Goal: Ask a question: Seek information or help from site administrators or community

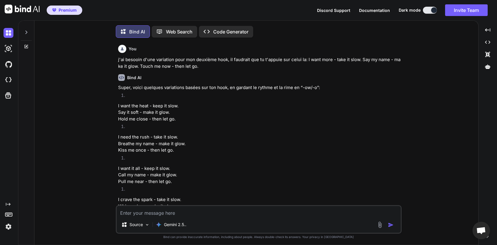
scroll to position [5763, 0]
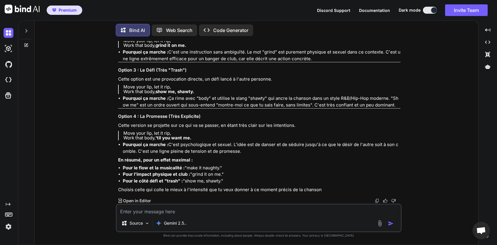
click at [28, 30] on icon at bounding box center [26, 31] width 5 height 5
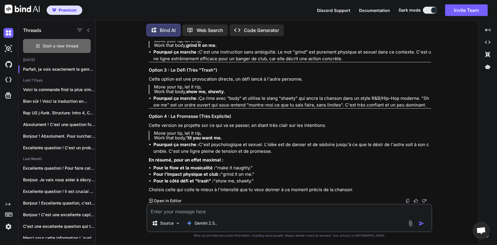
click at [72, 43] on span "Start a new thread" at bounding box center [61, 46] width 36 height 6
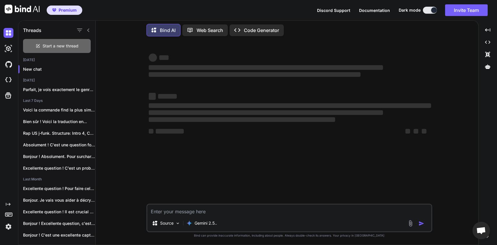
scroll to position [0, 0]
click at [409, 226] on img at bounding box center [410, 223] width 7 height 7
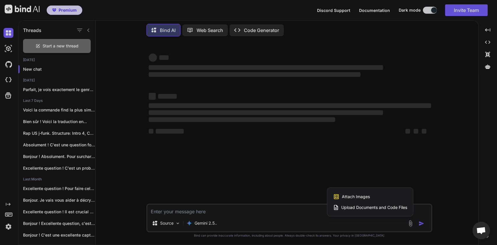
type textarea "x"
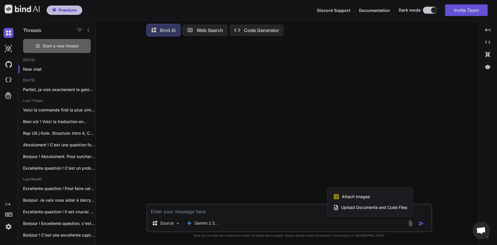
click at [362, 197] on span "Attach Images" at bounding box center [356, 197] width 28 height 6
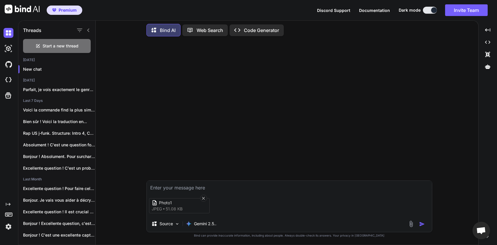
click at [411, 225] on img at bounding box center [410, 224] width 7 height 7
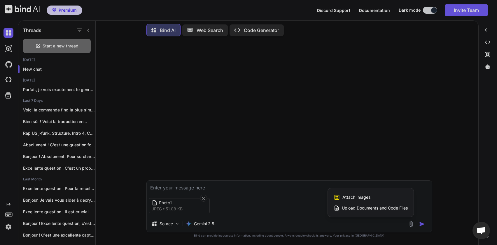
click at [351, 201] on div "Attach Images Image attachments are only supported in Claude and Gemini models." at bounding box center [370, 197] width 74 height 11
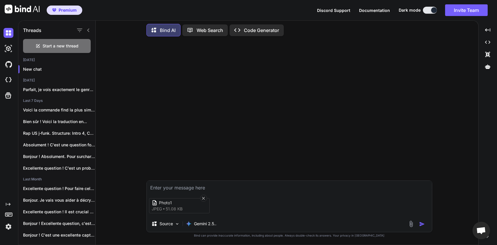
type input "C:\fakepath\Photo2.jpeg"
click at [158, 186] on textarea at bounding box center [289, 186] width 285 height 10
type textarea "d"
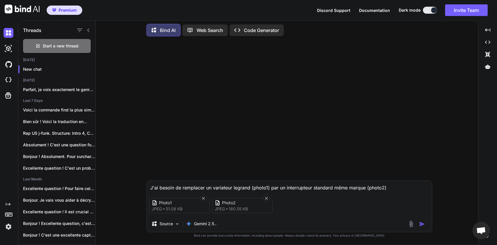
click at [399, 186] on textarea "J'ai besoin de remplacer un variateur legrand (photo1) par un interrupteur stan…" at bounding box center [289, 186] width 285 height 10
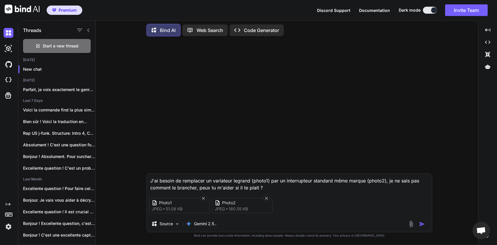
type textarea "J'ai besoin de remplacer un variateur legrand (photo1) par un interrupteur stan…"
click at [420, 223] on img "button" at bounding box center [422, 225] width 6 height 6
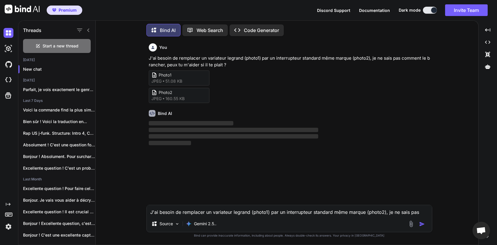
click at [91, 30] on div "Threads" at bounding box center [56, 29] width 77 height 20
click at [89, 29] on icon at bounding box center [88, 30] width 5 height 5
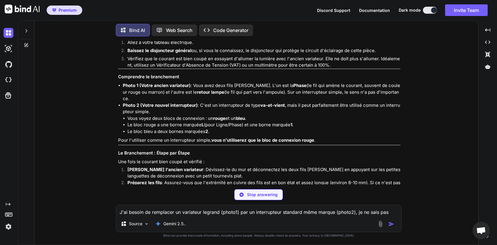
scroll to position [140, 0]
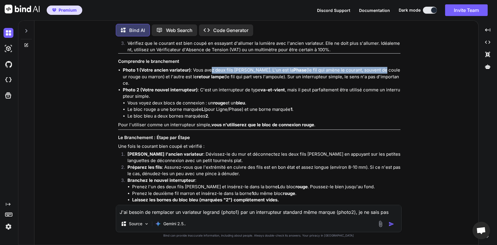
drag, startPoint x: 209, startPoint y: 70, endPoint x: 365, endPoint y: 70, distance: 155.6
click at [365, 70] on p "Photo 1 (Votre ancien variateur) : Vous avez deux fils marron. L'un est la Phas…" at bounding box center [261, 77] width 277 height 20
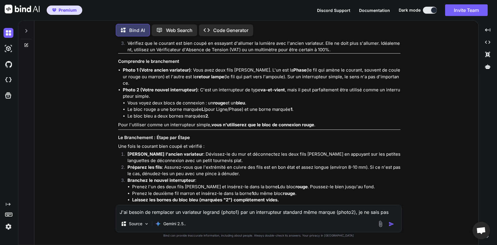
click at [140, 79] on p "Photo 1 (Votre ancien variateur) : Vous avez deux fils marron. L'un est la Phas…" at bounding box center [261, 77] width 277 height 20
drag, startPoint x: 152, startPoint y: 76, endPoint x: 185, endPoint y: 77, distance: 32.7
click at [185, 77] on p "Photo 1 (Votre ancien variateur) : Vous avez deux fils marron. L'un est la Phas…" at bounding box center [261, 77] width 277 height 20
click at [219, 77] on p "Photo 1 (Votre ancien variateur) : Vous avez deux fils marron. L'un est la Phas…" at bounding box center [261, 77] width 277 height 20
drag, startPoint x: 209, startPoint y: 77, endPoint x: 251, endPoint y: 76, distance: 41.7
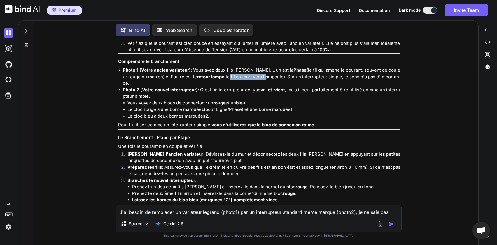
click at [247, 77] on p "Photo 1 (Votre ancien variateur) : Vous avez deux fils marron. L'un est la Phas…" at bounding box center [261, 77] width 277 height 20
click at [267, 75] on p "Photo 1 (Votre ancien variateur) : Vous avez deux fils marron. L'un est la Phas…" at bounding box center [261, 77] width 277 height 20
drag, startPoint x: 276, startPoint y: 76, endPoint x: 322, endPoint y: 75, distance: 45.8
click at [322, 75] on p "Photo 1 (Votre ancien variateur) : Vous avez deux fils marron. L'un est la Phas…" at bounding box center [261, 77] width 277 height 20
click at [293, 75] on p "Photo 1 (Votre ancien variateur) : Vous avez deux fils marron. L'un est la Phas…" at bounding box center [261, 77] width 277 height 20
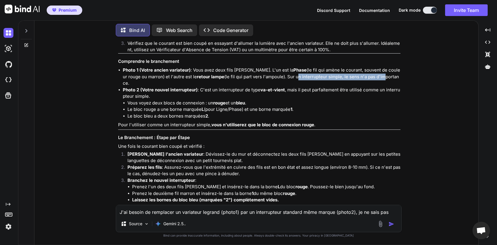
drag, startPoint x: 278, startPoint y: 75, endPoint x: 363, endPoint y: 77, distance: 85.4
click at [363, 77] on p "Photo 1 (Votre ancien variateur) : Vous avez deux fils marron. L'un est la Phas…" at bounding box center [261, 77] width 277 height 20
drag, startPoint x: 134, startPoint y: 98, endPoint x: 147, endPoint y: 98, distance: 13.1
click at [147, 100] on li "Vous voyez deux blocs de connexion : un rouge et un bleu ." at bounding box center [263, 103] width 273 height 7
click at [196, 100] on li "Vous voyez deux blocs de connexion : un rouge et un bleu ." at bounding box center [263, 103] width 273 height 7
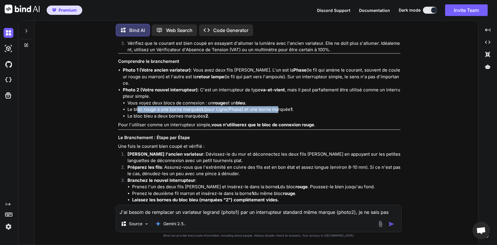
drag, startPoint x: 137, startPoint y: 102, endPoint x: 277, endPoint y: 102, distance: 140.2
click at [277, 106] on li "Le bloc rouge a une borne marquée L (pour Ligne/Phase) et une borne marquée 1 ." at bounding box center [263, 109] width 273 height 7
click at [167, 113] on li "Le bloc bleu a deux bornes marquées 2 ." at bounding box center [263, 116] width 273 height 7
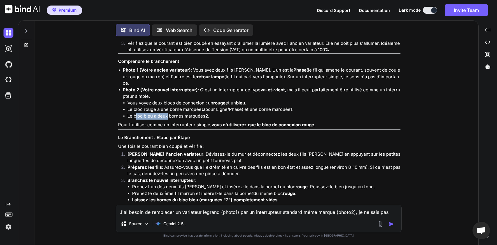
drag, startPoint x: 136, startPoint y: 109, endPoint x: 167, endPoint y: 109, distance: 31.8
click at [167, 113] on li "Le bloc bleu a deux bornes marquées 2 ." at bounding box center [263, 116] width 273 height 7
click at [181, 113] on li "Le bloc bleu a deux bornes marquées 2 ." at bounding box center [263, 116] width 273 height 7
drag, startPoint x: 137, startPoint y: 110, endPoint x: 174, endPoint y: 110, distance: 36.7
click at [172, 113] on li "Le bloc bleu a deux bornes marquées 2 ." at bounding box center [263, 116] width 273 height 7
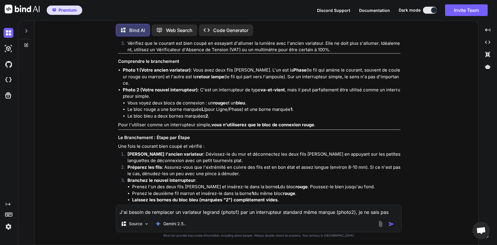
drag, startPoint x: 197, startPoint y: 108, endPoint x: 183, endPoint y: 109, distance: 14.0
click at [180, 113] on li "Le bloc bleu a deux bornes marquées 2 ." at bounding box center [263, 116] width 273 height 7
drag, startPoint x: 161, startPoint y: 110, endPoint x: 168, endPoint y: 110, distance: 7.0
click at [167, 113] on li "Le bloc bleu a deux bornes marquées 2 ." at bounding box center [263, 116] width 273 height 7
drag, startPoint x: 171, startPoint y: 110, endPoint x: 194, endPoint y: 111, distance: 23.6
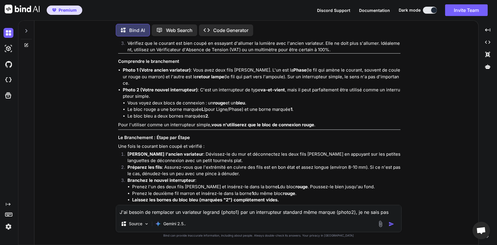
click at [171, 113] on li "Le bloc bleu a deux bornes marquées 2 ." at bounding box center [263, 116] width 273 height 7
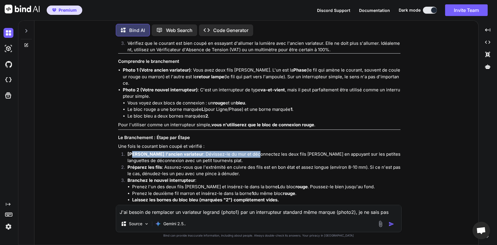
drag, startPoint x: 137, startPoint y: 148, endPoint x: 242, endPoint y: 150, distance: 104.7
click at [242, 151] on p "Démontez l'ancien variateur : Dévissez-le du mur et déconnectez les deux fils m…" at bounding box center [263, 157] width 273 height 13
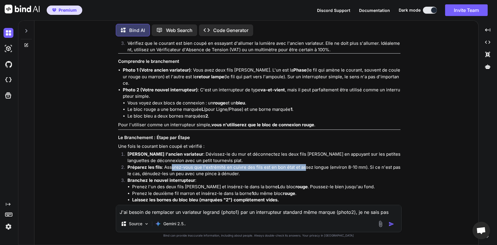
drag, startPoint x: 171, startPoint y: 160, endPoint x: 302, endPoint y: 161, distance: 131.2
click at [302, 164] on p "Préparez les fils : Assurez-vous que l'extrémité en cuivre des fils est en bon …" at bounding box center [263, 170] width 273 height 13
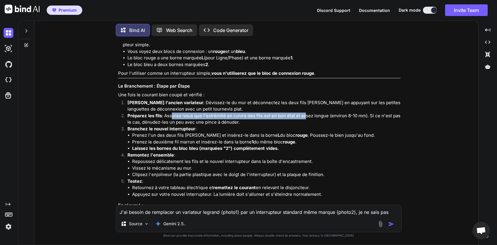
scroll to position [210, 0]
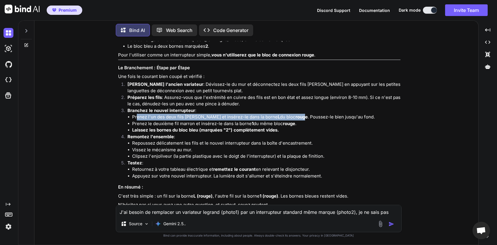
drag, startPoint x: 137, startPoint y: 110, endPoint x: 287, endPoint y: 111, distance: 150.1
click at [287, 114] on li "Prenez l'un des deux fils marron et insérez-le dans la borne L du bloc rouge . …" at bounding box center [266, 117] width 268 height 7
click at [157, 114] on li "Prenez l'un des deux fils marron et insérez-le dans la borne L du bloc rouge . …" at bounding box center [266, 117] width 268 height 7
drag, startPoint x: 142, startPoint y: 111, endPoint x: 245, endPoint y: 112, distance: 103.5
click at [245, 114] on li "Prenez l'un des deux fils marron et insérez-le dans la borne L du bloc rouge . …" at bounding box center [266, 117] width 268 height 7
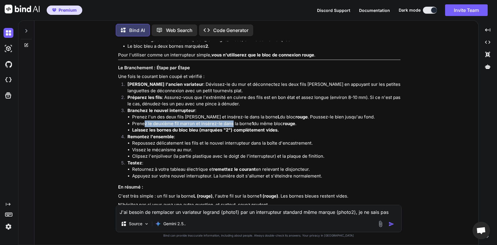
drag, startPoint x: 144, startPoint y: 118, endPoint x: 232, endPoint y: 118, distance: 88.3
click at [232, 121] on li "Prenez le deuxième fil marron et insérez-le dans la borne 1 du même bloc rouge ." at bounding box center [266, 124] width 268 height 7
click at [249, 121] on li "Prenez le deuxième fil marron et insérez-le dans la borne 1 du même bloc rouge ." at bounding box center [266, 124] width 268 height 7
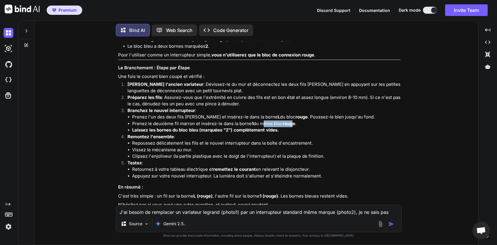
drag, startPoint x: 296, startPoint y: 117, endPoint x: 262, endPoint y: 117, distance: 33.8
click at [262, 121] on li "Prenez le deuxième fil marron et insérez-le dans la borne 1 du même bloc rouge ." at bounding box center [266, 124] width 268 height 7
click at [244, 121] on li "Prenez le deuxième fil marron et insérez-le dans la borne 1 du même bloc rouge ." at bounding box center [266, 124] width 268 height 7
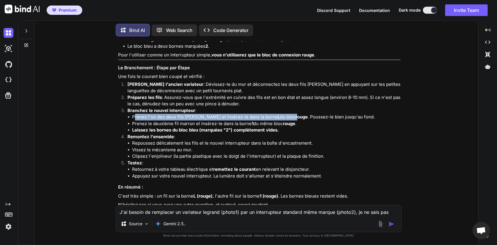
drag, startPoint x: 135, startPoint y: 111, endPoint x: 277, endPoint y: 110, distance: 142.2
click at [277, 114] on li "Prenez l'un des deux fils marron et insérez-le dans la borne L du bloc rouge . …" at bounding box center [266, 117] width 268 height 7
click at [146, 114] on li "Prenez l'un des deux fils marron et insérez-le dans la borne L du bloc rouge . …" at bounding box center [266, 117] width 268 height 7
drag, startPoint x: 135, startPoint y: 110, endPoint x: 258, endPoint y: 111, distance: 123.6
click at [258, 114] on li "Prenez l'un des deux fils marron et insérez-le dans la borne L du bloc rouge . …" at bounding box center [266, 117] width 268 height 7
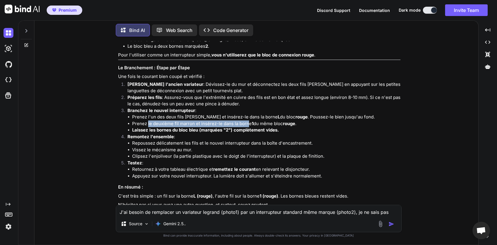
drag, startPoint x: 150, startPoint y: 118, endPoint x: 247, endPoint y: 118, distance: 97.3
click at [247, 121] on li "Prenez le deuxième fil marron et insérez-le dans la borne 1 du même bloc rouge ." at bounding box center [266, 124] width 268 height 7
click at [267, 127] on strong "Laissez les bornes du bloc bleu (marquées "2") complètement vides." at bounding box center [205, 130] width 147 height 6
drag, startPoint x: 218, startPoint y: 117, endPoint x: 277, endPoint y: 118, distance: 59.5
click at [277, 121] on li "Prenez le deuxième fil marron et insérez-le dans la borne 1 du même bloc rouge ." at bounding box center [266, 124] width 268 height 7
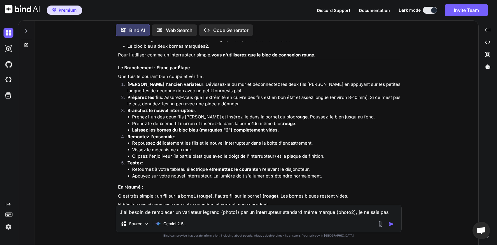
click at [202, 127] on strong "Laissez les bornes du bloc bleu (marquées "2") complètement vides." at bounding box center [205, 130] width 147 height 6
drag, startPoint x: 135, startPoint y: 111, endPoint x: 197, endPoint y: 111, distance: 62.1
click at [197, 114] on li "Prenez l'un des deux fils marron et insérez-le dans la borne L du bloc rouge . …" at bounding box center [266, 117] width 268 height 7
click at [165, 114] on li "Prenez l'un des deux fils marron et insérez-le dans la borne L du bloc rouge . …" at bounding box center [266, 117] width 268 height 7
drag, startPoint x: 146, startPoint y: 110, endPoint x: 206, endPoint y: 81, distance: 66.5
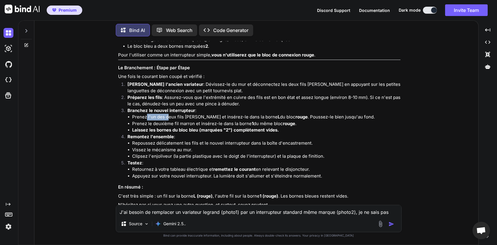
click at [167, 114] on li "Prenez l'un des deux fils marron et insérez-le dans la borne L du bloc rouge . …" at bounding box center [266, 117] width 268 height 7
click at [138, 114] on li "Prenez l'un des deux fils marron et insérez-le dans la borne L du bloc rouge . …" at bounding box center [266, 117] width 268 height 7
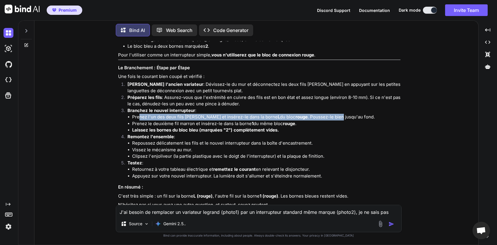
drag, startPoint x: 138, startPoint y: 112, endPoint x: 325, endPoint y: 110, distance: 187.1
click at [325, 114] on li "Prenez l'un des deux fils marron et insérez-le dans la borne L du bloc rouge . …" at bounding box center [266, 117] width 268 height 7
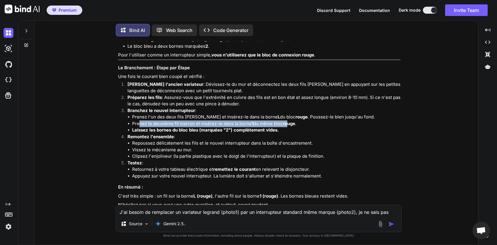
drag, startPoint x: 138, startPoint y: 117, endPoint x: 290, endPoint y: 117, distance: 152.1
click at [290, 121] on li "Prenez le deuxième fil marron et insérez-le dans la borne 1 du même bloc rouge ." at bounding box center [266, 124] width 268 height 7
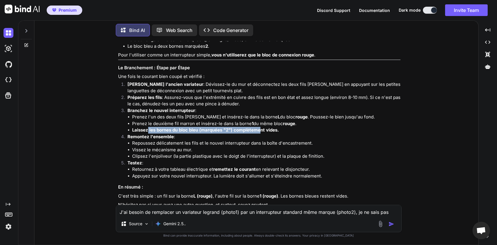
drag, startPoint x: 148, startPoint y: 123, endPoint x: 260, endPoint y: 124, distance: 111.9
click at [260, 127] on strong "Laissez les bornes du bloc bleu (marquées "2") complètement vides." at bounding box center [205, 130] width 147 height 6
click at [173, 114] on li "Prenez l'un des deux fils marron et insérez-le dans la borne L du bloc rouge . …" at bounding box center [266, 117] width 268 height 7
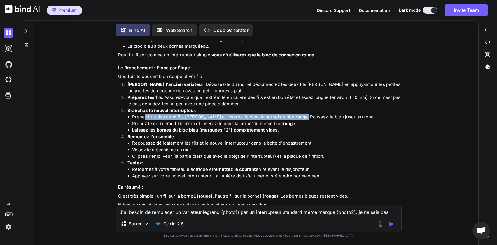
drag, startPoint x: 150, startPoint y: 111, endPoint x: 290, endPoint y: 112, distance: 140.2
click at [290, 114] on li "Prenez l'un des deux fils marron et insérez-le dans la borne L du bloc rouge . …" at bounding box center [266, 117] width 268 height 7
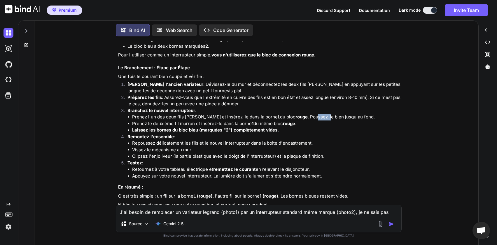
drag, startPoint x: 298, startPoint y: 111, endPoint x: 312, endPoint y: 111, distance: 13.7
click at [312, 114] on li "Prenez l'un des deux fils marron et insérez-le dans la borne L du bloc rouge . …" at bounding box center [266, 117] width 268 height 7
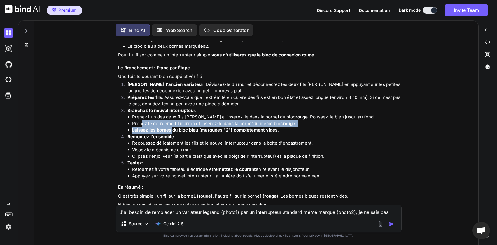
drag, startPoint x: 141, startPoint y: 120, endPoint x: 183, endPoint y: 121, distance: 41.4
click at [174, 121] on ul "Prenez l'un des deux fils marron et insérez-le dans la borne L du bloc rouge . …" at bounding box center [263, 124] width 273 height 20
click at [185, 121] on li "Prenez le deuxième fil marron et insérez-le dans la borne 1 du même bloc rouge ." at bounding box center [266, 124] width 268 height 7
drag, startPoint x: 168, startPoint y: 116, endPoint x: 281, endPoint y: 119, distance: 112.8
click at [281, 121] on li "Prenez le deuxième fil marron et insérez-le dans la borne 1 du même bloc rouge ." at bounding box center [266, 124] width 268 height 7
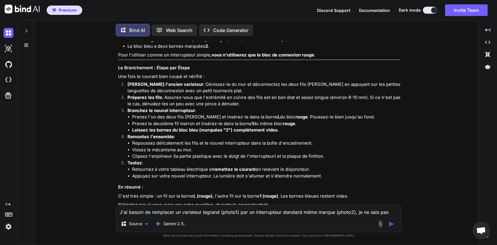
click at [152, 121] on li "Prenez le deuxième fil marron et insérez-le dans la borne 1 du même bloc rouge ." at bounding box center [266, 124] width 268 height 7
click at [187, 114] on li "Prenez l'un des deux fils marron et insérez-le dans la borne L du bloc rouge . …" at bounding box center [266, 117] width 268 height 7
drag, startPoint x: 151, startPoint y: 108, endPoint x: 195, endPoint y: 110, distance: 43.5
click at [184, 114] on li "Prenez l'un des deux fils marron et insérez-le dans la borne L du bloc rouge . …" at bounding box center [266, 117] width 268 height 7
click at [214, 114] on li "Prenez l'un des deux fils marron et insérez-le dans la borne L du bloc rouge . …" at bounding box center [266, 117] width 268 height 7
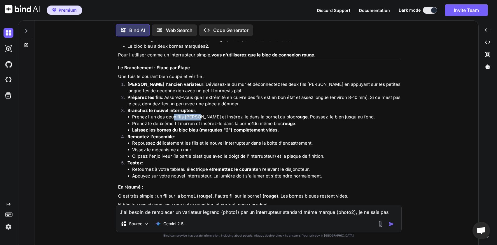
drag, startPoint x: 174, startPoint y: 112, endPoint x: 205, endPoint y: 112, distance: 30.6
click at [199, 114] on li "Prenez l'un des deux fils marron et insérez-le dans la borne L du bloc rouge . …" at bounding box center [266, 117] width 268 height 7
click at [215, 114] on li "Prenez l'un des deux fils marron et insérez-le dans la borne L du bloc rouge . …" at bounding box center [266, 117] width 268 height 7
drag, startPoint x: 162, startPoint y: 115, endPoint x: 179, endPoint y: 115, distance: 17.5
click at [179, 121] on li "Prenez le deuxième fil marron et insérez-le dans la borne 1 du même bloc rouge ." at bounding box center [266, 124] width 268 height 7
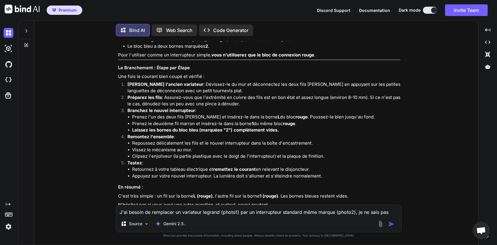
click at [199, 121] on li "Prenez le deuxième fil marron et insérez-le dans la borne 1 du même bloc rouge ." at bounding box center [266, 124] width 268 height 7
drag, startPoint x: 171, startPoint y: 111, endPoint x: 217, endPoint y: 113, distance: 45.8
click at [201, 114] on li "Prenez l'un des deux fils marron et insérez-le dans la borne L du bloc rouge . …" at bounding box center [266, 117] width 268 height 7
click at [230, 121] on li "Prenez le deuxième fil marron et insérez-le dans la borne 1 du même bloc rouge ." at bounding box center [266, 124] width 268 height 7
drag, startPoint x: 157, startPoint y: 110, endPoint x: 216, endPoint y: 110, distance: 58.6
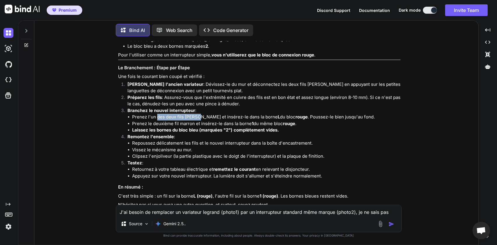
click at [199, 114] on li "Prenez l'un des deux fils marron et insérez-le dans la borne L du bloc rouge . …" at bounding box center [266, 117] width 268 height 7
click at [225, 114] on li "Prenez l'un des deux fils marron et insérez-le dans la borne L du bloc rouge . …" at bounding box center [266, 117] width 268 height 7
drag, startPoint x: 176, startPoint y: 110, endPoint x: 250, endPoint y: 114, distance: 74.1
click at [250, 114] on li "Prenez l'un des deux fils marron et insérez-le dans la borne L du bloc rouge . …" at bounding box center [266, 117] width 268 height 7
click at [264, 121] on li "Prenez le deuxième fil marron et insérez-le dans la borne 1 du même bloc rouge ." at bounding box center [266, 124] width 268 height 7
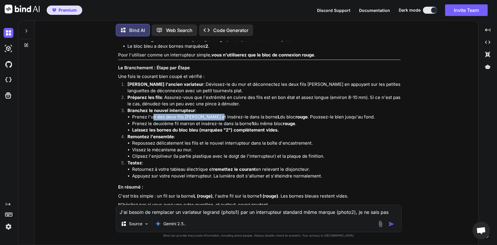
drag, startPoint x: 152, startPoint y: 110, endPoint x: 258, endPoint y: 114, distance: 105.9
click at [218, 114] on li "Prenez l'un des deux fils marron et insérez-le dans la borne L du bloc rouge . …" at bounding box center [266, 117] width 268 height 7
click at [196, 114] on li "Prenez l'un des deux fils marron et insérez-le dans la borne L du bloc rouge . …" at bounding box center [266, 117] width 268 height 7
drag, startPoint x: 177, startPoint y: 113, endPoint x: 205, endPoint y: 111, distance: 28.1
click at [194, 114] on li "Prenez l'un des deux fils marron et insérez-le dans la borne L du bloc rouge . …" at bounding box center [266, 117] width 268 height 7
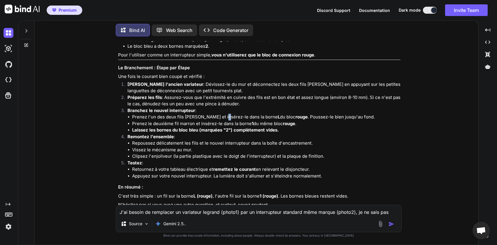
click at [223, 114] on li "Prenez l'un des deux fils marron et insérez-le dans la borne L du bloc rouge . …" at bounding box center [266, 117] width 268 height 7
drag, startPoint x: 168, startPoint y: 112, endPoint x: 189, endPoint y: 111, distance: 20.7
click at [185, 114] on li "Prenez l'un des deux fils marron et insérez-le dans la borne L du bloc rouge . …" at bounding box center [266, 117] width 268 height 7
click at [210, 114] on li "Prenez l'un des deux fils marron et insérez-le dans la borne L du bloc rouge . …" at bounding box center [266, 117] width 268 height 7
drag, startPoint x: 167, startPoint y: 110, endPoint x: 198, endPoint y: 111, distance: 30.6
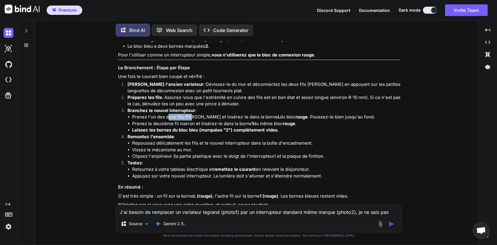
click at [196, 114] on li "Prenez l'un des deux fils marron et insérez-le dans la borne L du bloc rouge . …" at bounding box center [266, 117] width 268 height 7
click at [210, 114] on li "Prenez l'un des deux fils marron et insérez-le dans la borne L du bloc rouge . …" at bounding box center [266, 117] width 268 height 7
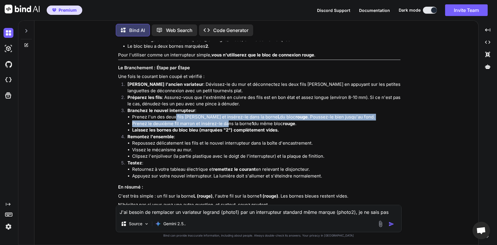
drag, startPoint x: 175, startPoint y: 112, endPoint x: 231, endPoint y: 115, distance: 56.0
click at [229, 115] on ul "Prenez l'un des deux fils marron et insérez-le dans la borne L du bloc rouge . …" at bounding box center [263, 124] width 273 height 20
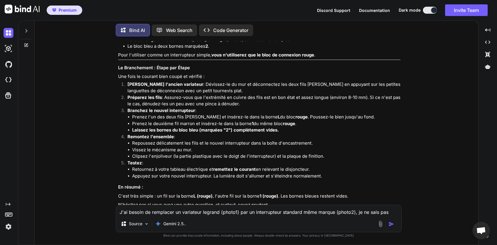
click at [236, 121] on li "Prenez le deuxième fil marron et insérez-le dans la borne 1 du même bloc rouge ." at bounding box center [266, 124] width 268 height 7
click at [182, 121] on li "Prenez le deuxième fil marron et insérez-le dans la borne 1 du même bloc rouge ." at bounding box center [266, 124] width 268 height 7
drag, startPoint x: 168, startPoint y: 111, endPoint x: 181, endPoint y: 112, distance: 12.8
click at [181, 114] on li "Prenez l'un des deux fils marron et insérez-le dans la borne L du bloc rouge . …" at bounding box center [266, 117] width 268 height 7
drag, startPoint x: 184, startPoint y: 112, endPoint x: 166, endPoint y: 112, distance: 18.9
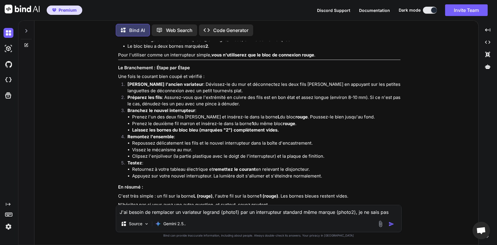
click at [184, 114] on li "Prenez l'un des deux fils marron et insérez-le dans la borne L du bloc rouge . …" at bounding box center [266, 117] width 268 height 7
drag, startPoint x: 173, startPoint y: 113, endPoint x: 178, endPoint y: 112, distance: 5.3
click at [177, 114] on li "Prenez l'un des deux fils marron et insérez-le dans la borne L du bloc rouge . …" at bounding box center [266, 117] width 268 height 7
click at [201, 114] on li "Prenez l'un des deux fils marron et insérez-le dans la borne L du bloc rouge . …" at bounding box center [266, 117] width 268 height 7
drag, startPoint x: 157, startPoint y: 109, endPoint x: 174, endPoint y: 110, distance: 17.2
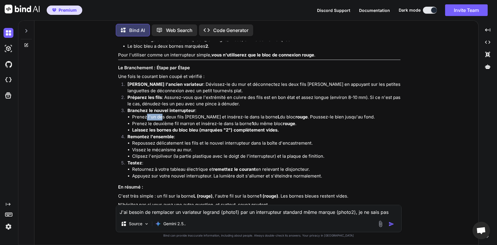
click at [166, 114] on li "Prenez l'un des deux fils marron et insérez-le dans la borne L du bloc rouge . …" at bounding box center [266, 117] width 268 height 7
click at [175, 114] on li "Prenez l'un des deux fils marron et insérez-le dans la borne L du bloc rouge . …" at bounding box center [266, 117] width 268 height 7
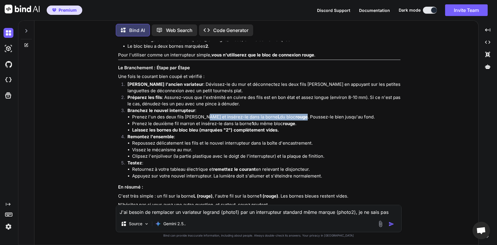
drag, startPoint x: 288, startPoint y: 109, endPoint x: 204, endPoint y: 108, distance: 83.4
click at [204, 114] on li "Prenez l'un des deux fils marron et insérez-le dans la borne L du bloc rouge . …" at bounding box center [266, 117] width 268 height 7
click at [379, 223] on img at bounding box center [380, 224] width 7 height 7
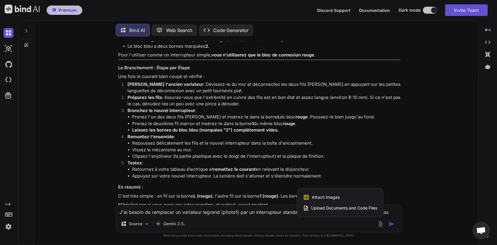
click at [333, 200] on span "Attach Images" at bounding box center [326, 198] width 28 height 6
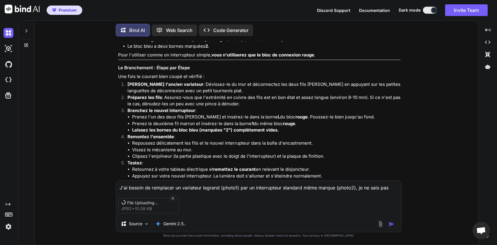
click at [382, 226] on img at bounding box center [380, 224] width 7 height 7
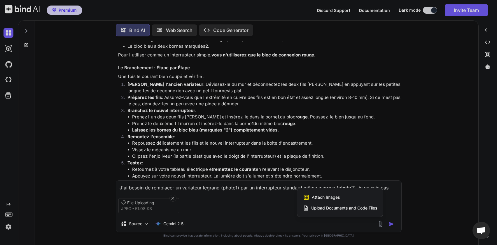
click at [324, 203] on div "Attach Images Image attachments are only supported in Claude and Gemini models." at bounding box center [340, 197] width 74 height 11
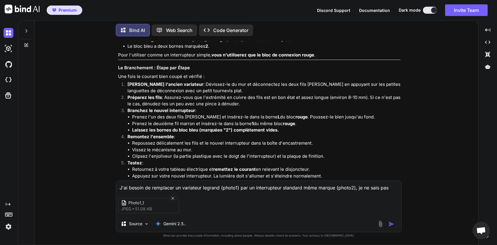
type input "C:\fakepath\Photo2.jpeg"
click at [151, 185] on textarea "J'ai besoin de remplacer un variateur legrand (photo1) par un interrupteur stan…" at bounding box center [258, 186] width 285 height 10
click at [165, 223] on p "Gemini 2.5.." at bounding box center [174, 224] width 22 height 6
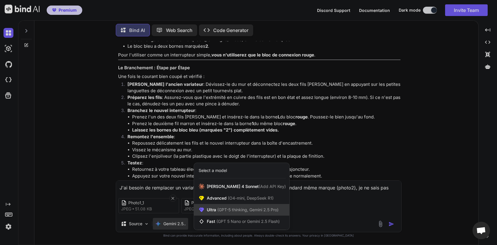
click at [229, 212] on span "(GPT-5 thinking, Gemini 2.5 Pro)" at bounding box center [247, 210] width 62 height 5
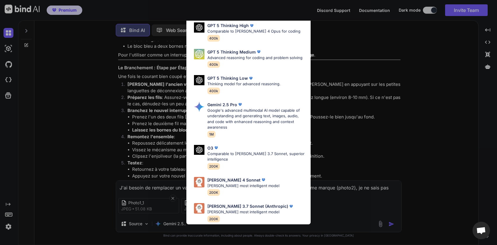
scroll to position [0, 0]
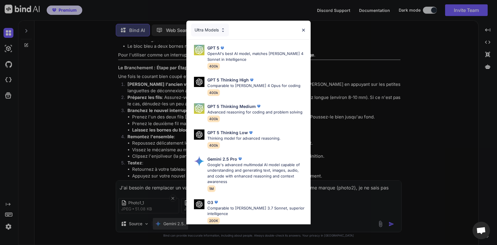
click at [176, 225] on div "Ultra Models GPT 5 OpenAI's best AI model, matches Claude 4 Sonnet in Intellige…" at bounding box center [248, 122] width 497 height 245
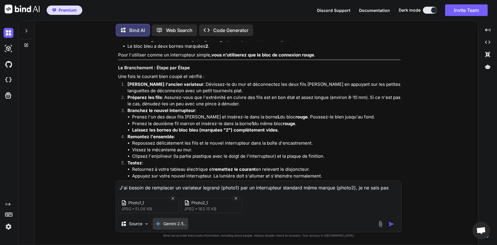
click at [178, 223] on p "Gemini 2.5.." at bounding box center [174, 224] width 22 height 6
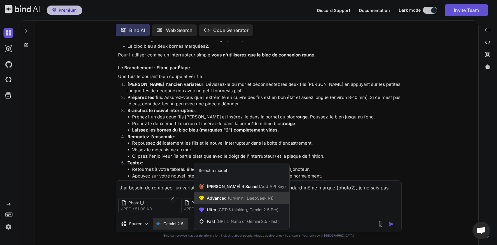
click at [224, 199] on span "Advanced (O4-mini, DeepSeek R1)" at bounding box center [240, 199] width 67 height 6
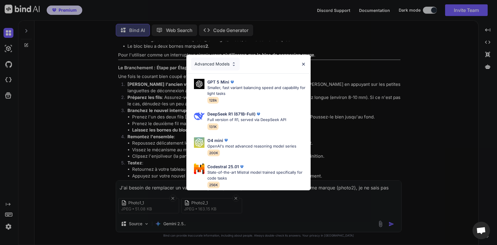
click at [304, 64] on img at bounding box center [303, 64] width 5 height 5
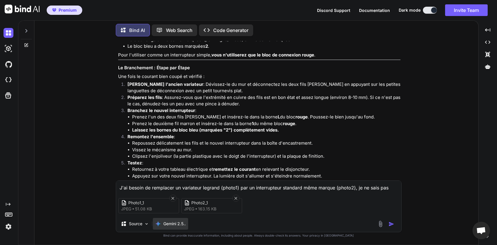
click at [180, 222] on p "Gemini 2.5.." at bounding box center [174, 224] width 22 height 6
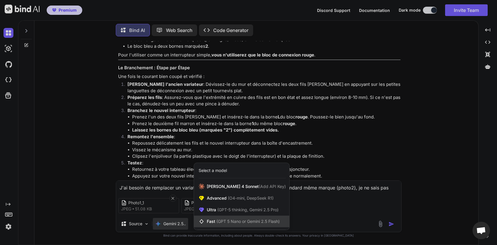
click at [218, 220] on span "(GPT 5 Nano or Gemini 2.5 Flash)" at bounding box center [247, 221] width 63 height 5
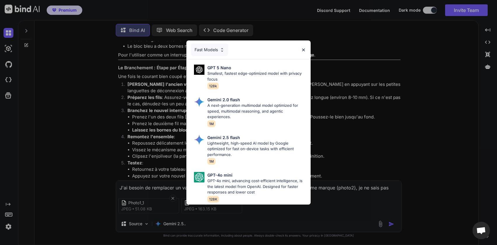
click at [304, 48] on img at bounding box center [303, 50] width 5 height 5
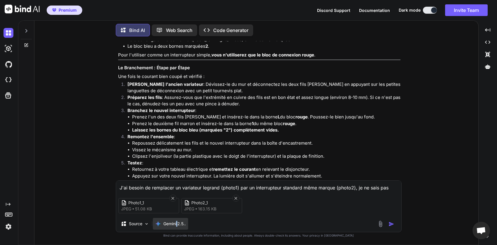
click at [178, 224] on p "Gemini 2.5.." at bounding box center [174, 224] width 22 height 6
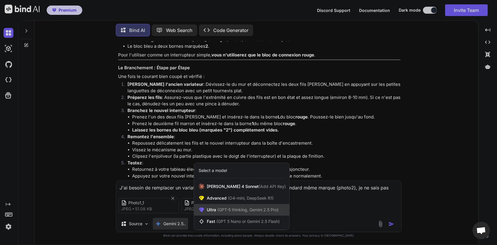
click at [222, 208] on span "Ultra (GPT-5 thinking, Gemini 2.5 Pro)" at bounding box center [243, 210] width 72 height 6
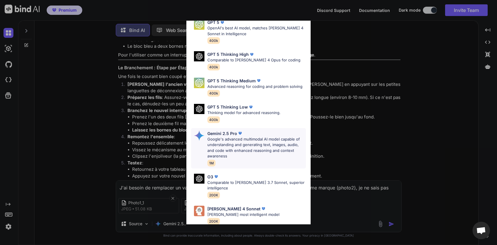
scroll to position [59, 0]
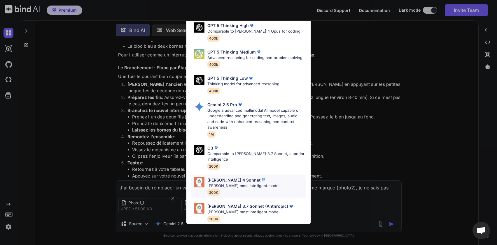
click at [233, 183] on p "[PERSON_NAME] most intelligent model" at bounding box center [243, 186] width 72 height 6
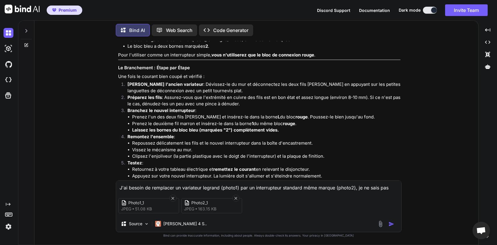
click at [175, 187] on textarea "J'ai besoin de remplacer un variateur legrand (photo1) par un interrupteur stan…" at bounding box center [258, 186] width 285 height 10
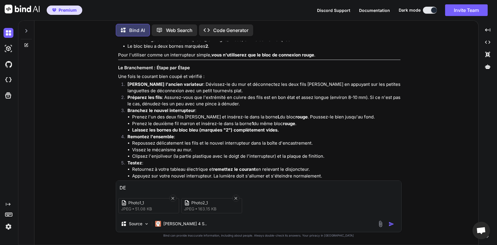
type textarea "D"
type textarea "J'ai besoin de remplacer le variateur photo1 par un interupteur classique photo2"
click at [392, 225] on img "button" at bounding box center [391, 225] width 6 height 6
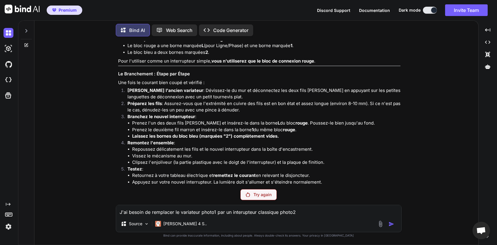
scroll to position [204, 0]
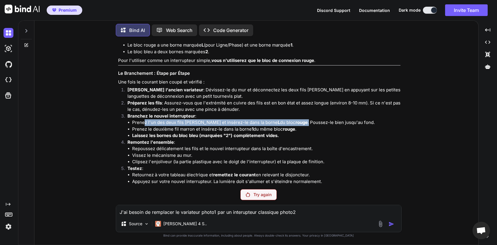
drag, startPoint x: 144, startPoint y: 117, endPoint x: 290, endPoint y: 115, distance: 146.0
click at [290, 119] on li "Prenez l'un des deux fils marron et insérez-le dans la borne L du bloc rouge . …" at bounding box center [266, 122] width 268 height 7
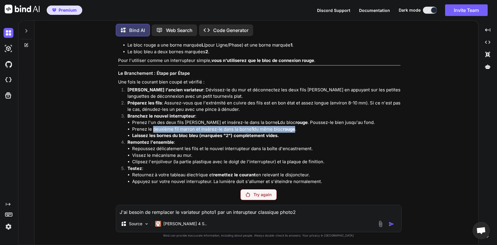
drag, startPoint x: 154, startPoint y: 124, endPoint x: 296, endPoint y: 122, distance: 142.5
click at [296, 126] on li "Prenez le deuxième fil marron et insérez-le dans la borne 1 du même bloc rouge ." at bounding box center [266, 129] width 268 height 7
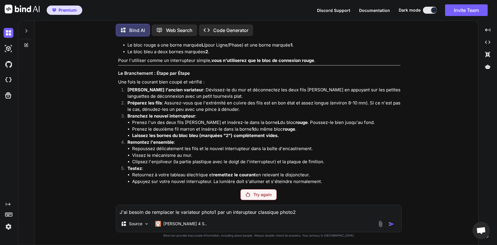
click at [303, 126] on li "Prenez le deuxième fil marron et insérez-le dans la borne 1 du même bloc rouge ." at bounding box center [266, 129] width 268 height 7
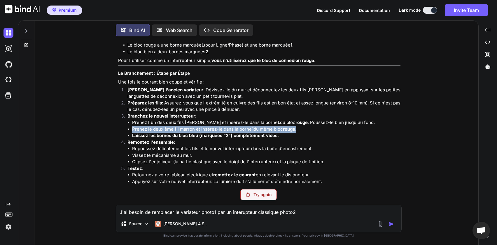
drag, startPoint x: 307, startPoint y: 122, endPoint x: 131, endPoint y: 123, distance: 176.0
click at [131, 123] on ul "Prenez l'un des deux fils marron et insérez-le dans la borne L du bloc rouge . …" at bounding box center [263, 129] width 273 height 20
copy li "Prenez le deuxième fil marron et insérez-le dans la borne 1 du même bloc rouge ."
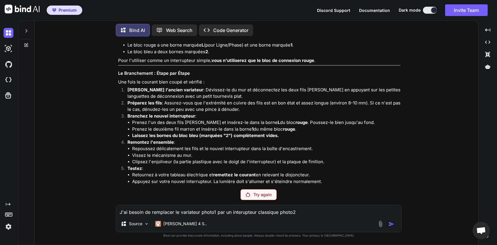
click at [189, 211] on textarea "J'ai besoin de remplacer le variateur photo1 par un interupteur classique photo2" at bounding box center [258, 210] width 285 height 10
paste textarea "Prenez le deuxième fil marron et insérez-le dans la borne 1 du même bloc rouge."
click at [354, 210] on textarea "qu'entends tu par "Prenez le deuxième fil marron et insérez-le dans la borne 1 …" at bounding box center [258, 210] width 285 height 10
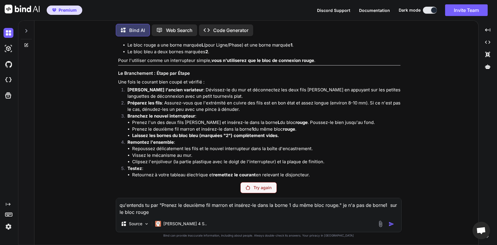
type textarea "qu'entends tu par "Prenez le deuxième fil marron et insérez-le dans la borne 1 …"
click at [383, 225] on img at bounding box center [380, 224] width 7 height 7
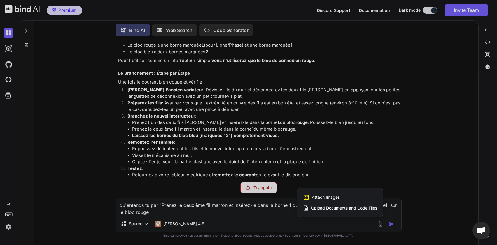
click at [321, 199] on span "Attach Images" at bounding box center [326, 198] width 28 height 6
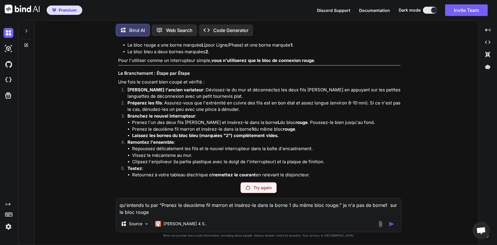
type input "C:\fakepath\Photo2.jpeg"
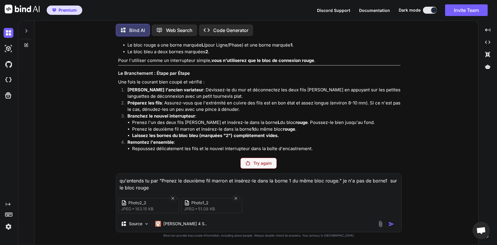
drag, startPoint x: 184, startPoint y: 191, endPoint x: 115, endPoint y: 180, distance: 70.0
click at [115, 180] on div "You J'ai besoin de remplacer un variateur legrand (photo1) par un interrupteur …" at bounding box center [258, 143] width 439 height 204
drag, startPoint x: 151, startPoint y: 187, endPoint x: 107, endPoint y: 179, distance: 44.9
click at [107, 179] on div "You J'ai besoin de remplacer un variateur legrand (photo1) par un interrupteur …" at bounding box center [258, 143] width 439 height 204
click at [262, 164] on p "Try again" at bounding box center [262, 164] width 18 height 6
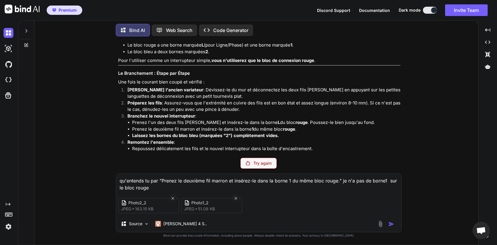
scroll to position [328, 0]
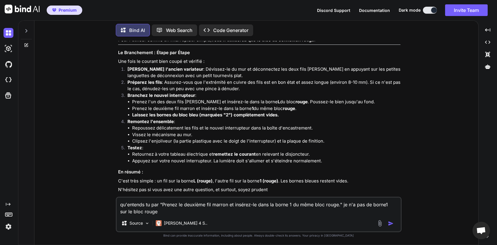
scroll to position [225, 0]
click at [172, 211] on textarea "qu'entends tu par "Prenez le deuxième fil marron et insérez-le dans la borne 1 …" at bounding box center [259, 206] width 284 height 17
click at [389, 227] on div at bounding box center [386, 223] width 20 height 7
drag, startPoint x: 396, startPoint y: 223, endPoint x: 389, endPoint y: 225, distance: 7.3
click at [395, 223] on button "button" at bounding box center [392, 224] width 8 height 6
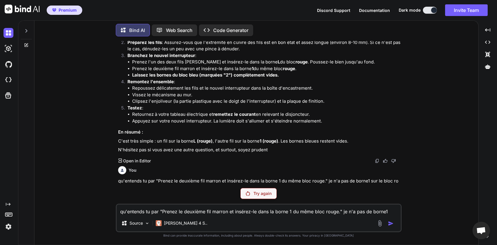
scroll to position [266, 0]
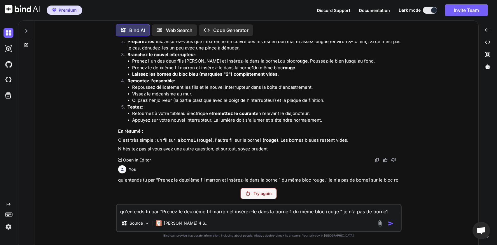
click at [258, 193] on p "Try again" at bounding box center [262, 194] width 18 height 6
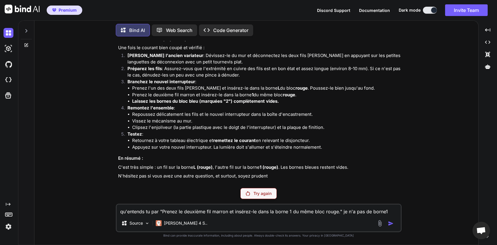
scroll to position [239, 0]
click at [10, 229] on img at bounding box center [8, 227] width 10 height 10
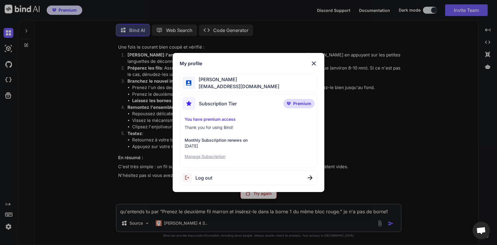
click at [235, 180] on div "Log out" at bounding box center [249, 178] width 138 height 15
type textarea "x"
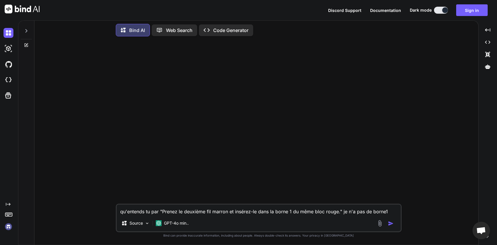
scroll to position [0, 0]
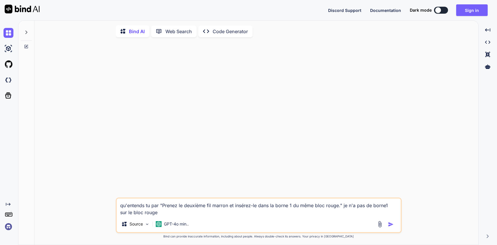
click at [10, 226] on img at bounding box center [8, 227] width 10 height 10
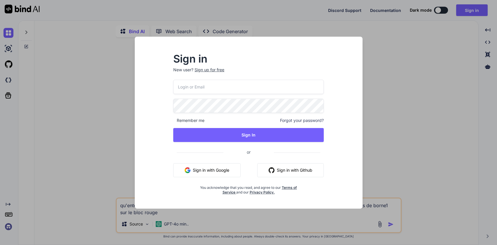
click at [212, 170] on button "Sign in with Google" at bounding box center [206, 171] width 67 height 14
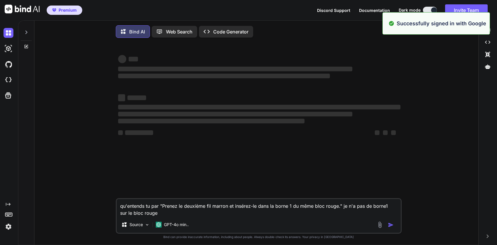
drag, startPoint x: 171, startPoint y: 215, endPoint x: 120, endPoint y: 208, distance: 50.8
click at [119, 208] on textarea "qu'entends tu par "Prenez le deuxième fil marron et insérez-le dans la borne 1 …" at bounding box center [259, 207] width 284 height 17
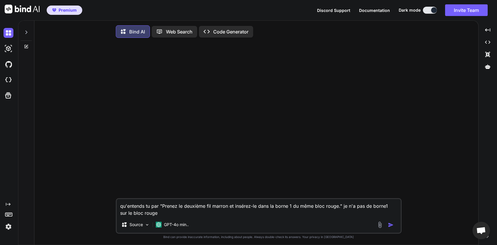
type textarea "x"
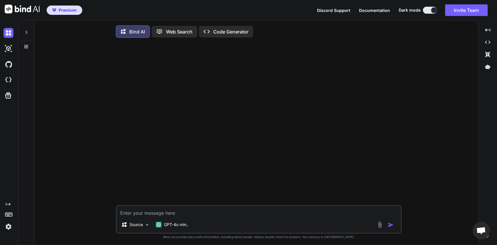
type textarea "d"
type textarea "x"
type textarea "de"
type textarea "x"
type textarea "d"
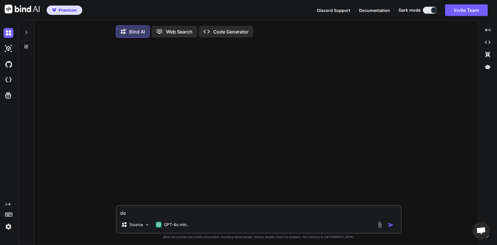
type textarea "x"
type textarea "J"
type textarea "x"
type textarea "J'"
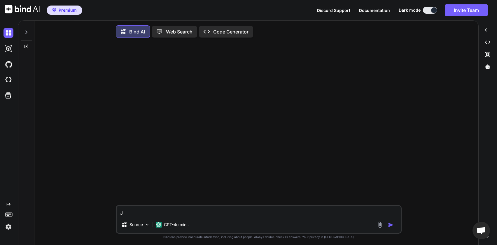
type textarea "x"
type textarea "J'a"
type textarea "x"
type textarea "J'ai"
type textarea "x"
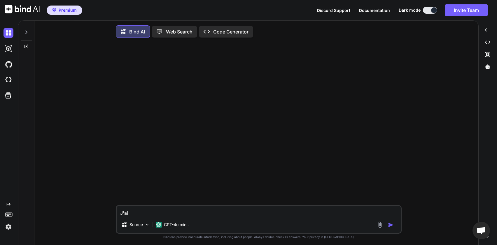
type textarea "J'ai"
type textarea "x"
type textarea "J'ai b"
type textarea "x"
type textarea "J'ai be"
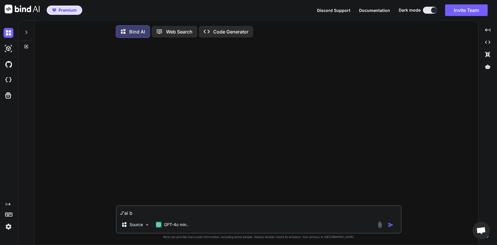
type textarea "x"
type textarea "J'ai bes"
type textarea "x"
type textarea "J'ai beso"
type textarea "x"
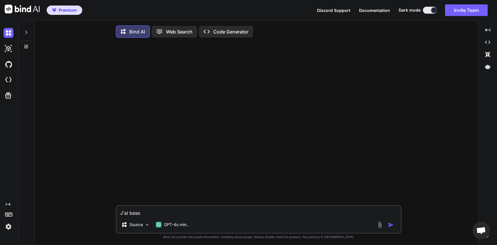
type textarea "J'ai besoi"
type textarea "x"
type textarea "J'ai besoin"
type textarea "x"
type textarea "J'ai besoin"
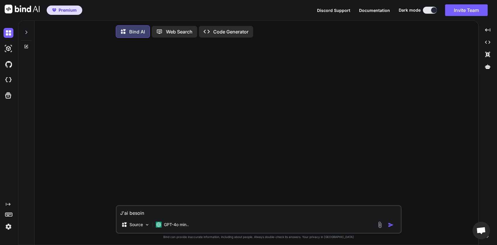
type textarea "x"
type textarea "J'ai besoin d"
type textarea "x"
type textarea "J'ai besoin de"
type textarea "x"
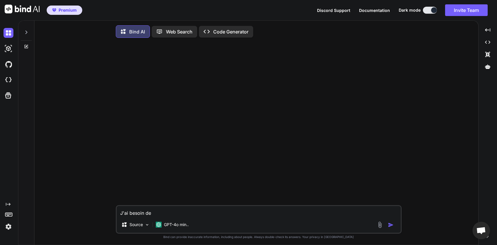
type textarea "J'ai besoin de"
type textarea "x"
type textarea "J'ai besoin de r"
type textarea "x"
type textarea "J'ai besoin de re"
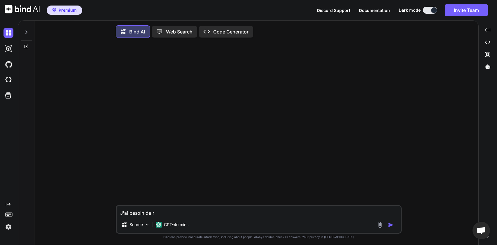
type textarea "x"
type textarea "J'ai besoin de rem"
type textarea "x"
type textarea "J'ai besoin de remp"
type textarea "x"
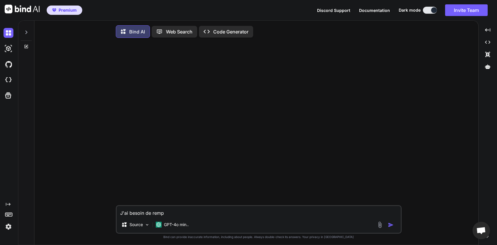
type textarea "J'ai besoin de rempl"
type textarea "x"
type textarea "J'ai besoin de rempla"
type textarea "x"
type textarea "J'ai besoin de remplac"
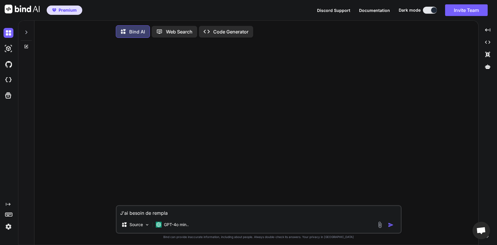
type textarea "x"
type textarea "J'ai besoin de remplace"
type textarea "x"
type textarea "J'ai besoin de remplacer"
type textarea "x"
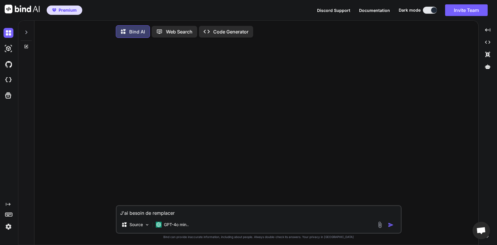
type textarea "J'ai besoin de remplacer"
type textarea "x"
type textarea "J'ai besoin de remplacer d"
type textarea "x"
type textarea "J'ai besoin de remplacer de"
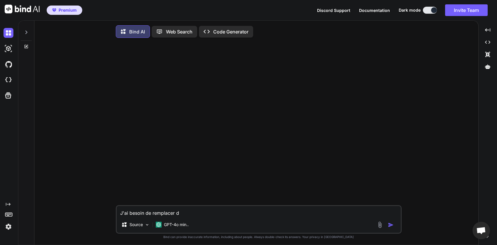
type textarea "x"
type textarea "J'ai besoin de remplacer d"
type textarea "x"
type textarea "J'ai besoin de remplacer"
type textarea "x"
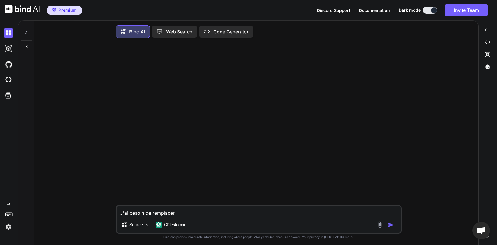
type textarea "J'ai besoin de remplacer d"
type textarea "x"
type textarea "J'ai besoin de remplacer de"
type textarea "x"
type textarea "J'ai besoin de remplacer d"
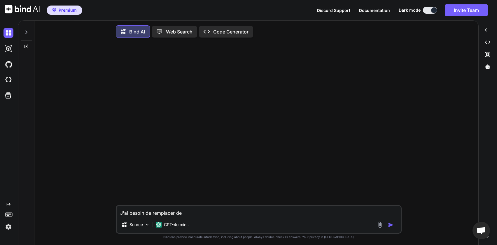
type textarea "x"
type textarea "J'ai besoin de remplacer"
type textarea "x"
type textarea "J'ai besoin de remplacer d"
type textarea "x"
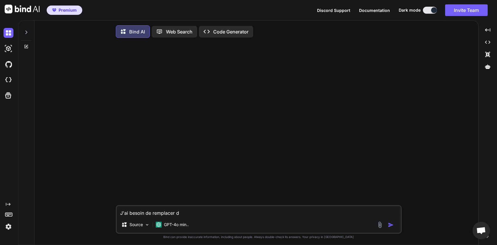
type textarea "J'ai besoin de remplacer de"
type textarea "x"
type textarea "J'ai besoin de remplacer d"
type textarea "x"
type textarea "J'ai besoin de remplacer"
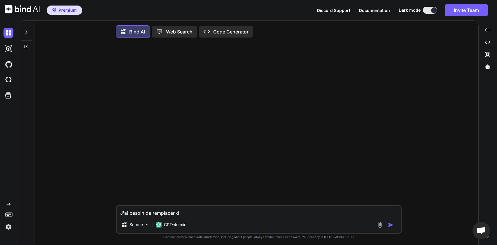
type textarea "x"
type textarea "J'ai besoin de remplacer u"
type textarea "x"
type textarea "J'ai besoin de remplacer un"
type textarea "x"
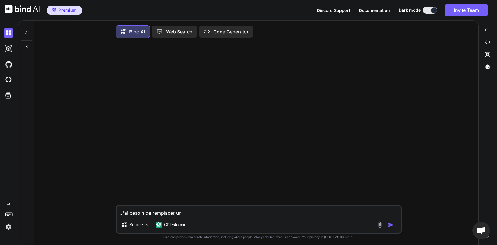
type textarea "J'ai besoin de remplacer u"
type textarea "x"
type textarea "J'ai besoin de remplacer"
type textarea "x"
type textarea "J'ai besoin de remplacer u"
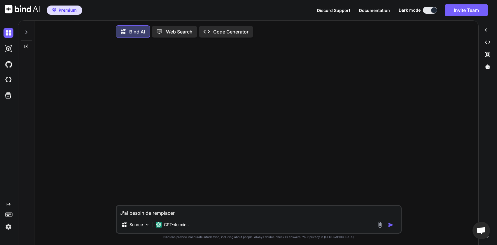
type textarea "x"
type textarea "J'ai besoin de remplacer un"
type textarea "x"
type textarea "J'ai besoin de remplacer un"
type textarea "x"
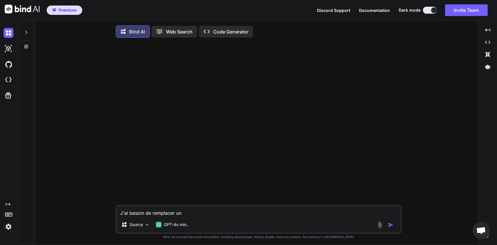
type textarea "J'ai besoin de remplacer un v"
type textarea "x"
type textarea "J'ai besoin de remplacer un va"
type textarea "x"
type textarea "J'ai besoin de remplacer un var"
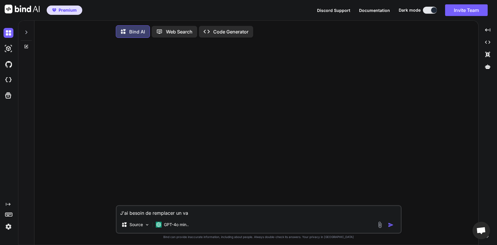
type textarea "x"
type textarea "J'ai besoin de remplacer un vari"
type textarea "x"
type textarea "J'ai besoin de remplacer un varia"
type textarea "x"
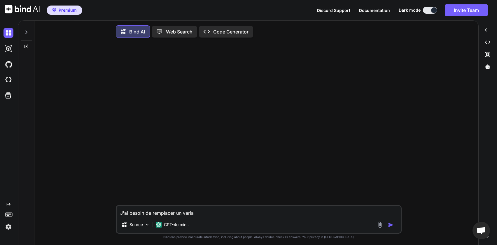
type textarea "J'ai besoin de remplacer un variab"
type textarea "x"
type textarea "J'ai besoin de remplacer un variabt"
type textarea "x"
type textarea "J'ai besoin de remplacer un variab"
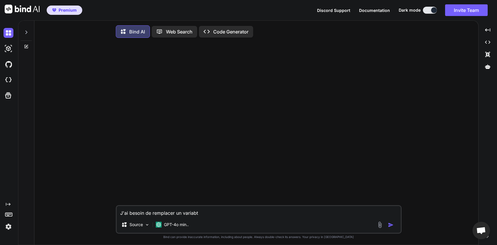
type textarea "x"
type textarea "J'ai besoin de remplacer un varia"
type textarea "x"
type textarea "J'ai besoin de remplacer un variat"
type textarea "x"
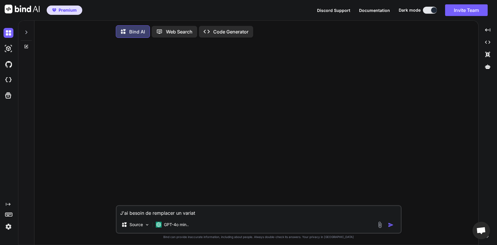
type textarea "J'ai besoin de remplacer un variate"
type textarea "x"
type textarea "J'ai besoin de remplacer un variateu"
type textarea "x"
type textarea "J'ai besoin de remplacer un variateur"
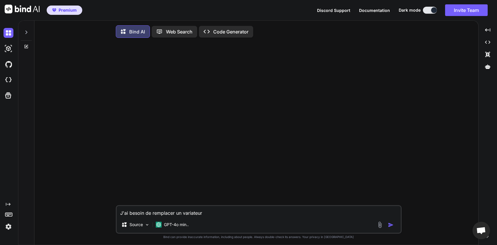
type textarea "x"
type textarea "J'ai besoin de remplacer un variateur"
type textarea "x"
type textarea "J'ai besoin de remplacer un variateur d"
type textarea "x"
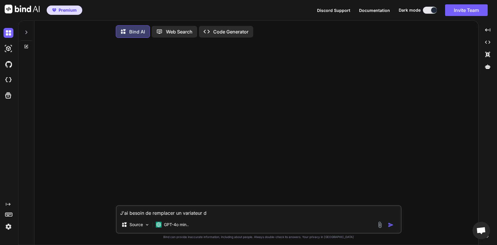
type textarea "J'ai besoin de remplacer un variateur de"
type textarea "x"
type textarea "J'ai besoin de remplacer un variateur d"
type textarea "x"
type textarea "J'ai besoin de remplacer un variateur dd"
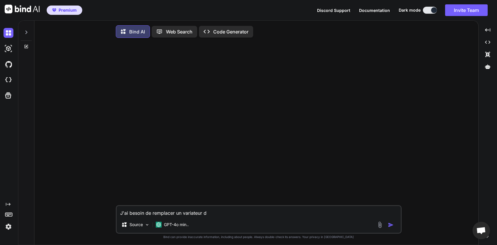
type textarea "x"
type textarea "J'ai besoin de remplacer un variateur dde"
type textarea "x"
type textarea "J'ai besoin de remplacer un variateur dd"
type textarea "x"
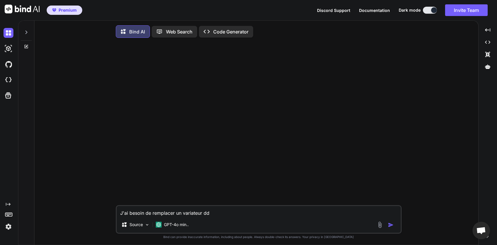
type textarea "J'ai besoin de remplacer un variateur d"
type textarea "x"
type textarea "J'ai besoin de remplacer un variateur dd"
type textarea "x"
type textarea "J'ai besoin de remplacer un variateur dde"
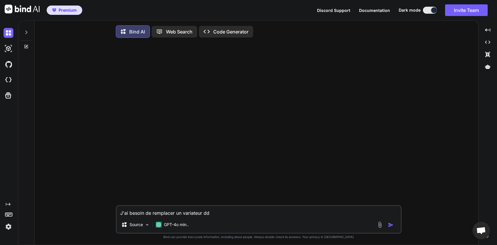
type textarea "x"
type textarea "J'ai besoin de remplacer un variateur dd"
type textarea "x"
type textarea "J'ai besoin de remplacer un variateur d"
type textarea "x"
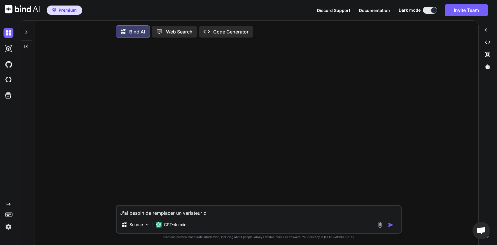
type textarea "J'ai besoin de remplacer un variateur"
type textarea "x"
type textarea "J'ai besoin de remplacer un variateur ("
type textarea "x"
type textarea "J'ai besoin de remplacer un variateur (p"
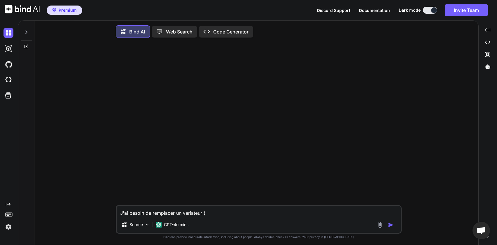
type textarea "x"
type textarea "J'ai besoin de remplacer un variateur (ph"
type textarea "x"
type textarea "J'ai besoin de remplacer un variateur (pho"
type textarea "x"
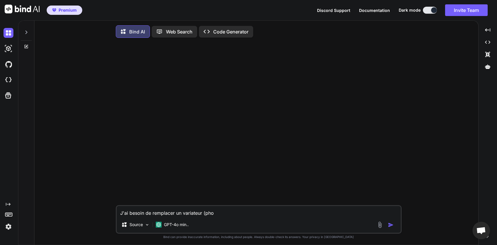
type textarea "J'ai besoin de remplacer un variateur (phot"
type textarea "x"
type textarea "J'ai besoin de remplacer un variateur (photo"
type textarea "x"
type textarea "J'ai besoin de remplacer un variateur (photo1"
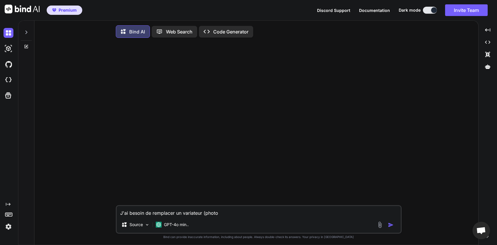
type textarea "x"
type textarea "J'ai besoin de remplacer un variateur (photo1)"
type textarea "x"
type textarea "J'ai besoin de remplacer un variateur (photo1)"
type textarea "x"
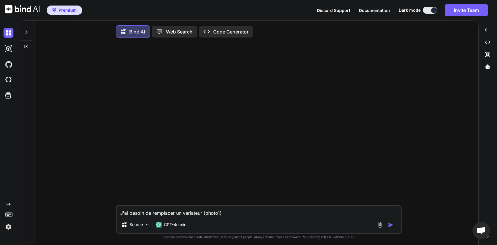
type textarea "J'ai besoin de remplacer un variateur (photo1) d"
type textarea "x"
type textarea "J'ai besoin de remplacer un variateur (photo1) de"
type textarea "x"
type textarea "J'ai besoin de remplacer un variateur (photo1) d"
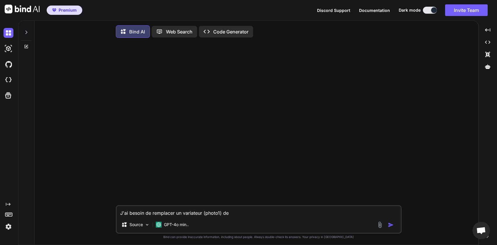
type textarea "x"
type textarea "J'ai besoin de remplacer un variateur (photo1)"
type textarea "x"
type textarea "J'ai besoin de remplacer un variateur (photo1) d"
type textarea "x"
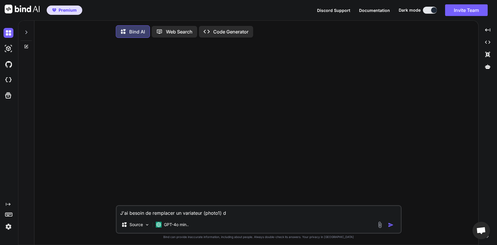
type textarea "J'ai besoin de remplacer un variateur (photo1) de"
type textarea "x"
type textarea "J'ai besoin de remplacer un variateur (photo1) d"
type textarea "x"
type textarea "J'ai besoin de remplacer un variateur (photo1) dd"
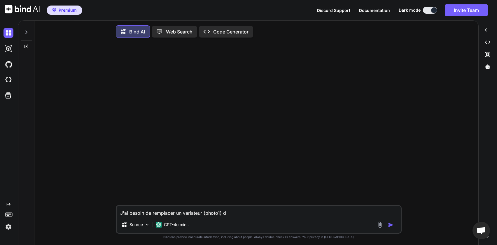
type textarea "x"
type textarea "J'ai besoin de remplacer un variateur (photo1) dde"
type textarea "x"
type textarea "J'ai besoin de remplacer un variateur (photo1) dd"
type textarea "x"
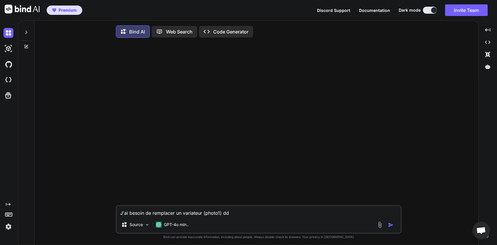
type textarea "J'ai besoin de remplacer un variateur (photo1) d"
type textarea "x"
type textarea "J'ai besoin de remplacer un variateur (photo1)"
type textarea "x"
type textarea "J'ai besoin de remplacer un variateur (photo1) p"
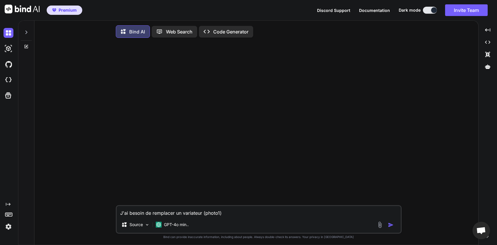
type textarea "x"
type textarea "J'ai besoin de remplacer un variateur (photo1) pa"
type textarea "x"
type textarea "J'ai besoin de remplacer un variateur (photo1) par"
type textarea "x"
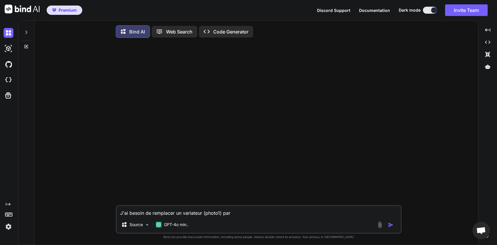
type textarea "J'ai besoin de remplacer un variateur (photo1) par"
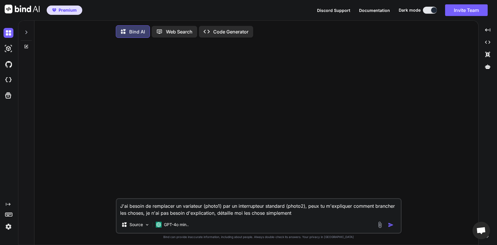
click at [381, 227] on img at bounding box center [379, 225] width 7 height 7
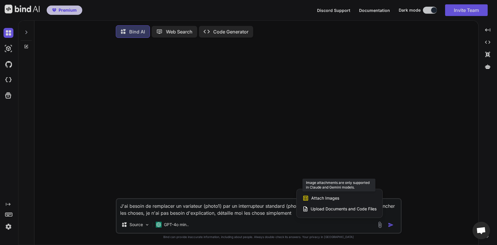
click at [331, 203] on div "Attach Images Image attachments are only supported in Claude and Gemini models." at bounding box center [339, 198] width 74 height 11
click at [314, 198] on span "Attach Images" at bounding box center [325, 199] width 28 height 6
click at [163, 226] on div at bounding box center [248, 122] width 497 height 245
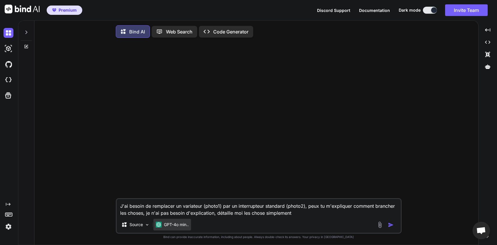
click at [166, 227] on p "GPT-4o min.." at bounding box center [176, 225] width 25 height 6
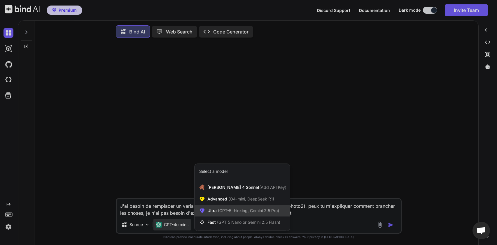
click at [216, 216] on div "Ultra (GPT-5 thinking, Gemini 2.5 Pro)" at bounding box center [241, 211] width 95 height 12
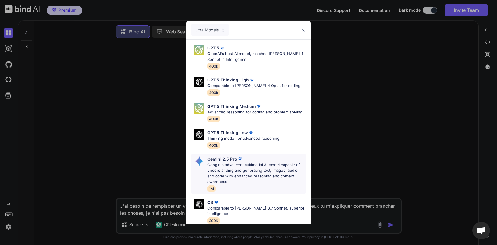
scroll to position [59, 0]
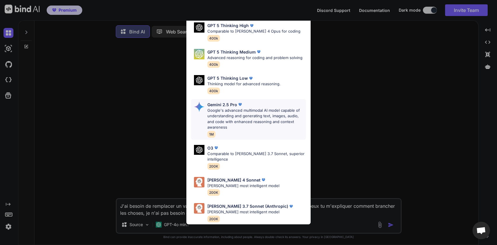
click at [233, 111] on p "Google's advanced multimodal AI model capable of understanding and generating t…" at bounding box center [256, 119] width 99 height 23
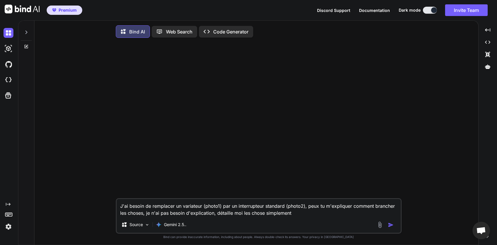
click at [376, 228] on img at bounding box center [379, 225] width 7 height 7
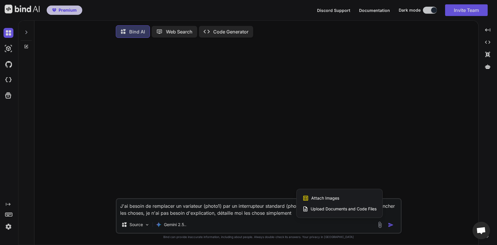
click at [337, 201] on span "Attach Images" at bounding box center [325, 199] width 28 height 6
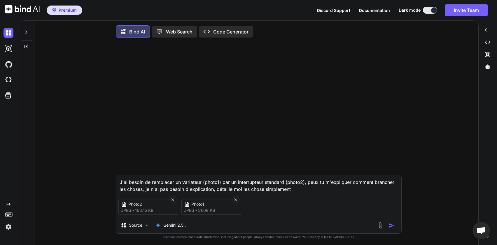
click at [392, 229] on img "button" at bounding box center [391, 226] width 6 height 6
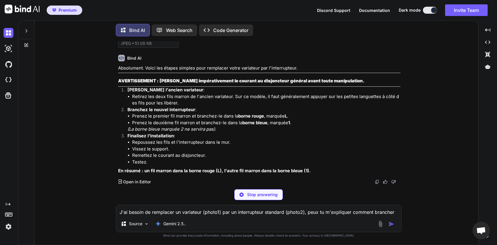
scroll to position [35, 0]
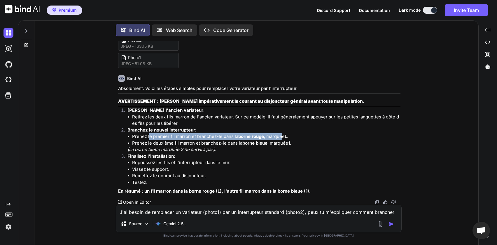
drag, startPoint x: 148, startPoint y: 138, endPoint x: 283, endPoint y: 137, distance: 135.2
click at [283, 137] on li "Prenez le premier fil marron et branchez-le dans la borne rouge , marquée L ." at bounding box center [266, 136] width 268 height 7
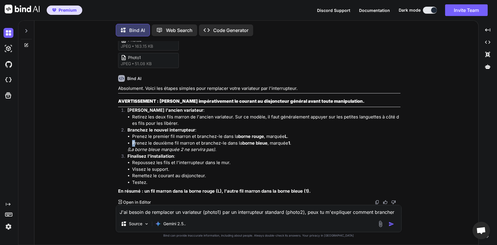
drag, startPoint x: 133, startPoint y: 146, endPoint x: 155, endPoint y: 147, distance: 22.2
click at [138, 146] on li "Prenez le deuxième fil marron et branchez-le dans la borne bleue , marquée 1 ." at bounding box center [266, 143] width 268 height 7
drag, startPoint x: 147, startPoint y: 150, endPoint x: 144, endPoint y: 150, distance: 3.0
click at [146, 150] on em "(La borne bleue marquée 2 ne servira pas)." at bounding box center [171, 150] width 89 height 6
drag, startPoint x: 134, startPoint y: 148, endPoint x: 185, endPoint y: 149, distance: 50.7
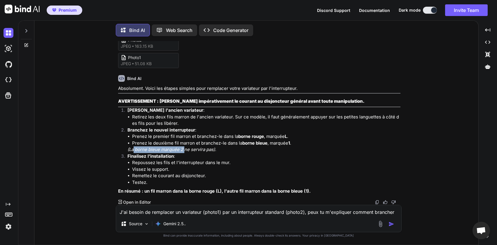
click at [185, 149] on em "(La borne bleue marquée 2 ne servira pas)." at bounding box center [171, 150] width 89 height 6
click at [203, 150] on em "(La borne bleue marquée 2 ne servira pas)." at bounding box center [171, 150] width 89 height 6
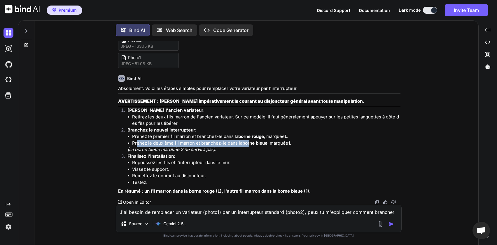
drag, startPoint x: 137, startPoint y: 142, endPoint x: 249, endPoint y: 143, distance: 112.2
click at [249, 143] on li "Prenez le deuxième fil marron et branchez-le dans la borne bleue , marquée 1 ." at bounding box center [266, 143] width 268 height 7
click at [265, 144] on strong "borne bleue" at bounding box center [254, 143] width 25 height 6
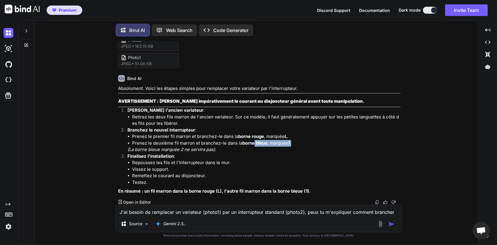
drag, startPoint x: 294, startPoint y: 143, endPoint x: 254, endPoint y: 142, distance: 40.6
click at [254, 142] on li "Prenez le deuxième fil marron et branchez-le dans la borne bleue , marquée 1 ." at bounding box center [266, 143] width 268 height 7
click at [245, 138] on strong "borne rouge" at bounding box center [251, 137] width 26 height 6
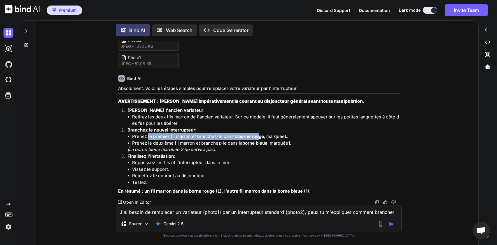
drag, startPoint x: 147, startPoint y: 136, endPoint x: 259, endPoint y: 136, distance: 111.6
click at [259, 136] on li "Prenez le premier fil marron et branchez-le dans la borne rouge , marquée L ." at bounding box center [266, 136] width 268 height 7
click at [186, 210] on textarea "J'ai besoin de remplacer un variateur (photo1) par un interrupteur standard (ph…" at bounding box center [258, 210] width 285 height 10
click at [190, 211] on textarea "J'ai besoin de remplacer un variateur (photo1) par un interrupteur standard (ph…" at bounding box center [258, 210] width 285 height 10
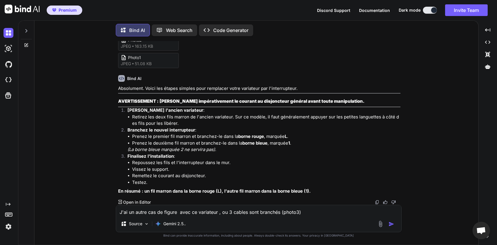
click at [333, 213] on textarea "J'ai un autre cas de figure avec ce variateur , ou 3 cables sont branchés (phot…" at bounding box center [258, 210] width 285 height 10
click at [379, 226] on img at bounding box center [380, 224] width 7 height 7
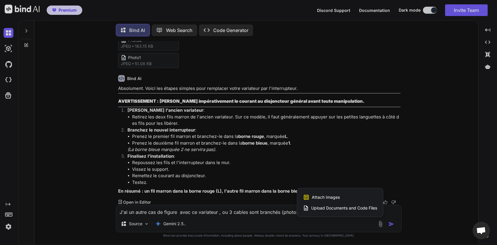
click at [332, 201] on div "Attach Images Image attachments are only supported in Claude and Gemini models." at bounding box center [340, 197] width 74 height 11
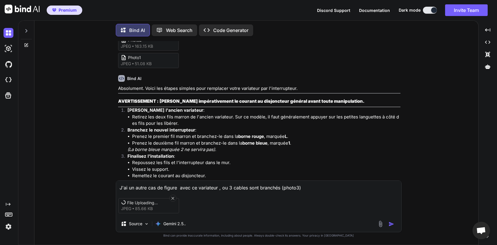
scroll to position [55, 0]
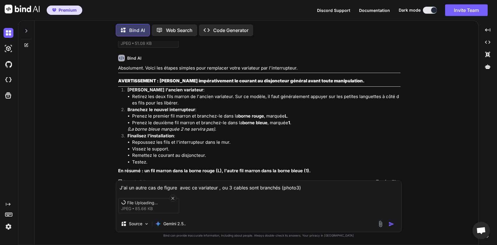
click at [321, 186] on textarea "J'ai un autre cas de figure avec ce variateur , ou 3 cables sont branchés (phot…" at bounding box center [258, 186] width 285 height 10
click at [394, 224] on img "button" at bounding box center [391, 225] width 6 height 6
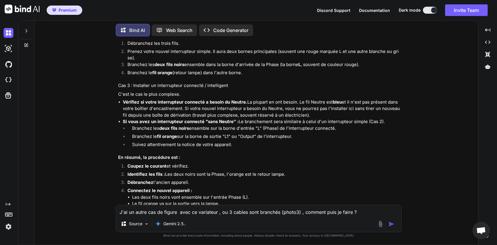
scroll to position [534, 0]
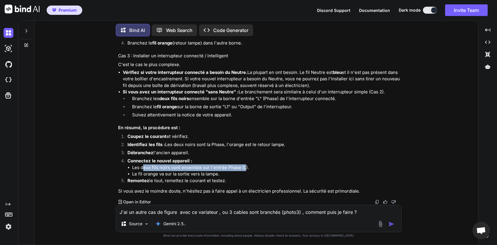
drag, startPoint x: 143, startPoint y: 168, endPoint x: 245, endPoint y: 168, distance: 102.3
click at [245, 168] on li "Les deux fils noirs vont ensemble sur l'entrée Phase (L)." at bounding box center [266, 168] width 268 height 7
click at [255, 168] on li "Les deux fils noirs vont ensemble sur l'entrée Phase (L)." at bounding box center [266, 168] width 268 height 7
drag, startPoint x: 263, startPoint y: 168, endPoint x: 167, endPoint y: 167, distance: 95.9
click at [167, 167] on li "Les deux fils noirs vont ensemble sur l'entrée Phase (L)." at bounding box center [266, 168] width 268 height 7
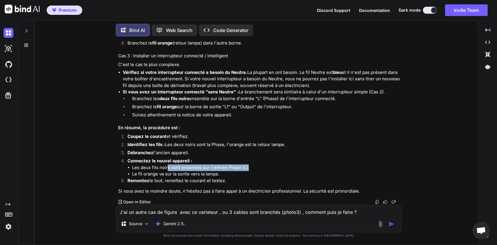
click at [231, 168] on li "Les deux fils noirs vont ensemble sur l'entrée Phase (L)." at bounding box center [266, 168] width 268 height 7
click at [262, 169] on li "Les deux fils noirs vont ensemble sur l'entrée Phase (L)." at bounding box center [266, 168] width 268 height 7
drag, startPoint x: 172, startPoint y: 174, endPoint x: 202, endPoint y: 175, distance: 30.3
click at [198, 175] on li "Le fil orange va sur la sortie vers la lampe." at bounding box center [266, 174] width 268 height 7
click at [215, 175] on li "Le fil orange va sur la sortie vers la lampe." at bounding box center [266, 174] width 268 height 7
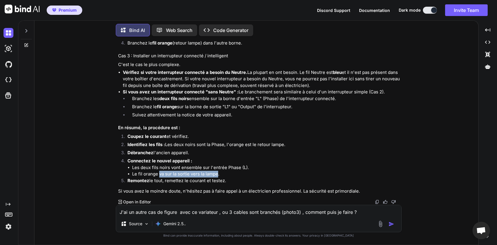
drag, startPoint x: 218, startPoint y: 174, endPoint x: 160, endPoint y: 175, distance: 57.7
click at [160, 175] on li "Le fil orange va sur la sortie vers la lampe." at bounding box center [266, 174] width 268 height 7
click at [175, 174] on li "Le fil orange va sur la sortie vers la lampe." at bounding box center [266, 174] width 268 height 7
drag, startPoint x: 229, startPoint y: 174, endPoint x: 183, endPoint y: 175, distance: 45.2
click at [184, 175] on li "Le fil orange va sur la sortie vers la lampe." at bounding box center [266, 174] width 268 height 7
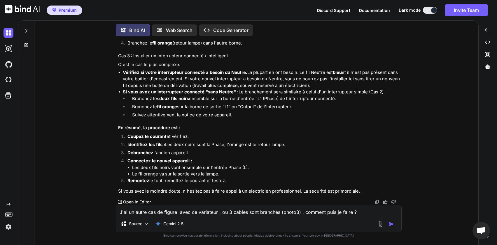
click at [181, 175] on li "Le fil orange va sur la sortie vers la lampe." at bounding box center [266, 174] width 268 height 7
drag, startPoint x: 165, startPoint y: 169, endPoint x: 245, endPoint y: 169, distance: 79.6
click at [244, 169] on li "Les deux fils noirs vont ensemble sur l'entrée Phase (L)." at bounding box center [266, 168] width 268 height 7
click at [256, 169] on li "Les deux fils noirs vont ensemble sur l'entrée Phase (L)." at bounding box center [266, 168] width 268 height 7
drag, startPoint x: 226, startPoint y: 173, endPoint x: 151, endPoint y: 173, distance: 75.2
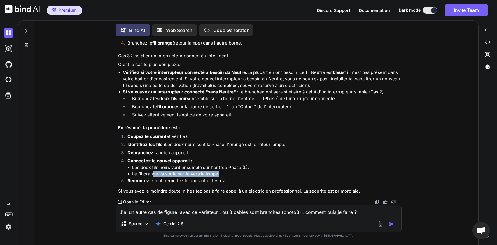
click at [151, 173] on li "Le fil orange va sur la sortie vers la lampe." at bounding box center [266, 174] width 268 height 7
drag, startPoint x: 221, startPoint y: 175, endPoint x: 136, endPoint y: 176, distance: 85.7
click at [136, 176] on li "Le fil orange va sur la sortie vers la lampe." at bounding box center [266, 174] width 268 height 7
drag, startPoint x: 190, startPoint y: 93, endPoint x: 249, endPoint y: 96, distance: 58.7
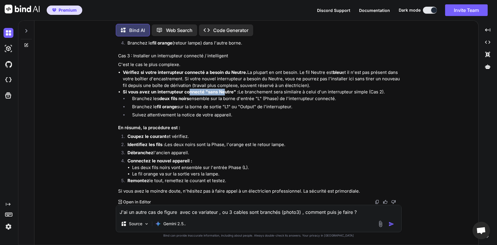
click at [224, 93] on strong "Si vous avez un interrupteur connecté "sans Neutre" :" at bounding box center [181, 92] width 116 height 6
click at [249, 96] on li "Branchez les deux fils noirs ensemble sur la borne d'entrée "L" (Phase) de l'in…" at bounding box center [263, 100] width 273 height 8
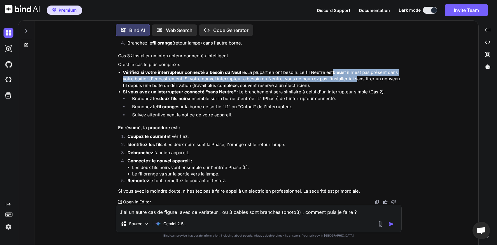
drag, startPoint x: 338, startPoint y: 71, endPoint x: 355, endPoint y: 82, distance: 20.8
click at [355, 82] on li "Vérifiez si votre interrupteur connecté a besoin du Neutre. La plupart en ont b…" at bounding box center [261, 79] width 277 height 20
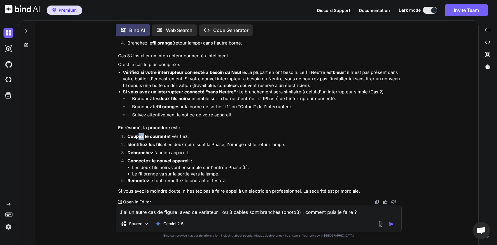
drag, startPoint x: 138, startPoint y: 138, endPoint x: 143, endPoint y: 138, distance: 5.8
click at [143, 138] on strong "Coupez le courant" at bounding box center [146, 137] width 39 height 6
drag, startPoint x: 147, startPoint y: 150, endPoint x: 136, endPoint y: 147, distance: 11.1
click at [147, 150] on li "Débranchez l'ancien appareil." at bounding box center [261, 154] width 277 height 8
drag, startPoint x: 136, startPoint y: 145, endPoint x: 180, endPoint y: 143, distance: 44.0
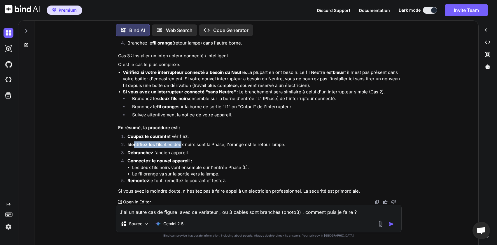
click at [180, 143] on li "Identifiez les fils : Les deux noirs sont la Phase, l'orange est le retour lamp…" at bounding box center [261, 146] width 277 height 8
click at [192, 145] on li "Identifiez les fils : Les deux noirs sont la Phase, l'orange est le retour lamp…" at bounding box center [261, 146] width 277 height 8
drag, startPoint x: 145, startPoint y: 147, endPoint x: 175, endPoint y: 145, distance: 30.4
click at [174, 145] on li "Identifiez les fils : Les deux noirs sont la Phase, l'orange est le retour lamp…" at bounding box center [261, 146] width 277 height 8
click at [183, 145] on li "Identifiez les fils : Les deux noirs sont la Phase, l'orange est le retour lamp…" at bounding box center [261, 146] width 277 height 8
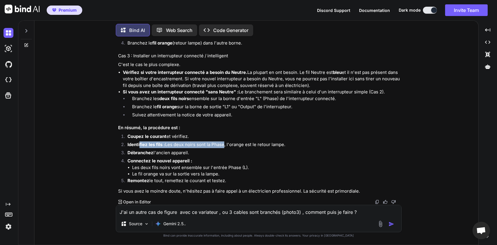
drag, startPoint x: 140, startPoint y: 146, endPoint x: 221, endPoint y: 145, distance: 81.3
click at [221, 145] on li "Identifiez les fils : Les deux noirs sont la Phase, l'orange est le retour lamp…" at bounding box center [261, 146] width 277 height 8
click at [234, 145] on li "Identifiez les fils : Les deux noirs sont la Phase, l'orange est le retour lamp…" at bounding box center [261, 146] width 277 height 8
drag, startPoint x: 290, startPoint y: 143, endPoint x: 231, endPoint y: 145, distance: 58.9
click at [233, 144] on li "Identifiez les fils : Les deux noirs sont la Phase, l'orange est le retour lamp…" at bounding box center [261, 146] width 277 height 8
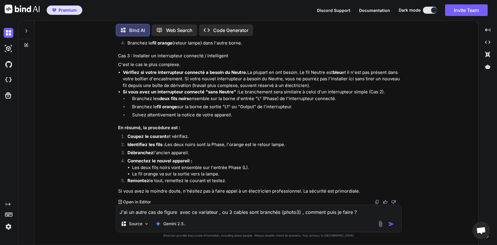
click at [226, 145] on li "Identifiez les fils : Les deux noirs sont la Phase, l'orange est le retour lamp…" at bounding box center [261, 146] width 277 height 8
drag, startPoint x: 173, startPoint y: 146, endPoint x: 213, endPoint y: 142, distance: 40.4
click at [191, 146] on li "Identifiez les fils : Les deux noirs sont la Phase, l'orange est le retour lamp…" at bounding box center [261, 146] width 277 height 8
click at [216, 142] on li "Identifiez les fils : Les deux noirs sont la Phase, l'orange est le retour lamp…" at bounding box center [261, 146] width 277 height 8
drag, startPoint x: 174, startPoint y: 145, endPoint x: 213, endPoint y: 144, distance: 39.1
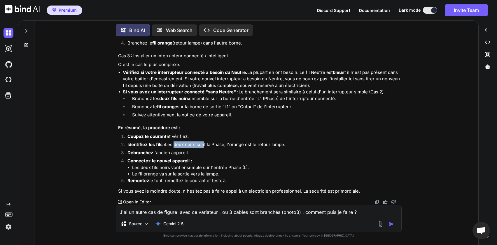
click at [205, 144] on li "Identifiez les fils : Les deux noirs sont la Phase, l'orange est le retour lamp…" at bounding box center [261, 146] width 277 height 8
drag, startPoint x: 213, startPoint y: 144, endPoint x: 193, endPoint y: 146, distance: 19.9
click at [213, 145] on li "Identifiez les fils : Les deux noirs sont la Phase, l'orange est le retour lamp…" at bounding box center [261, 146] width 277 height 8
drag, startPoint x: 170, startPoint y: 145, endPoint x: 208, endPoint y: 145, distance: 37.9
click at [200, 146] on li "Identifiez les fils : Les deux noirs sont la Phase, l'orange est le retour lamp…" at bounding box center [261, 146] width 277 height 8
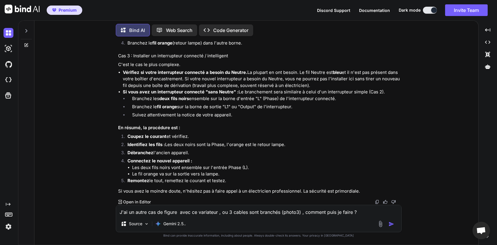
click at [215, 145] on li "Identifiez les fils : Les deux noirs sont la Phase, l'orange est le retour lamp…" at bounding box center [261, 146] width 277 height 8
drag, startPoint x: 168, startPoint y: 144, endPoint x: 210, endPoint y: 142, distance: 41.7
click at [200, 144] on li "Identifiez les fils : Les deux noirs sont la Phase, l'orange est le retour lamp…" at bounding box center [261, 146] width 277 height 8
click at [210, 142] on li "Identifiez les fils : Les deux noirs sont la Phase, l'orange est le retour lamp…" at bounding box center [261, 146] width 277 height 8
drag, startPoint x: 289, startPoint y: 145, endPoint x: 231, endPoint y: 145, distance: 58.3
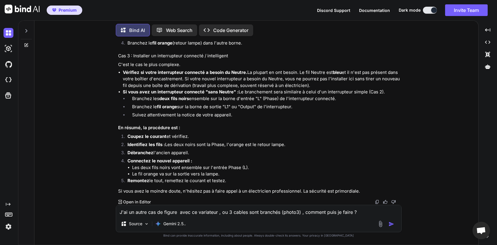
click at [231, 145] on li "Identifiez les fils : Les deux noirs sont la Phase, l'orange est le retour lamp…" at bounding box center [261, 146] width 277 height 8
drag, startPoint x: 144, startPoint y: 171, endPoint x: 168, endPoint y: 168, distance: 24.8
click at [168, 168] on ul "Les deux fils noirs vont ensemble sur l'entrée Phase (L). Le fil orange va sur …" at bounding box center [263, 171] width 273 height 13
click at [189, 168] on li "Les deux fils noirs vont ensemble sur l'entrée Phase (L)." at bounding box center [266, 168] width 268 height 7
drag, startPoint x: 249, startPoint y: 166, endPoint x: 163, endPoint y: 168, distance: 85.7
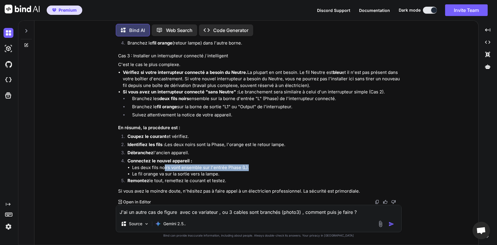
click at [163, 168] on li "Les deux fils noirs vont ensemble sur l'entrée Phase (L)." at bounding box center [266, 168] width 268 height 7
click at [182, 178] on li "Remontez le tout, remettez le courant et testez." at bounding box center [261, 182] width 277 height 8
click at [262, 207] on textarea "J'ai un autre cas de figure avec ce variateur , ou 3 cables sont branchés (phot…" at bounding box center [258, 210] width 285 height 10
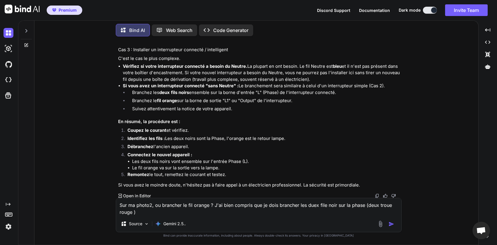
click at [380, 228] on div "Source Gemini 2.5.." at bounding box center [258, 225] width 285 height 14
click at [381, 228] on div "Source Gemini 2.5.." at bounding box center [258, 225] width 285 height 14
click at [381, 226] on img at bounding box center [380, 224] width 7 height 7
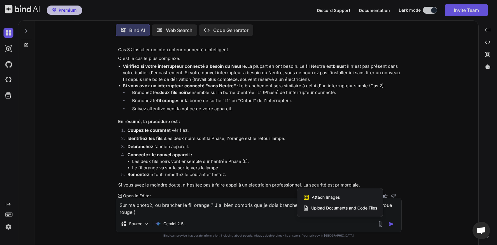
click at [324, 196] on span "Attach Images" at bounding box center [326, 198] width 28 height 6
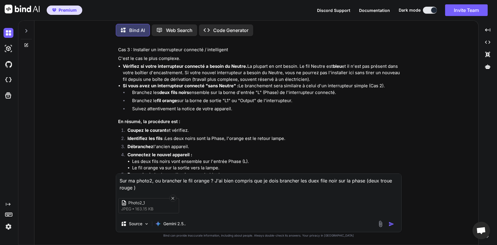
click at [391, 224] on img "button" at bounding box center [391, 225] width 6 height 6
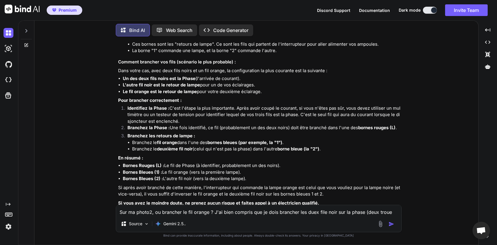
scroll to position [825, 0]
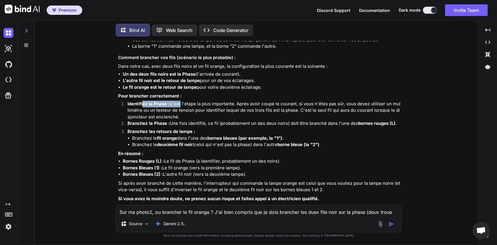
drag, startPoint x: 143, startPoint y: 112, endPoint x: 178, endPoint y: 112, distance: 35.3
click at [178, 112] on li "Identifiez la Phase : C'est l'étape la plus importante. Après avoir coupé le co…" at bounding box center [261, 111] width 277 height 20
click at [189, 121] on li "Identifiez la Phase : C'est l'étape la plus importante. Après avoir coupé le co…" at bounding box center [261, 111] width 277 height 20
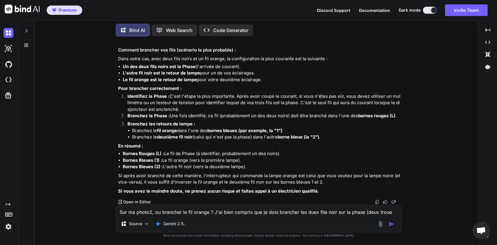
scroll to position [839, 0]
drag, startPoint x: 132, startPoint y: 156, endPoint x: 152, endPoint y: 156, distance: 19.2
click at [152, 156] on strong "Bornes Rouges (L) :" at bounding box center [143, 154] width 41 height 6
drag, startPoint x: 206, startPoint y: 155, endPoint x: 194, endPoint y: 155, distance: 12.5
click at [194, 154] on li "Bornes Rouges (L) : Le fil de Phase (à identifier, probablement un des noirs)." at bounding box center [261, 154] width 277 height 7
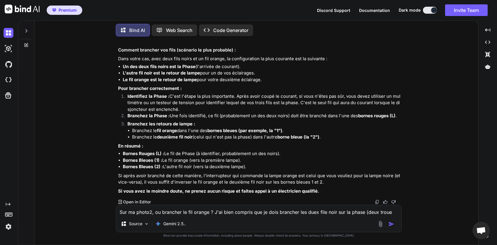
click at [252, 156] on li "Bornes Rouges (L) : Le fil de Phase (à identifier, probablement un des noirs)." at bounding box center [261, 154] width 277 height 7
drag, startPoint x: 283, startPoint y: 154, endPoint x: 242, endPoint y: 154, distance: 40.8
click at [253, 154] on li "Bornes Rouges (L) : Le fil de Phase (à identifier, probablement un des noirs)." at bounding box center [261, 154] width 277 height 7
click at [235, 154] on li "Bornes Rouges (L) : Le fil de Phase (à identifier, probablement un des noirs)." at bounding box center [261, 154] width 277 height 7
drag, startPoint x: 127, startPoint y: 162, endPoint x: 151, endPoint y: 164, distance: 24.3
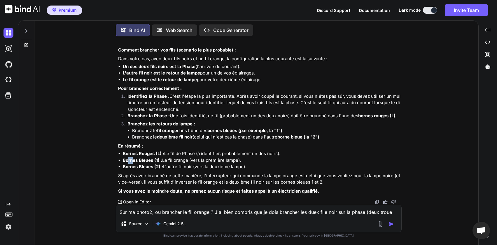
click at [132, 162] on strong "Bornes Bleues (1) :" at bounding box center [142, 161] width 39 height 6
drag, startPoint x: 169, startPoint y: 164, endPoint x: 164, endPoint y: 172, distance: 9.5
click at [169, 164] on li "Bornes Bleues (2) : L'autre fil noir (vers la deuxième lampe)." at bounding box center [261, 167] width 277 height 7
drag, startPoint x: 173, startPoint y: 160, endPoint x: 226, endPoint y: 162, distance: 53.1
click at [226, 162] on li "Bornes Bleues (1) : Le fil orange (vers la première lampe)." at bounding box center [261, 160] width 277 height 7
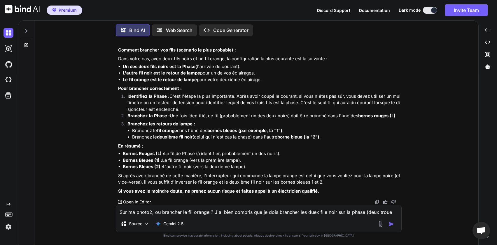
click at [233, 161] on li "Bornes Bleues (1) : Le fil orange (vers la première lampe)." at bounding box center [261, 160] width 277 height 7
drag, startPoint x: 169, startPoint y: 168, endPoint x: 184, endPoint y: 168, distance: 15.2
click at [184, 168] on li "Bornes Bleues (2) : L'autre fil noir (vers la deuxième lampe)." at bounding box center [261, 167] width 277 height 7
click at [210, 168] on li "Bornes Bleues (2) : L'autre fil noir (vers la deuxième lampe)." at bounding box center [261, 167] width 277 height 7
drag, startPoint x: 249, startPoint y: 168, endPoint x: 210, endPoint y: 168, distance: 39.1
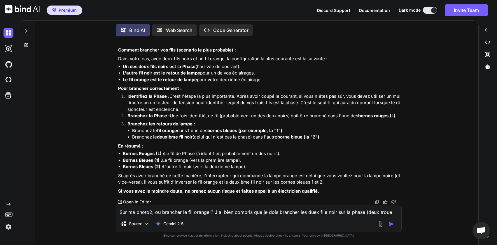
click at [220, 167] on li "Bornes Bleues (2) : L'autre fil noir (vers la deuxième lampe)." at bounding box center [261, 167] width 277 height 7
click at [205, 167] on li "Bornes Bleues (2) : L'autre fil noir (vers la deuxième lampe)." at bounding box center [261, 167] width 277 height 7
drag, startPoint x: 180, startPoint y: 161, endPoint x: 204, endPoint y: 163, distance: 23.7
click at [199, 162] on li "Bornes Bleues (1) : Le fil orange (vers la première lampe)." at bounding box center [261, 160] width 277 height 7
drag, startPoint x: 251, startPoint y: 167, endPoint x: 119, endPoint y: 160, distance: 131.6
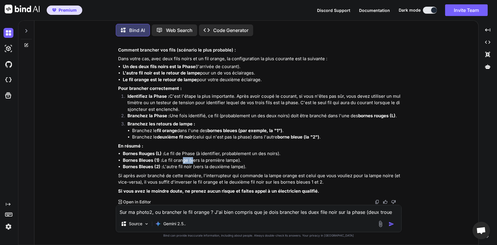
click at [119, 160] on ul "Bornes Rouges (L) : Le fil de Phase (à identifier, probablement un des noirs). …" at bounding box center [259, 161] width 282 height 20
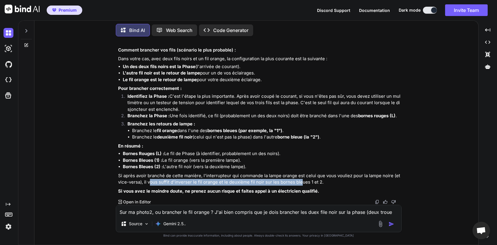
drag, startPoint x: 149, startPoint y: 183, endPoint x: 299, endPoint y: 183, distance: 149.8
click at [299, 183] on p "Si après avoir branché de cette manière, l'interrupteur qui commande la lampe o…" at bounding box center [259, 179] width 282 height 13
click at [301, 183] on p "Si après avoir branché de cette manière, l'interrupteur qui commande la lampe o…" at bounding box center [259, 179] width 282 height 13
click at [184, 163] on li "Bornes Bleues (1) : Le fil orange (vers la première lampe)." at bounding box center [261, 160] width 277 height 7
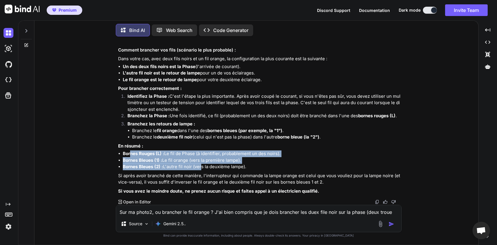
drag, startPoint x: 130, startPoint y: 154, endPoint x: 199, endPoint y: 164, distance: 69.8
click at [199, 164] on ul "Bornes Rouges (L) : Le fil de Phase (à identifier, probablement un des noirs). …" at bounding box center [259, 161] width 282 height 20
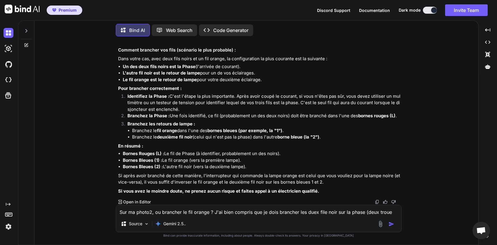
click at [212, 166] on li "Bornes Bleues (2) : L'autre fil noir (vers la deuxième lampe)." at bounding box center [261, 167] width 277 height 7
drag, startPoint x: 169, startPoint y: 155, endPoint x: 198, endPoint y: 156, distance: 29.2
click at [197, 156] on li "Bornes Rouges (L) : Le fil de Phase (à identifier, probablement un des noirs)." at bounding box center [261, 154] width 277 height 7
drag, startPoint x: 200, startPoint y: 158, endPoint x: 173, endPoint y: 157, distance: 27.1
click at [197, 158] on li "Bornes Bleues (1) : Le fil orange (vers la première lampe)." at bounding box center [261, 160] width 277 height 7
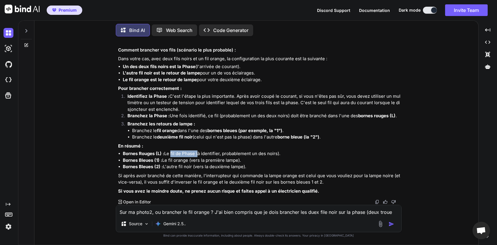
drag, startPoint x: 171, startPoint y: 154, endPoint x: 197, endPoint y: 154, distance: 26.5
click at [197, 154] on li "Bornes Rouges (L) : Le fil de Phase (à identifier, probablement un des noirs)." at bounding box center [261, 154] width 277 height 7
click at [203, 160] on li "Bornes Bleues (1) : Le fil orange (vers la première lampe)." at bounding box center [261, 160] width 277 height 7
drag, startPoint x: 171, startPoint y: 154, endPoint x: 197, endPoint y: 153, distance: 25.7
click at [197, 153] on li "Bornes Rouges (L) : Le fil de Phase (à identifier, probablement un des noirs)." at bounding box center [261, 154] width 277 height 7
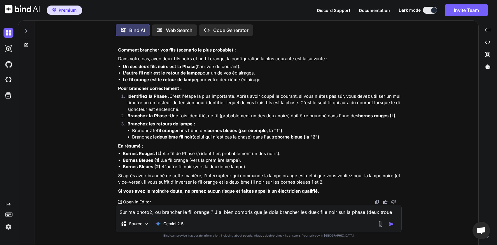
click at [202, 154] on li "Bornes Rouges (L) : Le fil de Phase (à identifier, probablement un des noirs)." at bounding box center [261, 154] width 277 height 7
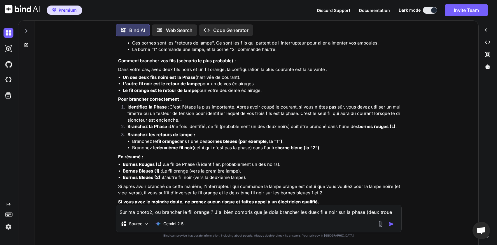
scroll to position [804, 0]
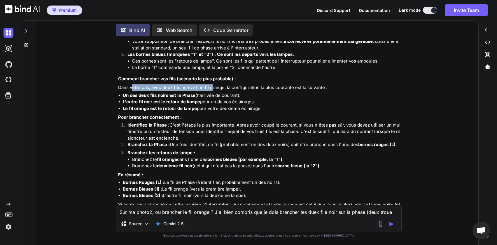
drag, startPoint x: 132, startPoint y: 96, endPoint x: 212, endPoint y: 94, distance: 80.5
click at [212, 91] on p "Dans votre cas, avec deux fils noirs et un fil orange, la configuration la plus…" at bounding box center [259, 88] width 282 height 7
click at [222, 91] on p "Dans votre cas, avec deux fils noirs et un fil orange, la configuration la plus…" at bounding box center [259, 88] width 282 height 7
drag, startPoint x: 205, startPoint y: 94, endPoint x: 226, endPoint y: 94, distance: 20.4
click at [226, 91] on p "Dans votre cas, avec deux fils noirs et un fil orange, la configuration la plus…" at bounding box center [259, 88] width 282 height 7
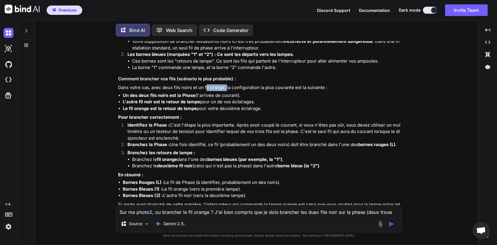
click at [226, 91] on p "Dans votre cas, avec deux fils noirs et un fil orange, la configuration la plus…" at bounding box center [259, 88] width 282 height 7
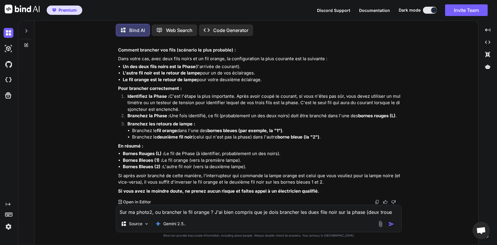
scroll to position [839, 0]
drag, startPoint x: 211, startPoint y: 155, endPoint x: 228, endPoint y: 154, distance: 17.5
click at [228, 154] on li "Bornes Rouges (L) : Le fil de Phase (à identifier, probablement un des noirs)." at bounding box center [261, 154] width 277 height 7
click at [252, 154] on li "Bornes Rouges (L) : Le fil de Phase (à identifier, probablement un des noirs)." at bounding box center [261, 154] width 277 height 7
drag, startPoint x: 288, startPoint y: 155, endPoint x: 264, endPoint y: 155, distance: 23.6
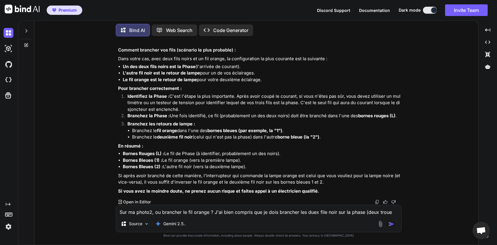
click at [264, 155] on li "Bornes Rouges (L) : Le fil de Phase (à identifier, probablement un des noirs)." at bounding box center [261, 154] width 277 height 7
click at [209, 154] on li "Bornes Rouges (L) : Le fil de Phase (à identifier, probablement un des noirs)." at bounding box center [261, 154] width 277 height 7
drag, startPoint x: 173, startPoint y: 161, endPoint x: 199, endPoint y: 160, distance: 25.7
click at [199, 160] on li "Bornes Bleues (1) : Le fil orange (vers la première lampe)." at bounding box center [261, 160] width 277 height 7
click at [227, 160] on li "Bornes Bleues (1) : Le fil orange (vers la première lampe)." at bounding box center [261, 160] width 277 height 7
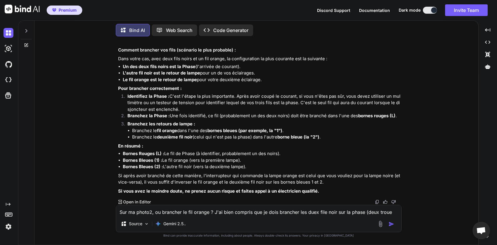
drag, startPoint x: 247, startPoint y: 161, endPoint x: 173, endPoint y: 162, distance: 73.7
click at [173, 162] on li "Bornes Bleues (1) : Le fil orange (vers la première lampe)." at bounding box center [261, 160] width 277 height 7
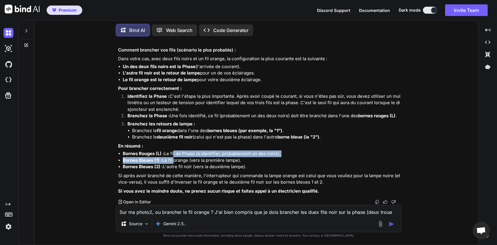
drag, startPoint x: 173, startPoint y: 153, endPoint x: 173, endPoint y: 159, distance: 6.4
click at [173, 159] on ul "Bornes Rouges (L) : Le fil de Phase (à identifier, probablement un des noirs). …" at bounding box center [259, 161] width 282 height 20
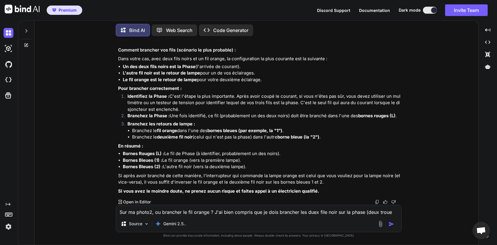
click at [173, 164] on li "Bornes Bleues (2) : L'autre fil noir (vers la deuxième lampe)." at bounding box center [261, 167] width 277 height 7
drag, startPoint x: 169, startPoint y: 166, endPoint x: 190, endPoint y: 167, distance: 20.4
click at [190, 167] on li "Bornes Bleues (2) : L'autre fil noir (vers la deuxième lampe)." at bounding box center [261, 167] width 277 height 7
click at [220, 166] on li "Bornes Bleues (2) : L'autre fil noir (vers la deuxième lampe)." at bounding box center [261, 167] width 277 height 7
click at [26, 30] on icon at bounding box center [26, 30] width 2 height 3
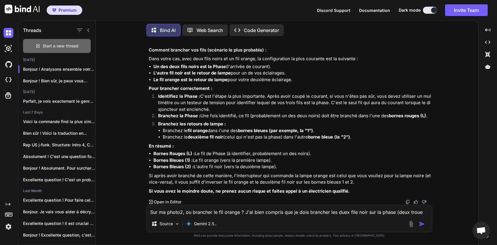
click at [68, 46] on span "Start a new thread" at bounding box center [61, 46] width 36 height 6
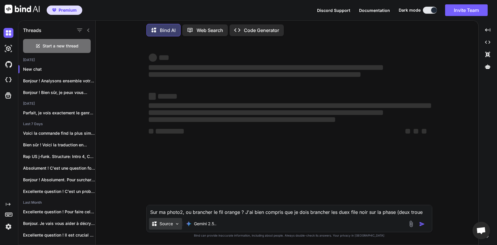
click at [172, 224] on p "Source" at bounding box center [165, 224] width 13 height 6
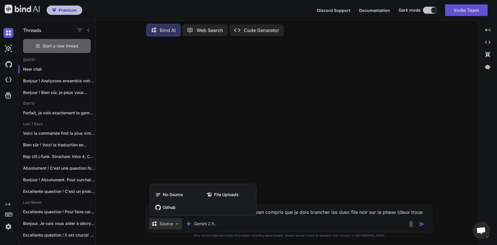
click at [351, 210] on div at bounding box center [248, 122] width 497 height 245
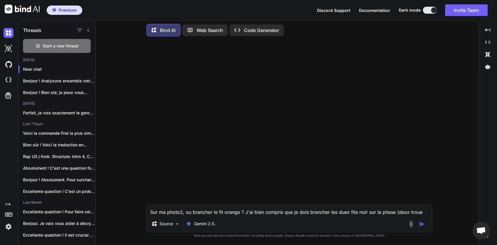
click at [412, 225] on img at bounding box center [410, 224] width 7 height 7
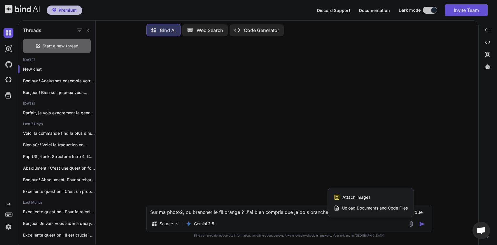
click at [348, 198] on span "Attach Images" at bounding box center [356, 198] width 28 height 6
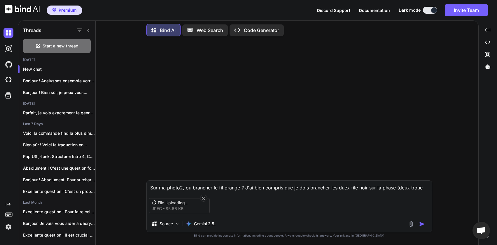
click at [411, 224] on img at bounding box center [410, 224] width 7 height 7
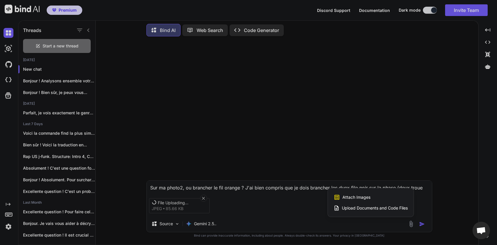
click at [347, 198] on span "Attach Images" at bounding box center [356, 198] width 28 height 6
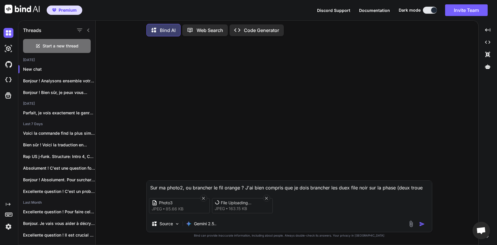
click at [200, 187] on textarea "Sur ma photo2, ou brancher le fil orange ? J'ai bien compris que je dois branch…" at bounding box center [289, 186] width 285 height 10
click at [420, 226] on img "button" at bounding box center [422, 225] width 6 height 6
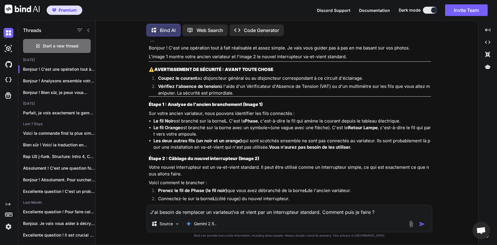
scroll to position [70, 0]
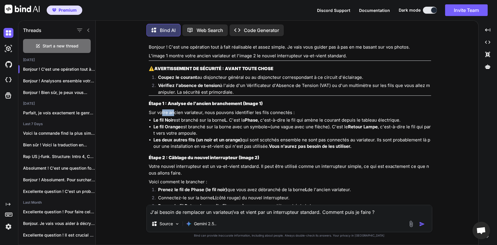
drag, startPoint x: 161, startPoint y: 114, endPoint x: 173, endPoint y: 114, distance: 11.4
click at [173, 114] on p "Sur votre ancien variateur, nous pouvons identifier les fils connectés :" at bounding box center [290, 113] width 282 height 7
click at [168, 119] on strong "Le fil Noir" at bounding box center [163, 120] width 20 height 6
drag, startPoint x: 161, startPoint y: 113, endPoint x: 186, endPoint y: 113, distance: 25.4
click at [186, 113] on p "Sur votre ancien variateur, nous pouvons identifier les fils connectés :" at bounding box center [290, 113] width 282 height 7
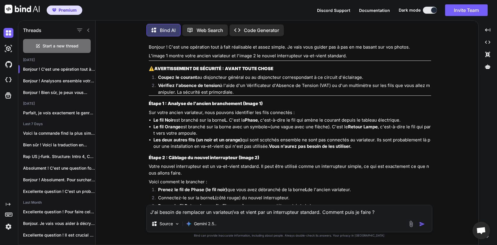
click at [195, 113] on p "Sur votre ancien variateur, nous pouvons identifier les fils connectés :" at bounding box center [290, 113] width 282 height 7
drag, startPoint x: 160, startPoint y: 113, endPoint x: 172, endPoint y: 113, distance: 11.4
click at [172, 113] on p "Sur votre ancien variateur, nous pouvons identifier les fils connectés :" at bounding box center [290, 113] width 282 height 7
click at [181, 115] on p "Sur votre ancien variateur, nous pouvons identifier les fils connectés :" at bounding box center [290, 113] width 282 height 7
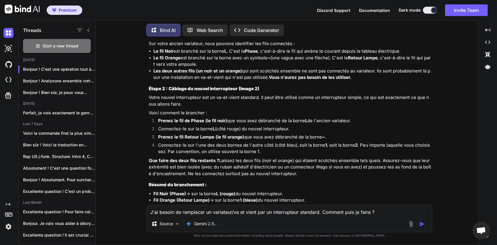
scroll to position [140, 0]
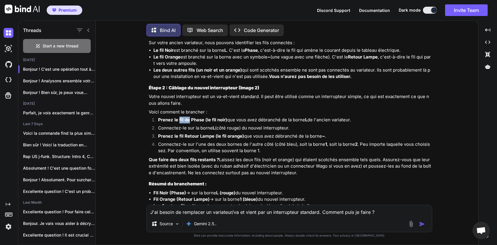
drag, startPoint x: 179, startPoint y: 121, endPoint x: 189, endPoint y: 121, distance: 9.9
click at [189, 121] on strong "Prenez le fil de Phase (le fil noir)" at bounding box center [192, 120] width 69 height 6
click at [200, 120] on strong "Prenez le fil de Phase (le fil noir)" at bounding box center [192, 120] width 69 height 6
drag, startPoint x: 176, startPoint y: 120, endPoint x: 343, endPoint y: 119, distance: 167.0
click at [343, 119] on p "Prenez le fil de Phase (le fil noir) que vous avez débranché de la borne L de l…" at bounding box center [294, 120] width 273 height 7
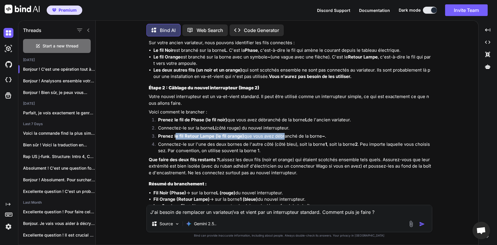
drag, startPoint x: 175, startPoint y: 136, endPoint x: 282, endPoint y: 136, distance: 107.8
click at [282, 136] on p "Prenez le fil Retour Lampe (le fil orange) que vous avez débranché de la borne …" at bounding box center [294, 136] width 273 height 7
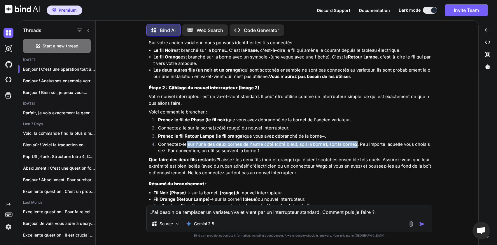
drag, startPoint x: 186, startPoint y: 144, endPoint x: 358, endPoint y: 144, distance: 172.3
click at [358, 144] on p "Connectez-le sur l'une des deux bornes de l'autre côté (côté bleu), soit la bor…" at bounding box center [294, 147] width 273 height 13
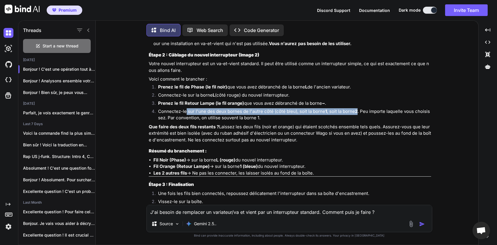
scroll to position [175, 0]
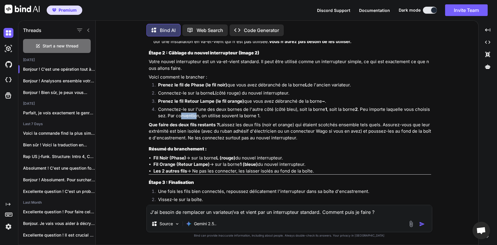
drag, startPoint x: 180, startPoint y: 117, endPoint x: 197, endPoint y: 117, distance: 17.5
click at [197, 117] on p "Connectez-le sur l'une des deux bornes de l'autre côté (côté bleu), soit la bor…" at bounding box center [294, 112] width 273 height 13
drag, startPoint x: 241, startPoint y: 133, endPoint x: 260, endPoint y: 134, distance: 19.0
click at [260, 134] on p "Que faire des deux fils restants ? Laissez les deux fils (noir et orange) qui é…" at bounding box center [290, 132] width 282 height 20
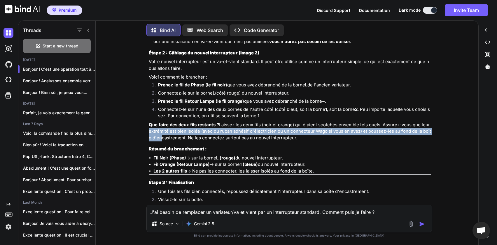
drag, startPoint x: 357, startPoint y: 132, endPoint x: 369, endPoint y: 138, distance: 13.2
click at [369, 138] on p "Que faire des deux fils restants ? Laissez les deux fils (noir et orange) qui é…" at bounding box center [290, 132] width 282 height 20
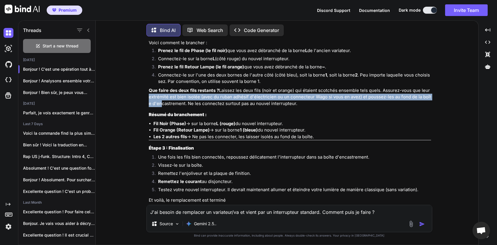
scroll to position [210, 0]
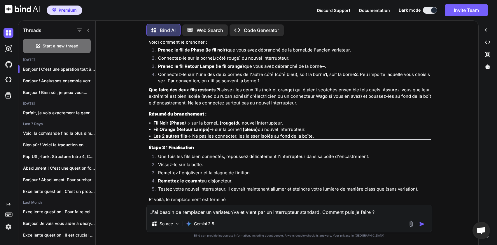
click at [208, 212] on textarea "J'ai besoin de remplacer un variateur/va et vient par un interrupteur standard.…" at bounding box center [289, 210] width 285 height 10
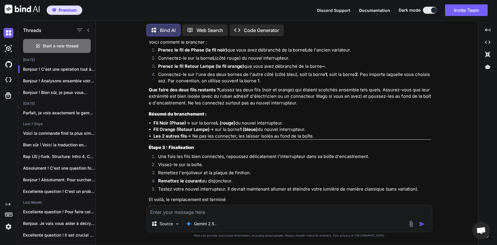
click at [197, 215] on textarea at bounding box center [289, 210] width 285 height 10
click at [422, 226] on img "button" at bounding box center [422, 225] width 6 height 6
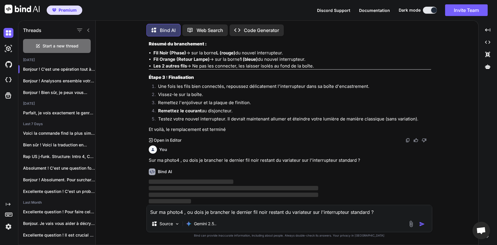
scroll to position [287, 0]
click at [89, 29] on icon at bounding box center [88, 30] width 5 height 5
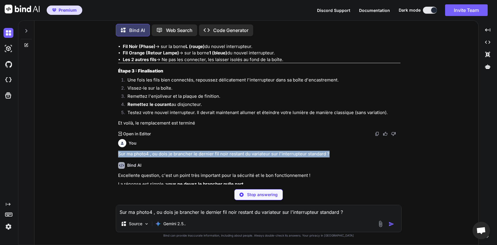
drag, startPoint x: 117, startPoint y: 160, endPoint x: 338, endPoint y: 164, distance: 220.1
click at [338, 162] on div "You J'ai besoin de remplacer un variateur/va et vient par un interrupteur stand…" at bounding box center [259, 113] width 284 height 144
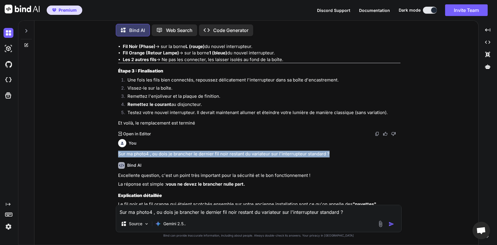
copy p "Sur ma photo4 , ou dois je brancher le dernier fil noir restant du variateur su…"
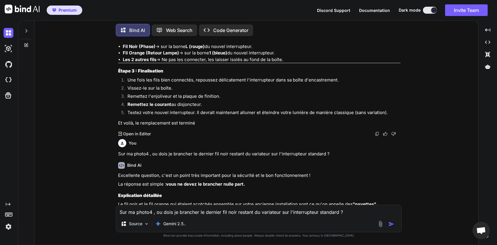
click at [30, 27] on div at bounding box center [26, 29] width 11 height 20
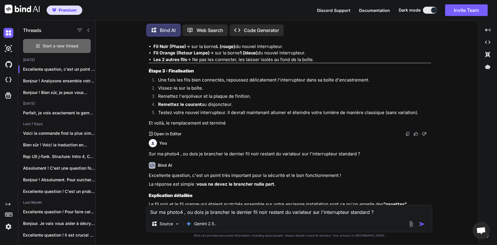
click at [69, 43] on span "Start a new thread" at bounding box center [61, 46] width 36 height 6
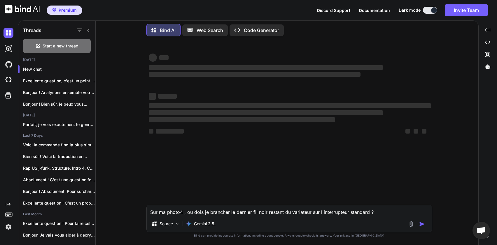
click at [412, 225] on img at bounding box center [410, 224] width 7 height 7
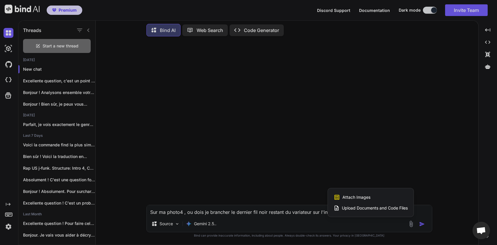
click at [368, 201] on div "Attach Images Image attachments are only supported in Claude and Gemini models." at bounding box center [370, 197] width 74 height 11
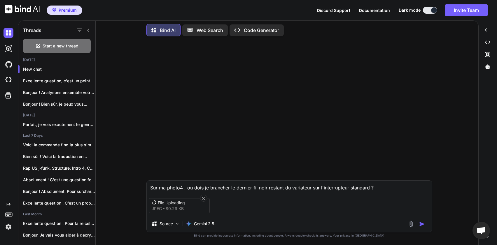
click at [216, 184] on textarea "Sur ma photo4 , ou dois je brancher le dernier fil noir restant du variateur su…" at bounding box center [289, 186] width 285 height 10
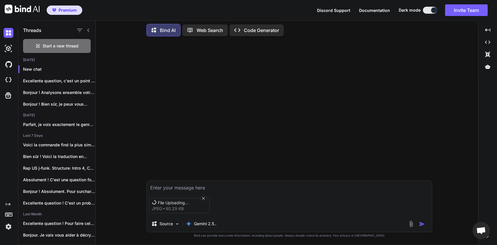
paste textarea "Sur ma photo4 , ou dois je brancher le dernier fil noir restant du variateur su…"
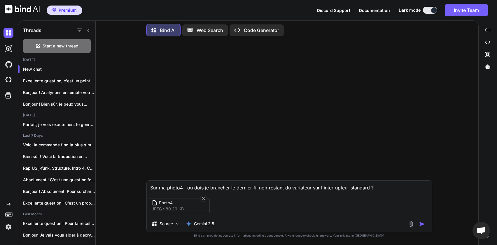
click at [421, 225] on img "button" at bounding box center [422, 225] width 6 height 6
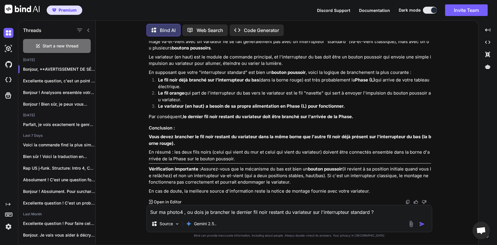
scroll to position [95, 0]
drag, startPoint x: 187, startPoint y: 129, endPoint x: 247, endPoint y: 133, distance: 60.2
click at [248, 134] on p "Vous devez brancher le fil noir restant du variateur dans la même borne que l'a…" at bounding box center [290, 140] width 282 height 13
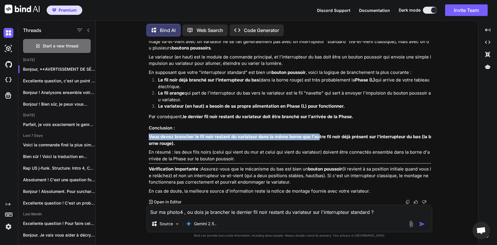
drag, startPoint x: 319, startPoint y: 131, endPoint x: 325, endPoint y: 127, distance: 7.1
click at [325, 127] on div "Bonjour, AVERTISSEMENT DE SÉCURITÉ : Avant toute intervention sur une installat…" at bounding box center [290, 101] width 282 height 187
click at [310, 134] on strong "Vous devez brancher le fil noir restant du variateur dans la même borne que l'a…" at bounding box center [290, 140] width 282 height 12
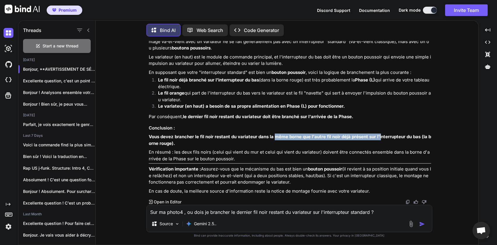
drag, startPoint x: 275, startPoint y: 131, endPoint x: 380, endPoint y: 129, distance: 105.0
click at [380, 134] on strong "Vous devez brancher le fil noir restant du variateur dans la même borne que l'a…" at bounding box center [290, 140] width 282 height 12
click at [349, 135] on p "Vous devez brancher le fil noir restant du variateur dans la même borne que l'a…" at bounding box center [290, 140] width 282 height 13
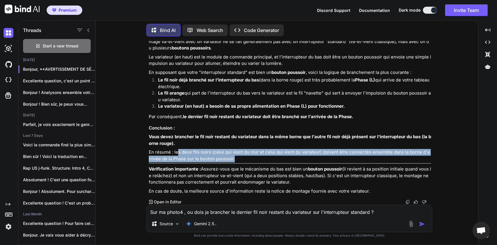
drag, startPoint x: 178, startPoint y: 145, endPoint x: 412, endPoint y: 153, distance: 233.3
click at [412, 153] on p "En résumé : les deux fils noirs (celui qui vient du mur et celui qui vient du v…" at bounding box center [290, 155] width 282 height 13
click at [377, 150] on p "En résumé : les deux fils noirs (celui qui vient du mur et celui qui vient du v…" at bounding box center [290, 155] width 282 height 13
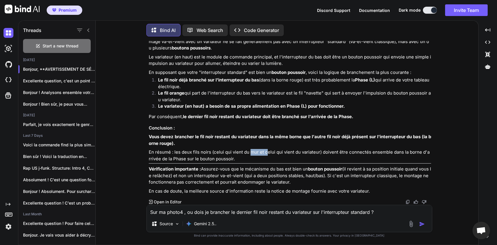
drag, startPoint x: 251, startPoint y: 147, endPoint x: 305, endPoint y: 146, distance: 54.5
click at [267, 149] on p "En résumé : les deux fils noirs (celui qui vient du mur et celui qui vient du v…" at bounding box center [290, 155] width 282 height 13
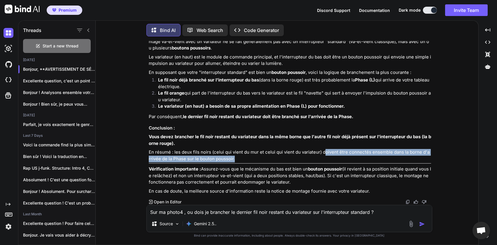
drag, startPoint x: 324, startPoint y: 146, endPoint x: 408, endPoint y: 151, distance: 84.1
click at [408, 151] on p "En résumé : les deux fils noirs (celui qui vient du mur et celui qui vient du v…" at bounding box center [290, 155] width 282 height 13
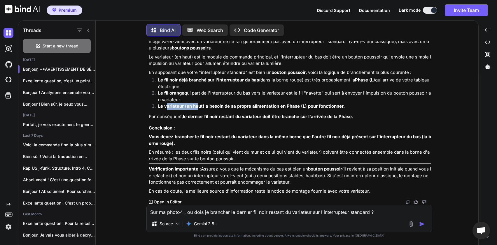
drag, startPoint x: 166, startPoint y: 99, endPoint x: 197, endPoint y: 101, distance: 30.7
click at [197, 103] on strong "Le variateur (en haut) a besoin de sa propre alimentation en Phase (L) pour fon…" at bounding box center [251, 106] width 187 height 6
click at [208, 103] on strong "Le variateur (en haut) a besoin de sa propre alimentation en Phase (L) pour fon…" at bounding box center [251, 106] width 187 height 6
drag, startPoint x: 160, startPoint y: 85, endPoint x: 166, endPoint y: 85, distance: 5.5
click at [166, 90] on strong "Le fil orange" at bounding box center [171, 93] width 26 height 6
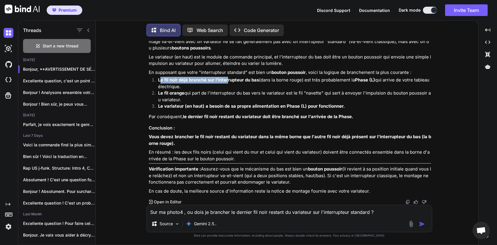
drag, startPoint x: 159, startPoint y: 74, endPoint x: 227, endPoint y: 74, distance: 67.9
click at [227, 77] on strong "Le fil noir déjà branché sur l'interrupteur du bas" at bounding box center [208, 80] width 101 height 6
click at [190, 77] on li "Le fil noir déjà branché sur l'interrupteur du bas (dans la borne rouge) est tr…" at bounding box center [291, 83] width 277 height 13
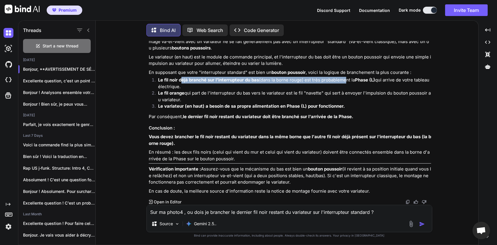
drag, startPoint x: 182, startPoint y: 73, endPoint x: 343, endPoint y: 74, distance: 161.5
click at [343, 77] on li "Le fil noir déjà branché sur l'interrupteur du bas (dans la borne rouge) est tr…" at bounding box center [291, 83] width 277 height 13
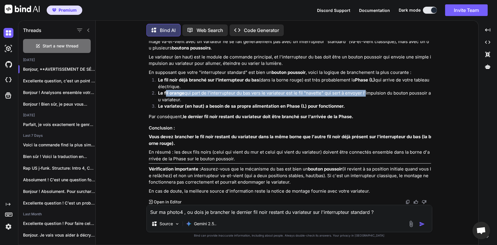
drag, startPoint x: 166, startPoint y: 85, endPoint x: 363, endPoint y: 89, distance: 197.9
click at [363, 90] on li "Le fil orange qui part de l'interrupteur du bas vers le variateur est le fil "n…" at bounding box center [291, 96] width 277 height 13
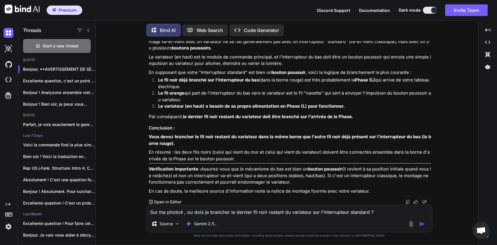
click at [168, 94] on li "Le fil orange qui part de l'interrupteur du bas vers le variateur est le fil "n…" at bounding box center [291, 96] width 277 height 13
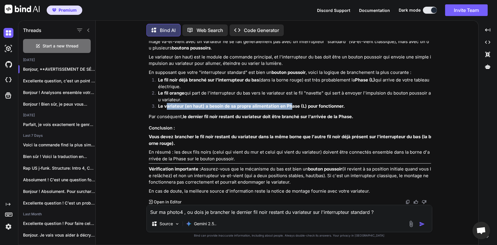
drag, startPoint x: 166, startPoint y: 99, endPoint x: 291, endPoint y: 100, distance: 125.0
click at [291, 103] on strong "Le variateur (en haut) a besoin de sa propre alimentation en Phase (L) pour fon…" at bounding box center [251, 106] width 187 height 6
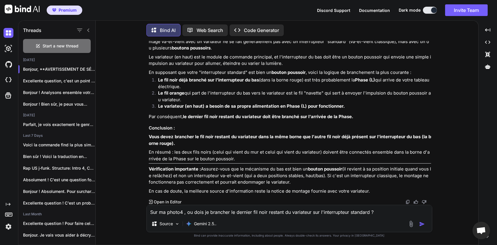
click at [167, 114] on p "Par conséquent, le dernier fil noir restant du variateur doit être branché sur …" at bounding box center [290, 117] width 282 height 7
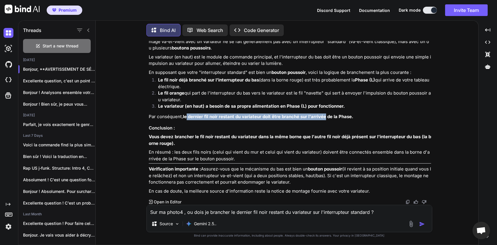
drag, startPoint x: 188, startPoint y: 111, endPoint x: 325, endPoint y: 112, distance: 137.6
click at [325, 114] on strong "le dernier fil noir restant du variateur doit être branché sur l'arrivée de la …" at bounding box center [268, 117] width 170 height 6
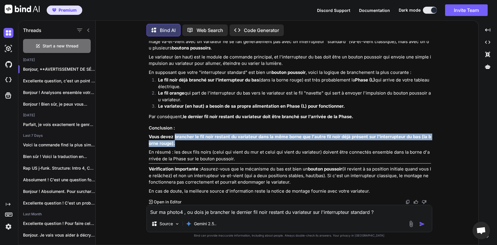
drag, startPoint x: 175, startPoint y: 128, endPoint x: 394, endPoint y: 134, distance: 219.8
click at [394, 134] on p "Vous devez brancher le fil noir restant du variateur dans la même borne que l'a…" at bounding box center [290, 140] width 282 height 13
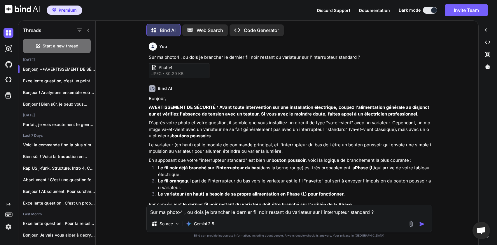
scroll to position [0, 0]
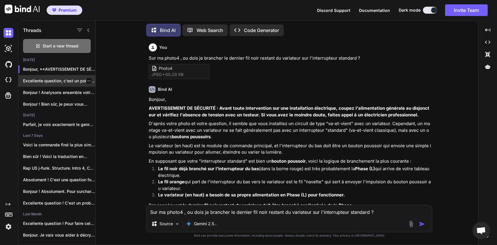
click at [56, 82] on p "Excellente question, c'est un point très..." at bounding box center [59, 81] width 72 height 6
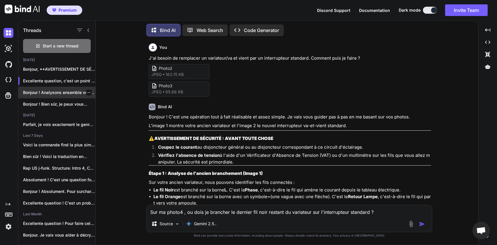
click at [53, 94] on p "Bonjour ! Analysons ensemble votre inter..." at bounding box center [59, 93] width 72 height 6
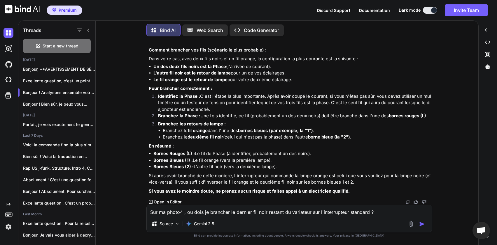
scroll to position [839, 0]
click at [38, 104] on p "Bonjour ! Bien sûr, je peux vous..." at bounding box center [59, 104] width 72 height 6
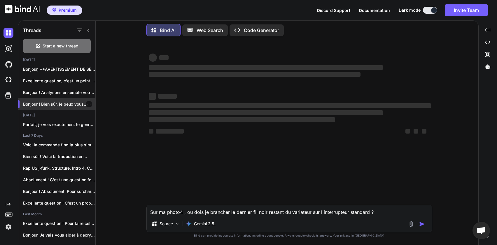
scroll to position [0, 0]
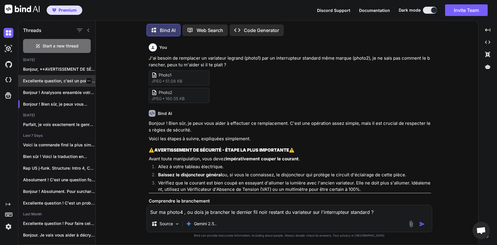
click at [52, 82] on p "Excellente question, c'est un point très..." at bounding box center [59, 81] width 72 height 6
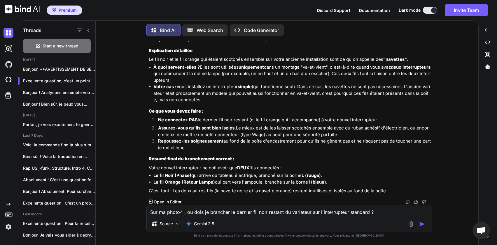
scroll to position [438, 0]
drag, startPoint x: 158, startPoint y: 178, endPoint x: 222, endPoint y: 175, distance: 63.3
click at [219, 175] on li "Le fil Noir (Phase) qui arrive du tableau électrique, branché sur la borne L (r…" at bounding box center [291, 176] width 277 height 7
click at [162, 181] on strong "Le fil Orange (Retour Lampe)" at bounding box center [183, 183] width 61 height 6
drag, startPoint x: 175, startPoint y: 183, endPoint x: 315, endPoint y: 183, distance: 139.9
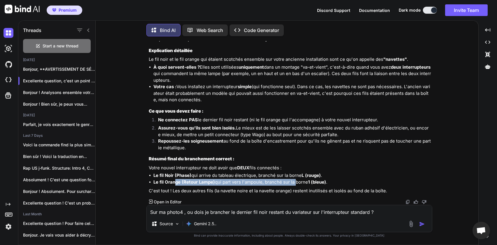
click at [295, 183] on li "Le fil Orange (Retour Lampe) qui part vers l'ampoule, branché sur la borne 1 (b…" at bounding box center [291, 182] width 277 height 7
drag, startPoint x: 329, startPoint y: 182, endPoint x: 246, endPoint y: 184, distance: 82.5
click at [246, 184] on li "Le fil Orange (Retour Lampe) qui part vers l'ampoule, branché sur la borne 1 (b…" at bounding box center [291, 182] width 277 height 7
click at [206, 180] on strong "Le fil Orange (Retour Lampe)" at bounding box center [183, 183] width 61 height 6
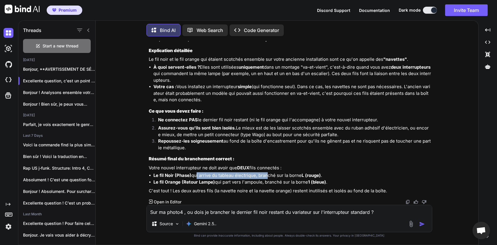
drag, startPoint x: 194, startPoint y: 177, endPoint x: 265, endPoint y: 175, distance: 70.6
click at [265, 175] on li "Le fil Noir (Phase) qui arrive du tableau électrique, branché sur la borne L (r…" at bounding box center [291, 176] width 277 height 7
click at [286, 175] on li "Le fil Noir (Phase) qui arrive du tableau électrique, branché sur la borne L (r…" at bounding box center [291, 176] width 277 height 7
drag, startPoint x: 167, startPoint y: 177, endPoint x: 283, endPoint y: 175, distance: 116.6
click at [283, 175] on li "Le fil Noir (Phase) qui arrive du tableau électrique, branché sur la borne L (r…" at bounding box center [291, 176] width 277 height 7
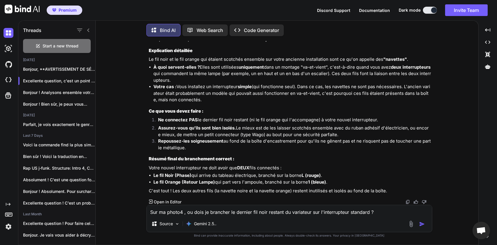
click at [309, 175] on strong "L (rouge)" at bounding box center [310, 176] width 19 height 6
drag, startPoint x: 324, startPoint y: 176, endPoint x: 288, endPoint y: 176, distance: 36.1
click at [288, 176] on li "Le fil Noir (Phase) qui arrive du tableau électrique, branché sur la borne L (r…" at bounding box center [291, 176] width 277 height 7
click at [249, 180] on li "Le fil Orange (Retour Lampe) qui part vers l'ampoule, branché sur la borne 1 (b…" at bounding box center [291, 182] width 277 height 7
click at [52, 66] on p "Bonjour, **AVERTISSEMENT DE SÉCURITÉ : ..." at bounding box center [59, 69] width 72 height 6
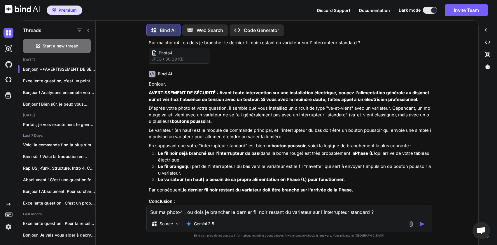
scroll to position [95, 0]
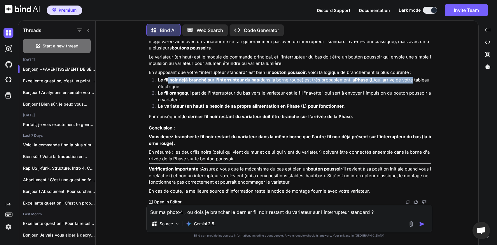
drag, startPoint x: 172, startPoint y: 74, endPoint x: 414, endPoint y: 74, distance: 242.5
click at [414, 77] on li "Le fil noir déjà branché sur l'interrupteur du bas (dans la borne rouge) est tr…" at bounding box center [291, 83] width 277 height 13
click at [383, 77] on li "Le fil noir déjà branché sur l'interrupteur du bas (dans la borne rouge) est tr…" at bounding box center [291, 83] width 277 height 13
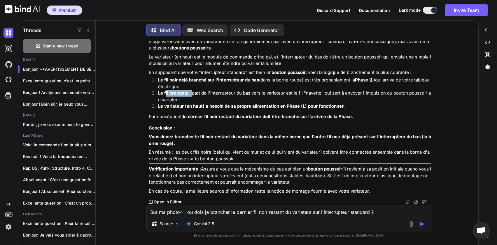
drag, startPoint x: 165, startPoint y: 88, endPoint x: 191, endPoint y: 88, distance: 26.2
click at [191, 90] on li "Le fil orange qui part de l'interrupteur du bas vers le variateur est le fil "n…" at bounding box center [291, 96] width 277 height 13
click at [215, 90] on li "Le fil orange qui part de l'interrupteur du bas vers le variateur est le fil "n…" at bounding box center [291, 96] width 277 height 13
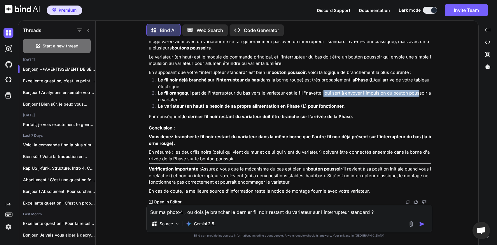
drag, startPoint x: 321, startPoint y: 87, endPoint x: 416, endPoint y: 87, distance: 95.0
click at [416, 90] on li "Le fil orange qui part de l'interrupteur du bas vers le variateur est le fil "n…" at bounding box center [291, 96] width 277 height 13
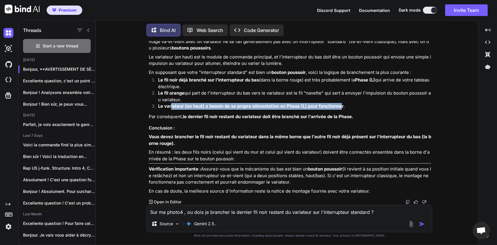
drag, startPoint x: 171, startPoint y: 99, endPoint x: 342, endPoint y: 101, distance: 170.2
click at [341, 103] on strong "Le variateur (en haut) a besoin de sa propre alimentation en Phase (L) pour fon…" at bounding box center [251, 106] width 187 height 6
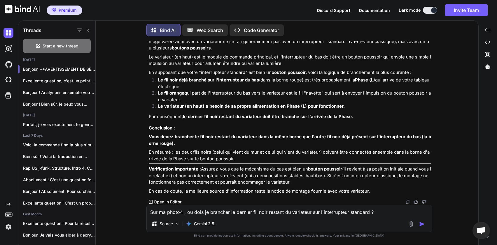
click at [345, 103] on li "Le variateur (en haut) a besoin de sa propre alimentation en Phase (L) pour fon…" at bounding box center [291, 107] width 277 height 8
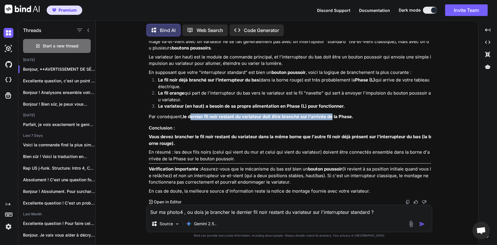
drag, startPoint x: 192, startPoint y: 110, endPoint x: 339, endPoint y: 110, distance: 146.3
click at [337, 114] on strong "le dernier fil noir restant du variateur doit être branché sur l'arrivée de la …" at bounding box center [268, 117] width 170 height 6
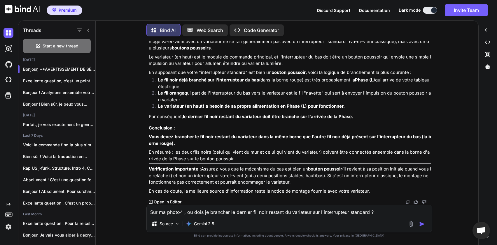
click at [357, 114] on p "Par conséquent, le dernier fil noir restant du variateur doit être branché sur …" at bounding box center [290, 117] width 282 height 7
drag, startPoint x: 76, startPoint y: 42, endPoint x: 108, endPoint y: 41, distance: 31.2
click at [76, 43] on span "Start a new thread" at bounding box center [61, 46] width 36 height 6
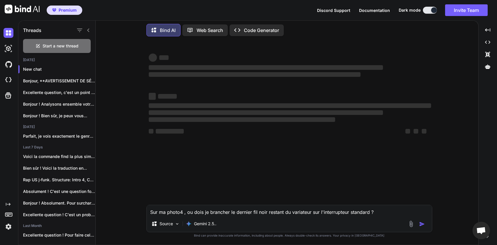
click at [205, 212] on textarea "Sur ma photo4 , ou dois je brancher le dernier fil noir restant du variateur su…" at bounding box center [289, 210] width 285 height 10
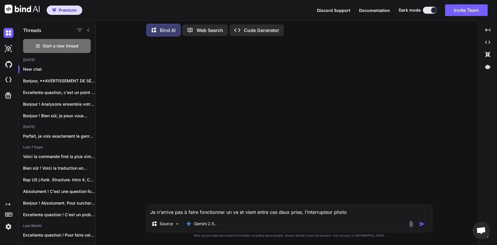
click at [366, 213] on textarea "Je n'arrive pas à faire fonctionner un va et vient entre ces deux prise, l’inte…" at bounding box center [289, 210] width 285 height 10
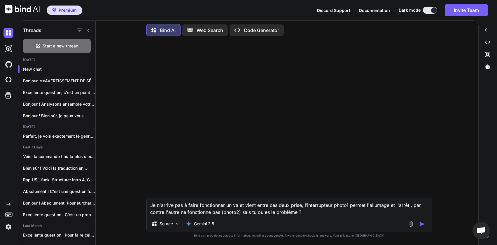
click at [423, 225] on img "button" at bounding box center [422, 225] width 6 height 6
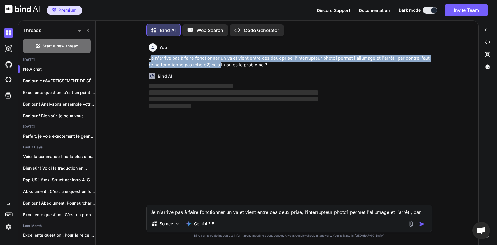
drag, startPoint x: 150, startPoint y: 58, endPoint x: 215, endPoint y: 63, distance: 65.5
click at [215, 63] on p "Je n'arrive pas à faire fonctionner un va et vient entre ces deux prise, l’inte…" at bounding box center [290, 61] width 282 height 13
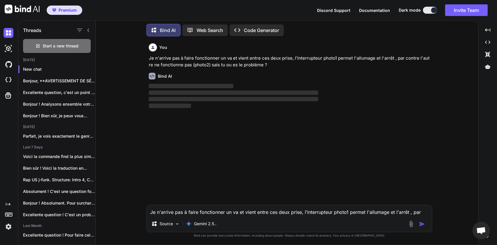
drag, startPoint x: 245, startPoint y: 64, endPoint x: 251, endPoint y: 64, distance: 5.9
click at [245, 64] on p "Je n'arrive pas à faire fonctionner un va et vient entre ces deux prise, l’inte…" at bounding box center [290, 61] width 282 height 13
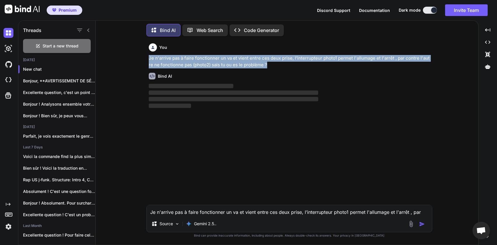
drag, startPoint x: 266, startPoint y: 65, endPoint x: 148, endPoint y: 59, distance: 117.6
click at [148, 58] on div "You Je n'arrive pas à faire fonctionner un va et vient entre ces deux prise, l’…" at bounding box center [289, 123] width 284 height 164
copy p "Je n'arrive pas à faire fonctionner un va et vient entre ces deux prise, l’inte…"
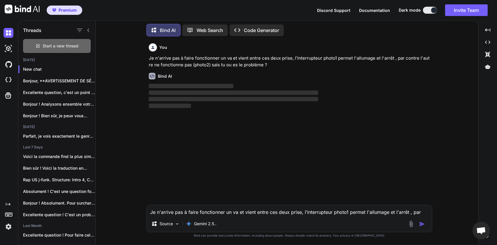
click at [61, 46] on span "Start a new thread" at bounding box center [61, 46] width 36 height 6
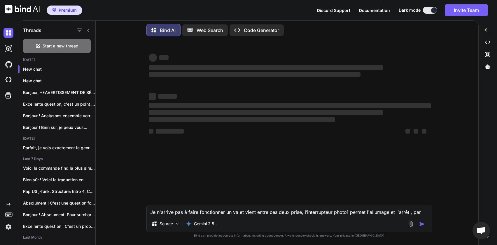
drag, startPoint x: 250, startPoint y: 211, endPoint x: 301, endPoint y: 212, distance: 51.0
click at [251, 211] on textarea "Je n'arrive pas à faire fonctionner un va et vient entre ces deux prise, l’inte…" at bounding box center [289, 210] width 285 height 10
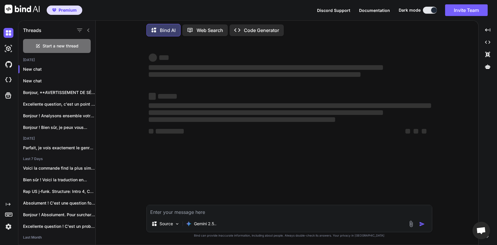
paste textarea "Je n'arrive pas à faire fonctionner un va et vient entre ces deux prise, l’inte…"
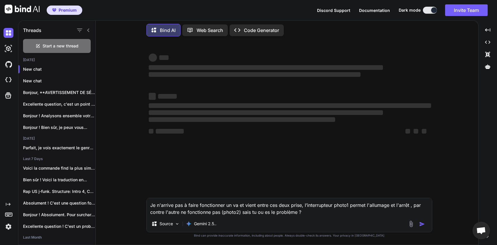
click at [411, 221] on img at bounding box center [410, 224] width 7 height 7
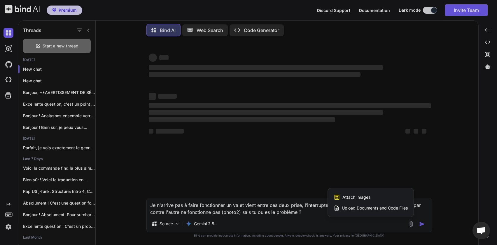
click at [365, 196] on span "Attach Images" at bounding box center [356, 198] width 28 height 6
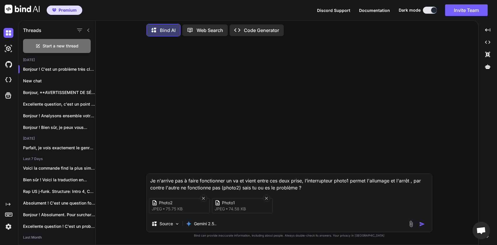
click at [340, 179] on textarea "Je n'arrive pas à faire fonctionner un va et vient entre ces deux prise, l’inte…" at bounding box center [289, 182] width 285 height 17
drag, startPoint x: 340, startPoint y: 179, endPoint x: 306, endPoint y: 180, distance: 34.1
click at [306, 180] on textarea "Je n'arrive pas à faire fonctionner un va et vient entre ces deux prise, l’inte…" at bounding box center [289, 182] width 285 height 17
click at [423, 224] on img "button" at bounding box center [422, 225] width 6 height 6
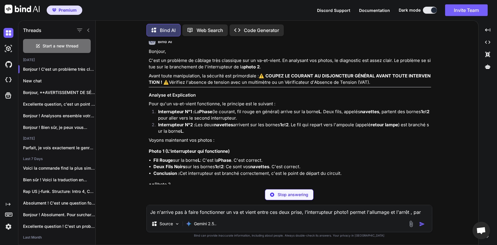
scroll to position [92, 0]
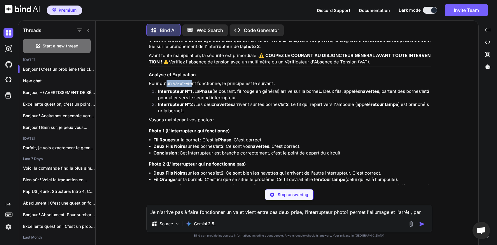
drag, startPoint x: 166, startPoint y: 91, endPoint x: 197, endPoint y: 90, distance: 30.9
click at [191, 87] on p "Pour qu'un va-et-vient fonctionne, le principe est le suivant :" at bounding box center [290, 83] width 282 height 7
click at [173, 94] on strong "Interrupteur N°1 :" at bounding box center [176, 92] width 36 height 6
drag, startPoint x: 162, startPoint y: 98, endPoint x: 172, endPoint y: 97, distance: 9.6
click at [171, 94] on strong "Interrupteur N°1 :" at bounding box center [176, 92] width 36 height 6
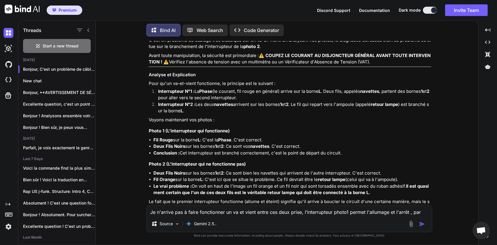
click at [255, 96] on li "Interrupteur N°1 : La Phase (le courant, fil rouge en général) arrive sur la bo…" at bounding box center [291, 94] width 277 height 13
drag, startPoint x: 172, startPoint y: 99, endPoint x: 177, endPoint y: 99, distance: 5.2
click at [177, 94] on strong "Interrupteur N°1 :" at bounding box center [176, 92] width 36 height 6
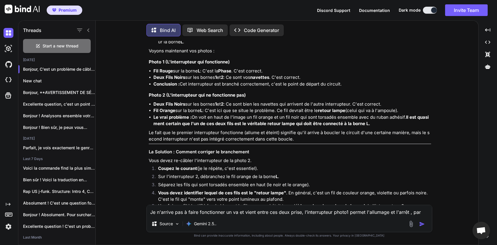
scroll to position [162, 0]
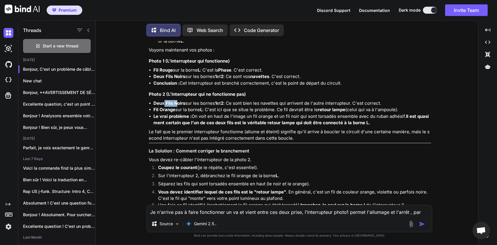
drag, startPoint x: 164, startPoint y: 112, endPoint x: 176, endPoint y: 112, distance: 11.7
click at [176, 106] on strong "Deux Fils Noirs" at bounding box center [169, 104] width 32 height 6
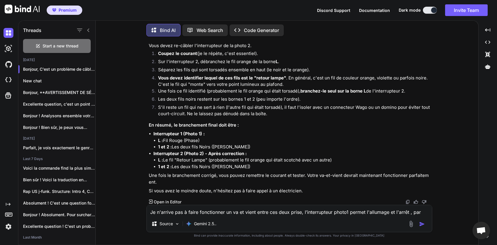
scroll to position [283, 0]
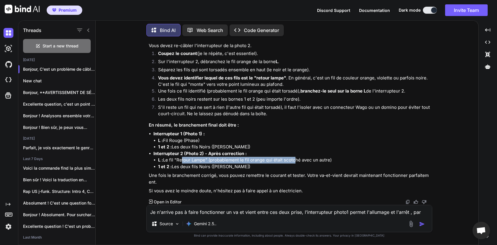
drag, startPoint x: 181, startPoint y: 162, endPoint x: 292, endPoint y: 161, distance: 111.6
click at [292, 161] on li "L : Le fil "Retour Lampe" (probablement le fil orange qui était scotché avec un…" at bounding box center [294, 160] width 273 height 7
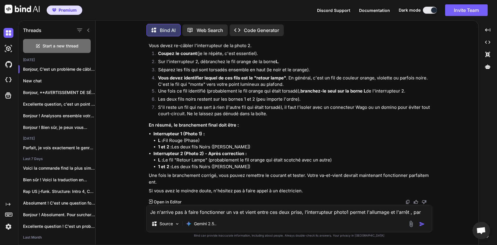
click at [320, 160] on li "L : Le fil "Retour Lampe" (probablement le fil orange qui était scotché avec un…" at bounding box center [294, 160] width 273 height 7
drag, startPoint x: 173, startPoint y: 163, endPoint x: 197, endPoint y: 162, distance: 23.9
click at [197, 162] on li "L : Le fil "Retour Lampe" (probablement le fil orange qui était scotché avec un…" at bounding box center [294, 160] width 273 height 7
drag, startPoint x: 175, startPoint y: 168, endPoint x: 212, endPoint y: 167, distance: 36.7
click at [202, 167] on li "1 et 2 : Les deux fils Noirs (Navettes)" at bounding box center [294, 167] width 273 height 7
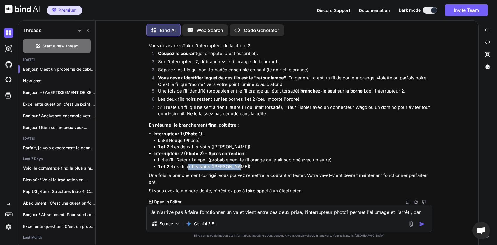
drag, startPoint x: 235, startPoint y: 167, endPoint x: 187, endPoint y: 168, distance: 47.8
click at [187, 168] on li "1 et 2 : Les deux fils Noirs (Navettes)" at bounding box center [294, 167] width 273 height 7
drag, startPoint x: 163, startPoint y: 177, endPoint x: 199, endPoint y: 177, distance: 36.1
click at [199, 177] on p "Une fois le branchement corrigé, vous pouvez remettre le courant et tester. Vot…" at bounding box center [290, 179] width 282 height 13
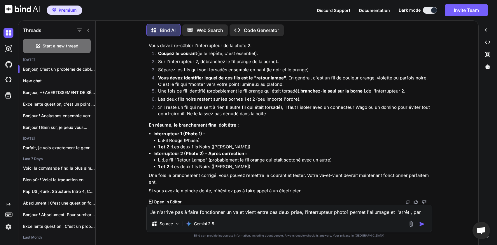
click at [211, 178] on p "Une fois le branchement corrigé, vous pouvez remettre le courant et tester. Vot…" at bounding box center [290, 179] width 282 height 13
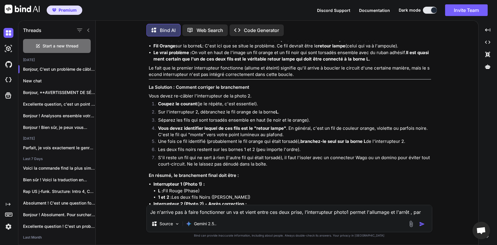
scroll to position [213, 0]
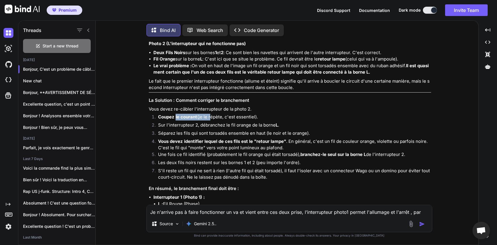
drag, startPoint x: 176, startPoint y: 122, endPoint x: 207, endPoint y: 128, distance: 31.4
click at [210, 122] on li "Coupez le courant (je le répète, c'est essentiel)." at bounding box center [291, 118] width 277 height 8
click at [196, 130] on li "Sur l'interrupteur 2, débranchez le fil orange de la borne L ." at bounding box center [291, 126] width 277 height 8
drag, startPoint x: 170, startPoint y: 132, endPoint x: 262, endPoint y: 131, distance: 91.8
click at [262, 130] on li "Sur l'interrupteur 2, débranchez le fil orange de la borne L ." at bounding box center [291, 126] width 277 height 8
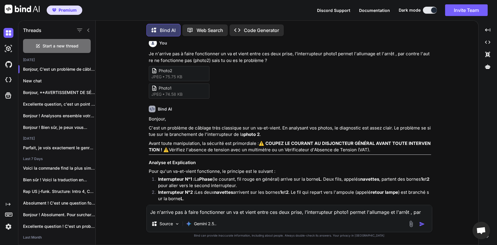
scroll to position [0, 0]
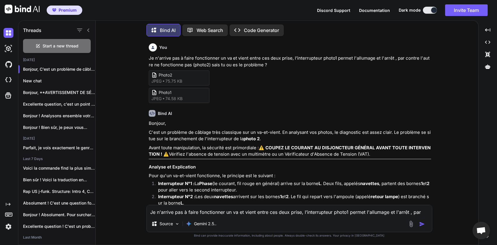
click at [193, 82] on div "Photo2 jpeg 75.75 KB" at bounding box center [179, 78] width 61 height 15
click at [164, 78] on span "Photo2" at bounding box center [182, 75] width 47 height 6
click at [165, 75] on span "Photo2" at bounding box center [182, 75] width 47 height 6
click at [161, 222] on p "Source" at bounding box center [165, 224] width 13 height 6
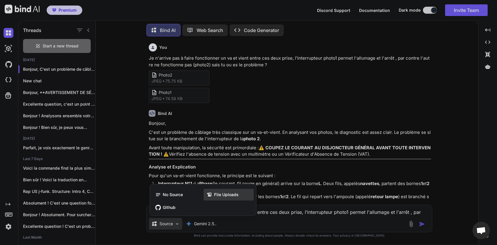
click at [232, 199] on div "File Uploads" at bounding box center [228, 195] width 50 height 12
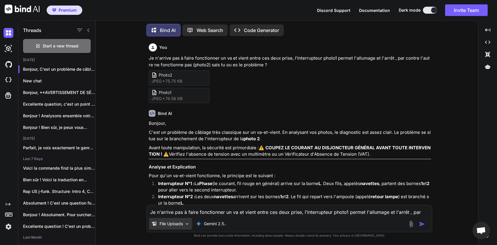
click at [166, 224] on p "File Uploads" at bounding box center [170, 224] width 23 height 6
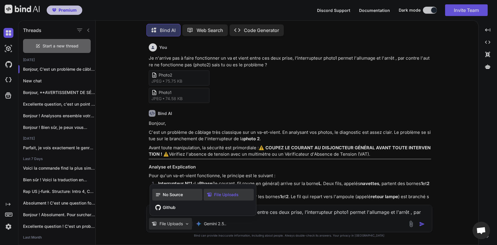
click at [181, 196] on span "No Source" at bounding box center [173, 195] width 20 height 6
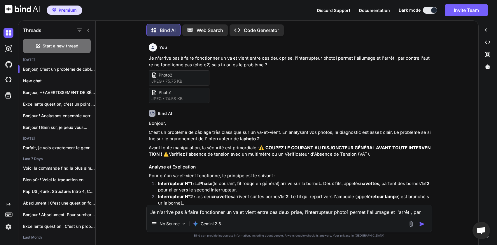
click at [188, 212] on textarea "Je n'arrive pas à faire fonctionner un va et vient entre ces deux prise, l’inte…" at bounding box center [289, 210] width 285 height 10
click at [409, 223] on img at bounding box center [410, 224] width 7 height 7
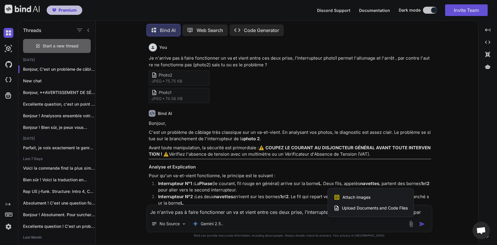
click at [359, 222] on div at bounding box center [248, 122] width 497 height 245
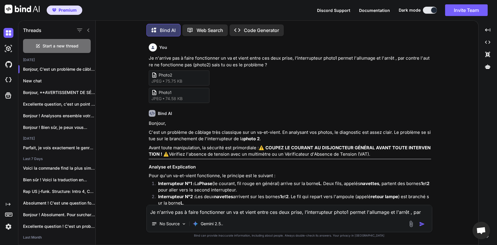
click at [409, 224] on img at bounding box center [410, 224] width 7 height 7
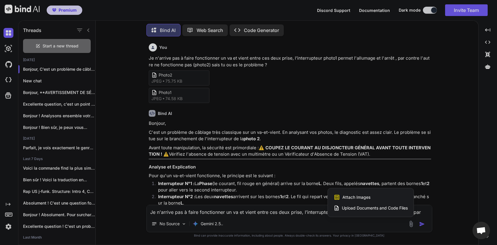
click at [381, 224] on div at bounding box center [248, 122] width 497 height 245
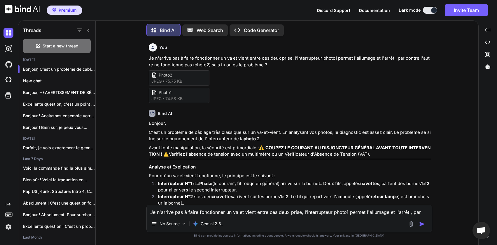
click at [189, 224] on div at bounding box center [189, 224] width 0 height 5
click at [179, 223] on p "No Source" at bounding box center [169, 224] width 20 height 6
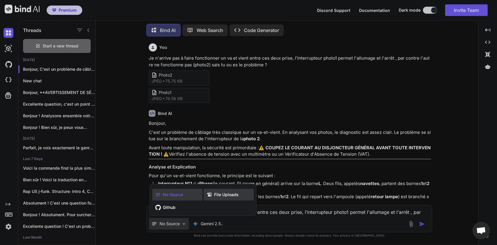
click at [217, 195] on span "File Uploads" at bounding box center [226, 195] width 24 height 6
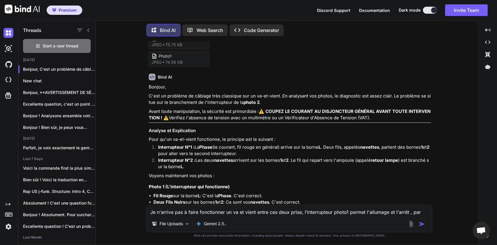
scroll to position [140, 0]
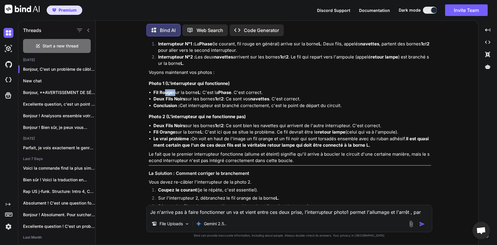
drag, startPoint x: 164, startPoint y: 99, endPoint x: 177, endPoint y: 99, distance: 13.4
click at [174, 96] on li "Fil Rouge sur la borne L : C'est la Phase . C'est correct." at bounding box center [291, 92] width 277 height 7
click at [195, 96] on li "Fil Rouge sur la borne L : C'est la Phase . C'est correct." at bounding box center [291, 92] width 277 height 7
drag, startPoint x: 165, startPoint y: 98, endPoint x: 190, endPoint y: 100, distance: 24.8
click at [179, 96] on li "Fil Rouge sur la borne L : C'est la Phase . C'est correct." at bounding box center [291, 92] width 277 height 7
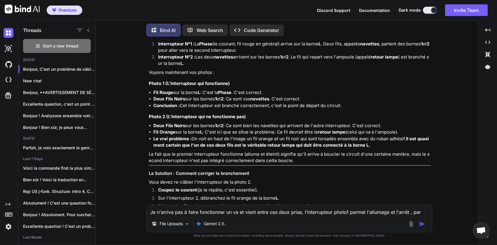
click at [205, 96] on li "Fil Rouge sur la borne L : C'est la Phase . C'est correct." at bounding box center [291, 92] width 277 height 7
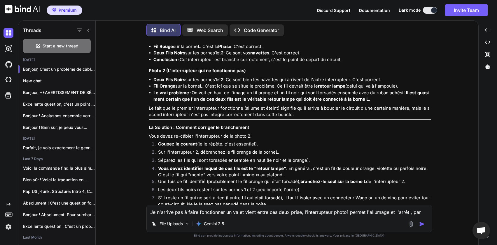
scroll to position [210, 0]
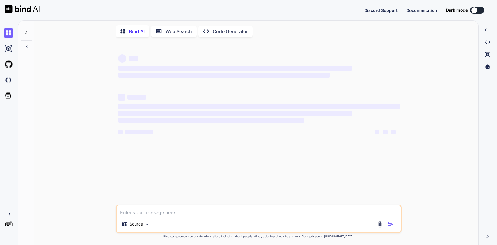
type textarea "x"
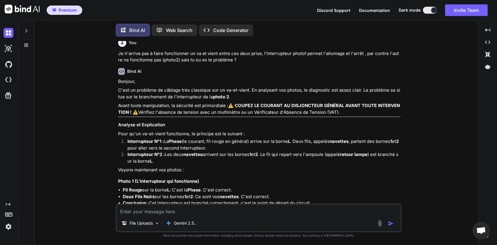
scroll to position [419, 0]
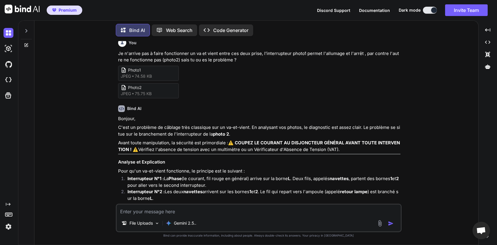
click at [22, 29] on div at bounding box center [26, 29] width 11 height 20
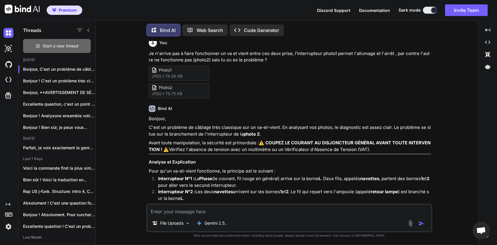
click at [50, 45] on span "Start a new thread" at bounding box center [61, 46] width 36 height 6
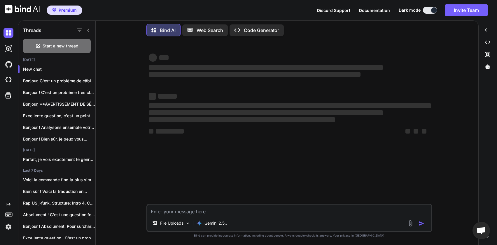
scroll to position [0, 0]
click at [8, 230] on img at bounding box center [8, 227] width 10 height 10
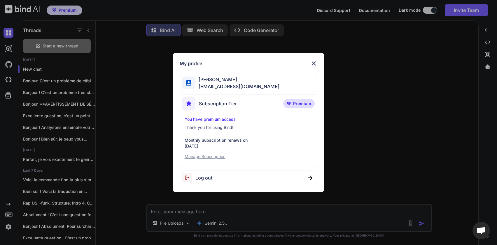
click at [2, 129] on div "My profile Nicolas Parisi parisi.nikolas@gmail.com Subscription Tier Premium Yo…" at bounding box center [248, 122] width 497 height 245
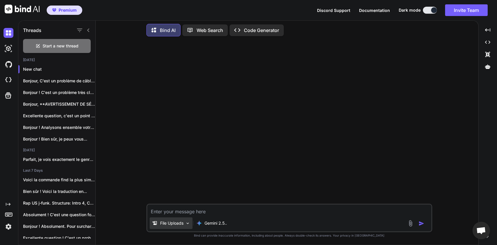
click at [188, 224] on img at bounding box center [187, 223] width 5 height 5
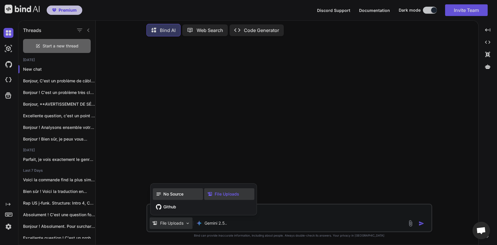
click at [173, 197] on div "No Source" at bounding box center [178, 195] width 50 height 12
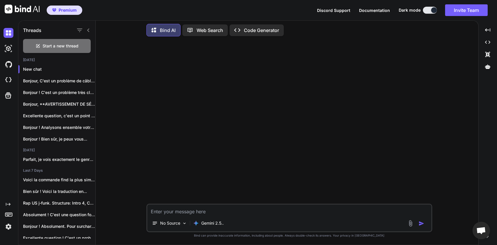
click at [182, 215] on textarea at bounding box center [289, 210] width 284 height 10
click at [411, 226] on img at bounding box center [410, 223] width 7 height 7
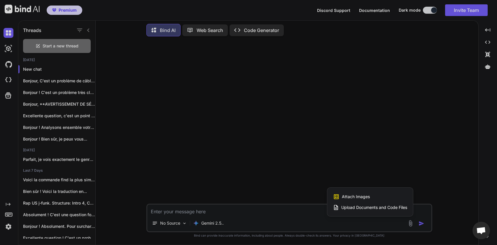
click at [359, 196] on span "Attach Images" at bounding box center [356, 197] width 28 height 6
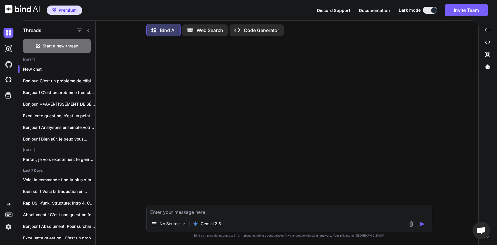
type input "C:\fakepath\photo6.jpeg"
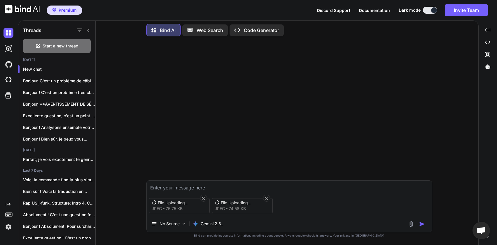
click at [205, 186] on textarea at bounding box center [289, 186] width 285 height 10
type textarea "D"
type textarea "S"
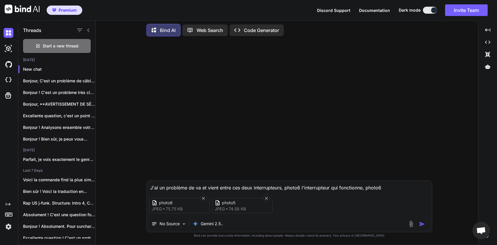
click at [298, 188] on textarea "J'ai un problème de va et vient entre ces deux interrupteurs, photo6 l'interrup…" at bounding box center [289, 186] width 285 height 10
click at [398, 187] on textarea "J'ai un problème de va et vient entre ces deux interrupteurs, photo5 l'interrup…" at bounding box center [289, 186] width 285 height 10
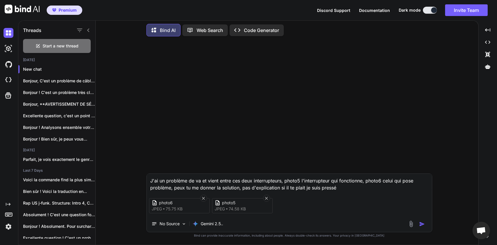
type textarea "J'ai un problème de va et vient entre ces deux interrupteurs, photo5 l'interrup…"
click at [420, 227] on img "button" at bounding box center [422, 225] width 6 height 6
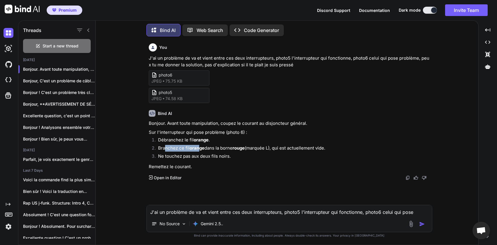
drag, startPoint x: 165, startPoint y: 148, endPoint x: 200, endPoint y: 148, distance: 34.4
click at [200, 148] on li "Branchez ce fil orange dans la borne rouge (marquée L), qui est actuellement vi…" at bounding box center [291, 149] width 277 height 8
click at [229, 163] on div "Bonjour. Avant toute manipulation, coupez le courant au disjoncteur général. Su…" at bounding box center [290, 145] width 282 height 50
drag, startPoint x: 173, startPoint y: 147, endPoint x: 238, endPoint y: 147, distance: 65.6
click at [238, 147] on li "Branchez ce fil orange dans la borne rouge (marquée L), qui est actuellement vi…" at bounding box center [291, 149] width 277 height 8
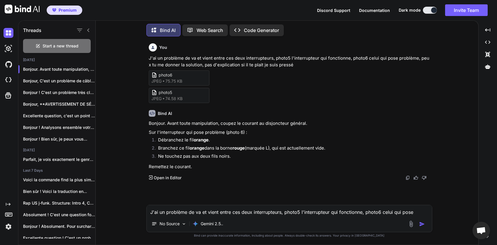
click at [171, 151] on li "Branchez ce fil orange dans la borne rouge (marquée L), qui est actuellement vi…" at bounding box center [291, 149] width 277 height 8
drag, startPoint x: 166, startPoint y: 149, endPoint x: 242, endPoint y: 150, distance: 76.9
click at [242, 150] on li "Branchez ce fil orange dans la borne rouge (marquée L), qui est actuellement vi…" at bounding box center [291, 149] width 277 height 8
click at [171, 156] on li "Ne touchez pas aux deux fils noirs." at bounding box center [291, 157] width 277 height 8
drag, startPoint x: 191, startPoint y: 147, endPoint x: 259, endPoint y: 149, distance: 68.5
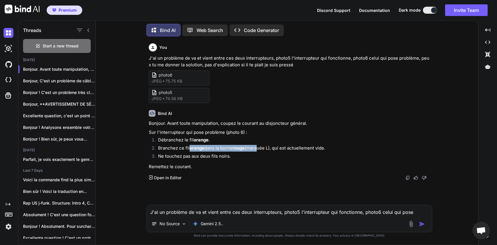
click at [259, 149] on li "Branchez ce fil orange dans la borne rouge (marquée L), qui est actuellement vi…" at bounding box center [291, 149] width 277 height 8
click at [192, 77] on span "photo6" at bounding box center [182, 75] width 47 height 6
click at [203, 81] on div "photo6 jpeg 75.75 KB" at bounding box center [179, 78] width 61 height 15
click at [197, 100] on div "photo5 jpeg 74.58 KB" at bounding box center [179, 95] width 61 height 15
click at [194, 83] on div "photo6 jpeg 75.75 KB" at bounding box center [179, 78] width 61 height 15
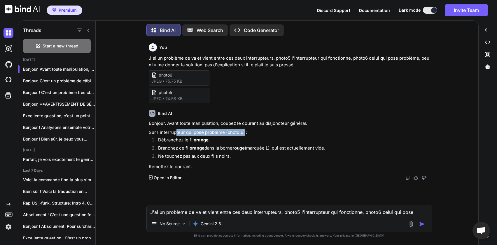
drag, startPoint x: 174, startPoint y: 133, endPoint x: 243, endPoint y: 135, distance: 68.8
click at [243, 135] on p "Sur l'interrupteur qui pose problème (photo 6) :" at bounding box center [290, 132] width 282 height 7
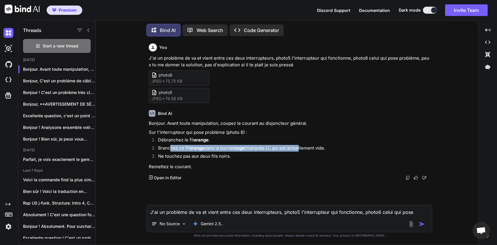
drag, startPoint x: 170, startPoint y: 149, endPoint x: 301, endPoint y: 149, distance: 131.2
click at [301, 149] on li "Branchez ce fil orange dans la borne rouge (marquée L), qui est actuellement vi…" at bounding box center [291, 149] width 277 height 8
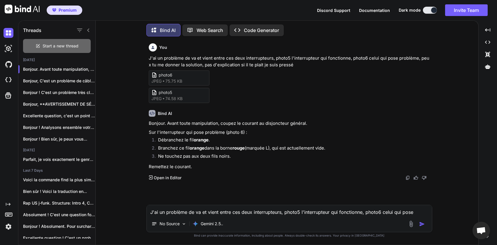
click at [65, 41] on div "Start a new thread" at bounding box center [57, 46] width 68 height 14
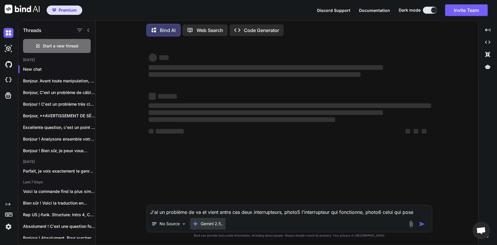
click at [205, 229] on div "Gemini 2.5.." at bounding box center [207, 224] width 35 height 12
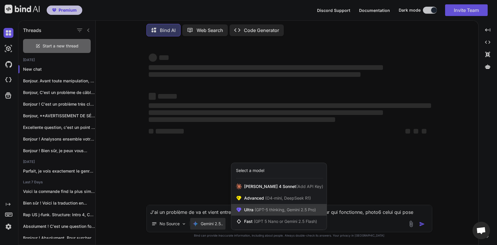
click at [303, 212] on span "(GPT-5 thinking, Gemini 2.5 Pro)" at bounding box center [284, 210] width 62 height 5
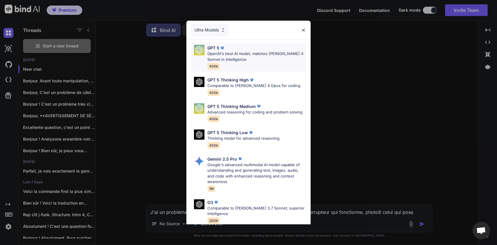
click at [240, 55] on p "OpenAI's best AI model, matches [PERSON_NAME] 4 Sonnet in Intelligence" at bounding box center [256, 56] width 99 height 11
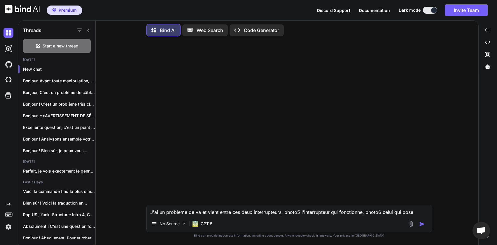
click at [412, 224] on img at bounding box center [410, 224] width 7 height 7
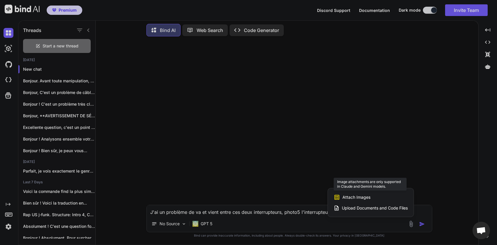
click at [375, 200] on div "Attach Images Image attachments are only supported in Claude and Gemini models." at bounding box center [370, 197] width 74 height 11
click at [361, 198] on span "Attach Images" at bounding box center [356, 198] width 28 height 6
click at [205, 221] on div at bounding box center [248, 122] width 497 height 245
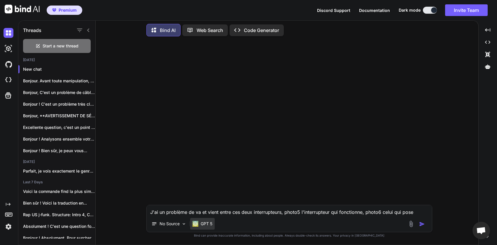
click at [205, 226] on p "GPT 5" at bounding box center [207, 224] width 12 height 6
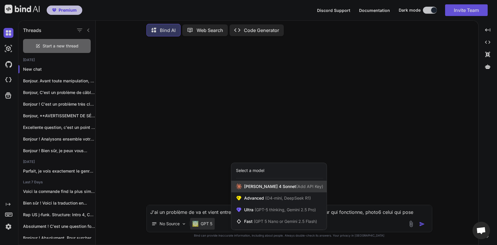
click at [246, 191] on div "Claude 4 Sonnet (Add API Key)" at bounding box center [278, 187] width 95 height 12
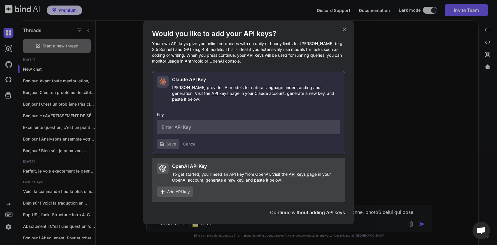
click at [346, 33] on icon at bounding box center [344, 29] width 6 height 6
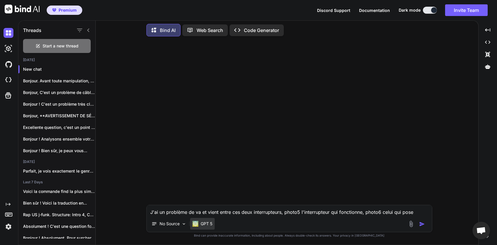
click at [207, 228] on div "GPT 5" at bounding box center [202, 224] width 24 height 12
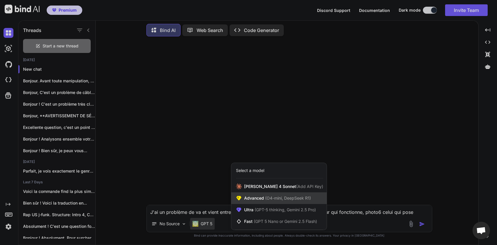
click at [252, 201] on span "Advanced (O4-mini, DeepSeek R1)" at bounding box center [277, 199] width 67 height 6
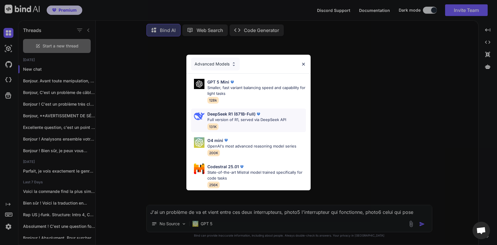
click at [223, 117] on p "Full version of R1, served via DeepSeek API" at bounding box center [246, 120] width 79 height 6
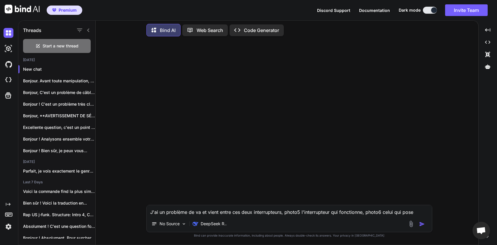
click at [410, 227] on img at bounding box center [410, 224] width 7 height 7
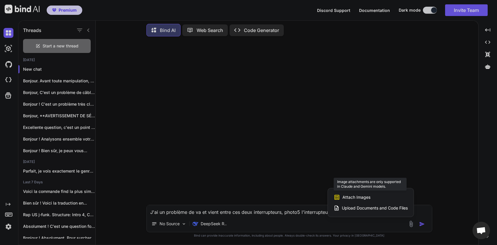
click at [379, 200] on div "Attach Images Image attachments are only supported in Claude and Gemini models." at bounding box center [370, 197] width 74 height 11
click at [215, 223] on div at bounding box center [248, 122] width 497 height 245
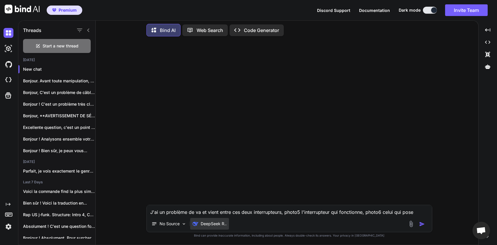
click at [213, 228] on div "DeepSeek R.." at bounding box center [209, 224] width 39 height 12
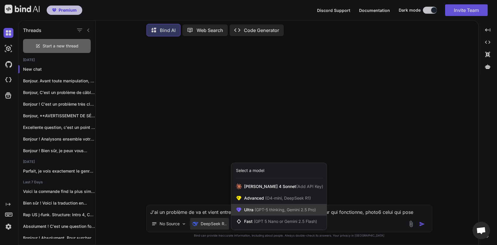
click at [254, 211] on span "(GPT-5 thinking, Gemini 2.5 Pro)" at bounding box center [284, 210] width 62 height 5
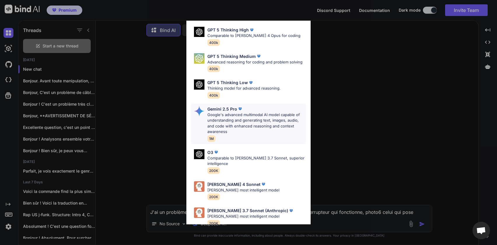
scroll to position [59, 0]
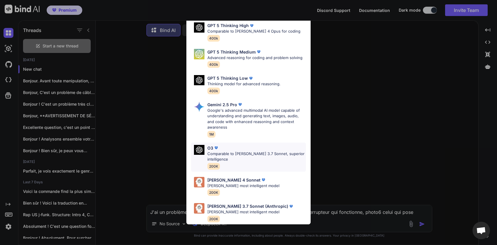
click at [211, 151] on p "Comparable to [PERSON_NAME] 3.7 Sonnet, superior intelligence" at bounding box center [256, 156] width 99 height 11
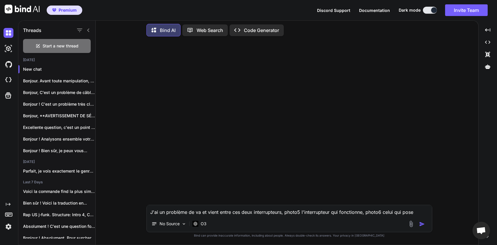
click at [412, 227] on img at bounding box center [410, 224] width 7 height 7
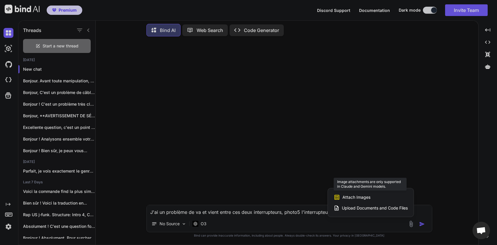
click at [363, 201] on div "Attach Images Image attachments are only supported in Claude and Gemini models." at bounding box center [370, 197] width 74 height 11
click at [201, 223] on div at bounding box center [248, 122] width 497 height 245
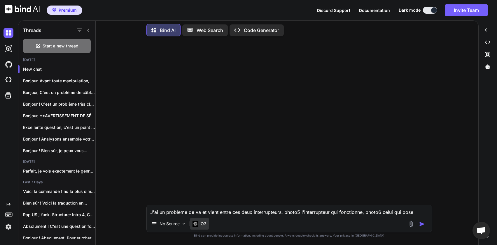
click at [203, 225] on p "O3" at bounding box center [204, 224] width 6 height 6
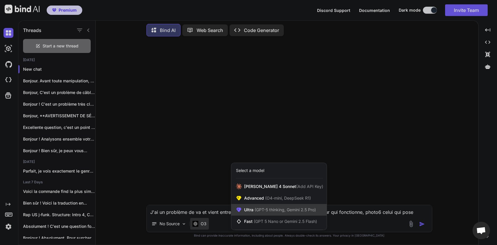
click at [262, 211] on span "(GPT-5 thinking, Gemini 2.5 Pro)" at bounding box center [284, 210] width 62 height 5
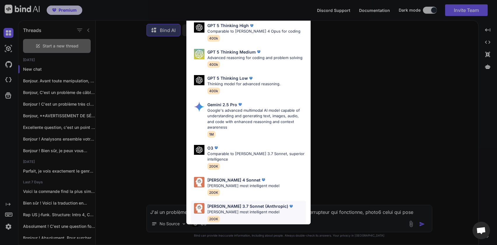
click at [239, 210] on p "[PERSON_NAME] most intelligent model" at bounding box center [250, 213] width 87 height 6
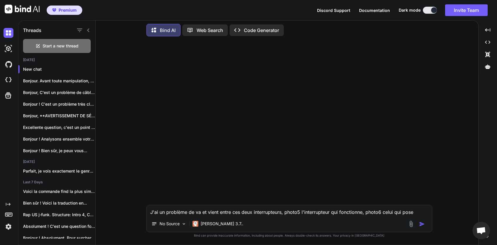
click at [412, 227] on img at bounding box center [410, 224] width 7 height 7
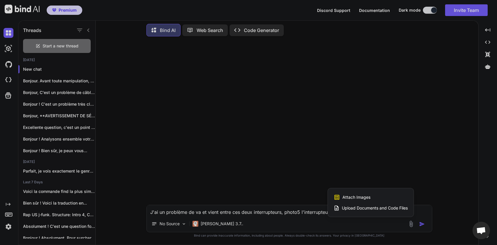
click at [351, 198] on span "Attach Images" at bounding box center [356, 198] width 28 height 6
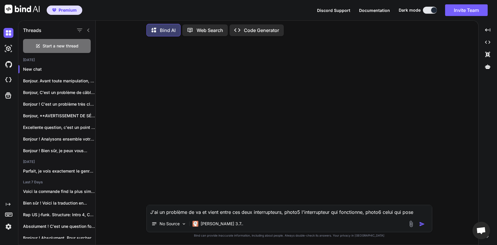
type input "C:\fakepath\Int2.jpeg"
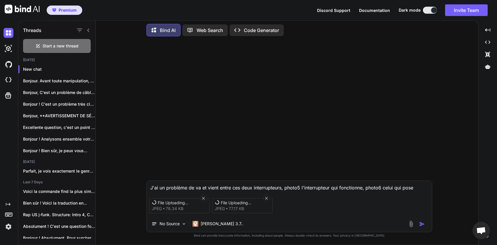
click at [173, 184] on textarea "J'ai un problème de va et vient entre ces deux interrupteurs, photo5 l'interrup…" at bounding box center [289, 186] width 285 height 10
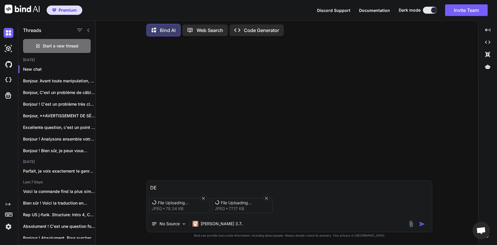
type textarea "D"
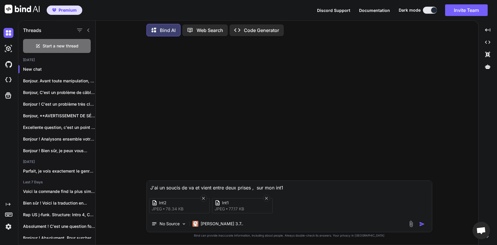
click at [299, 186] on textarea "J'ai un soucis de va et vient entre deux prises , sur mon int1" at bounding box center [289, 186] width 285 height 10
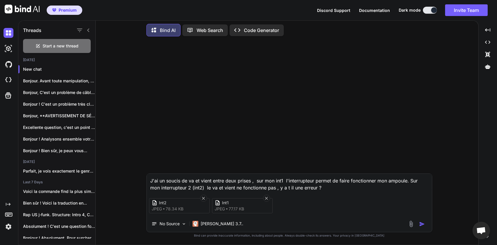
type textarea "J'ai un soucis de va et vient entre deux prises , sur mon int1 l'interrupteur p…"
click at [421, 222] on img "button" at bounding box center [422, 225] width 6 height 6
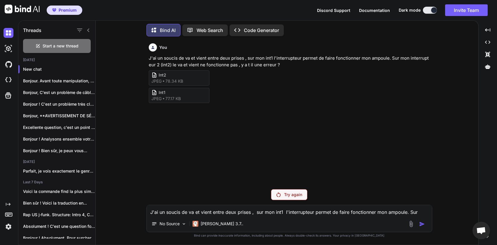
click at [299, 199] on div "Try again" at bounding box center [289, 194] width 36 height 11
click at [210, 226] on p "Claude 3.7.." at bounding box center [222, 224] width 43 height 6
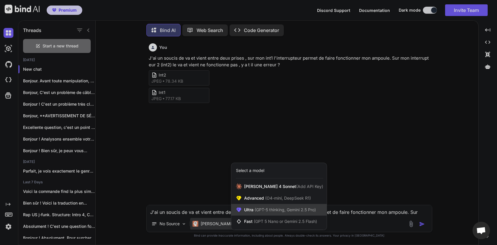
click at [254, 211] on span "(GPT-5 thinking, Gemini 2.5 Pro)" at bounding box center [284, 210] width 62 height 5
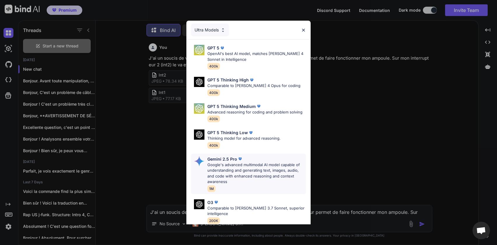
click at [234, 173] on p "Google's advanced multimodal AI model capable of understanding and generating t…" at bounding box center [256, 173] width 99 height 23
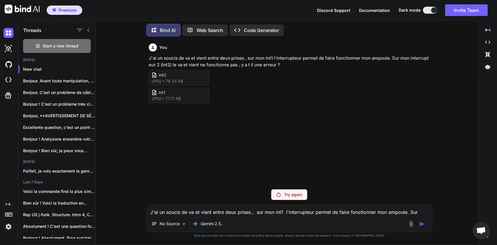
click at [290, 198] on p "Try again" at bounding box center [293, 195] width 18 height 6
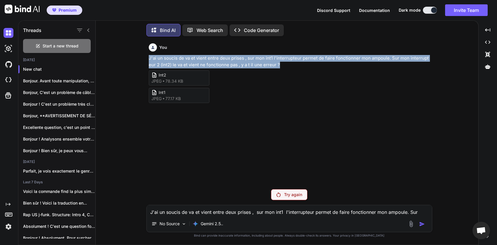
drag, startPoint x: 278, startPoint y: 64, endPoint x: 147, endPoint y: 58, distance: 131.3
click at [147, 58] on div "You J'ai un soucis de va et vient entre deux prises , sur mon int1 l'interrupte…" at bounding box center [289, 113] width 284 height 144
copy p "J'ai un soucis de va et vient entre deux prises , sur mon int1 l'interrupteur p…"
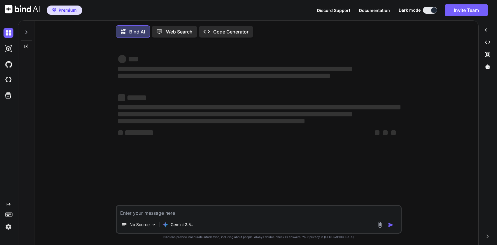
scroll to position [3, 0]
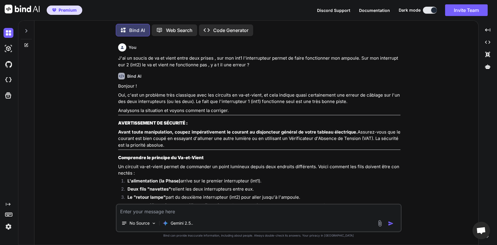
click at [13, 230] on img at bounding box center [8, 227] width 10 height 10
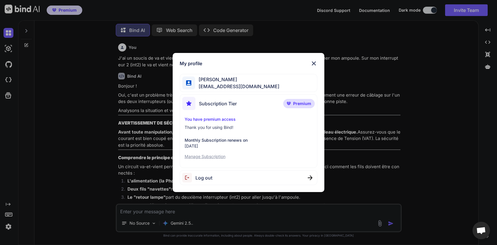
click at [198, 176] on span "Log out" at bounding box center [203, 178] width 17 height 7
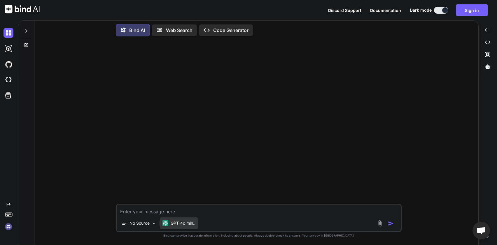
click at [195, 225] on p "GPT-4o min.." at bounding box center [183, 224] width 25 height 6
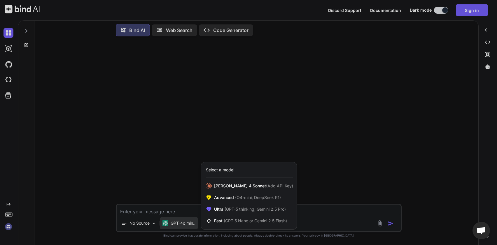
click at [177, 155] on div at bounding box center [248, 122] width 497 height 245
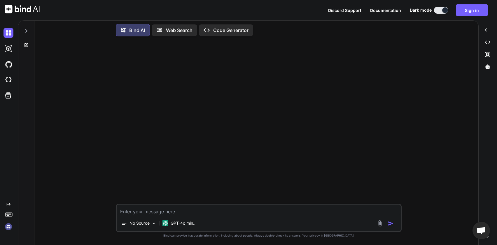
type textarea "x"
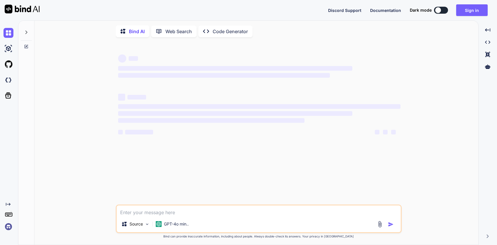
click at [7, 230] on img at bounding box center [8, 227] width 10 height 10
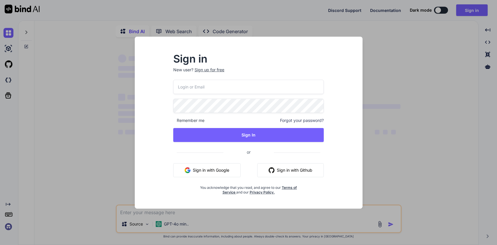
type textarea "x"
click at [219, 169] on button "Sign in with Google" at bounding box center [206, 171] width 67 height 14
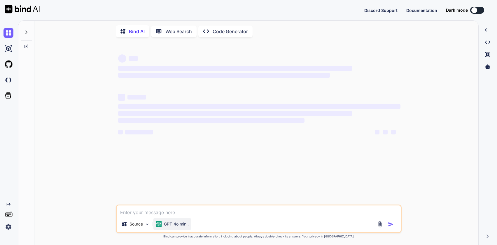
click at [171, 227] on p "GPT-4o min.." at bounding box center [176, 225] width 25 height 6
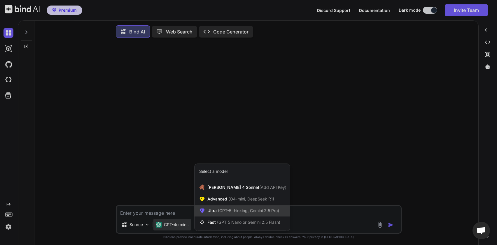
click at [224, 211] on span "(GPT-5 thinking, Gemini 2.5 Pro)" at bounding box center [248, 210] width 62 height 5
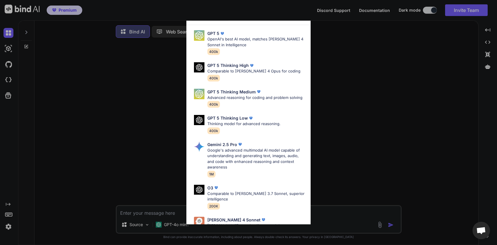
scroll to position [35, 0]
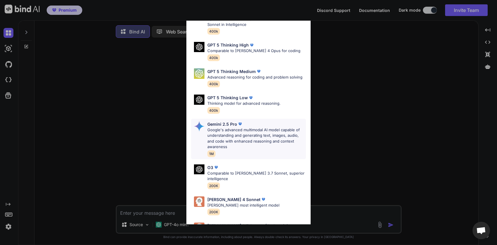
click at [232, 133] on p "Google's advanced multimodal AI model capable of understanding and generating t…" at bounding box center [256, 138] width 99 height 23
type textarea "x"
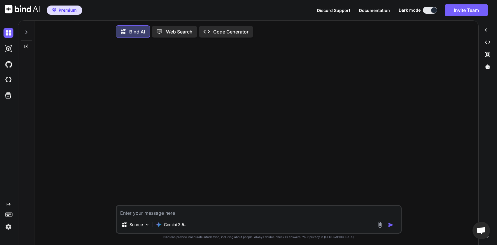
click at [157, 212] on textarea at bounding box center [259, 211] width 284 height 10
click at [158, 213] on textarea at bounding box center [259, 211] width 284 height 10
type textarea "d"
type textarea "x"
type textarea "de"
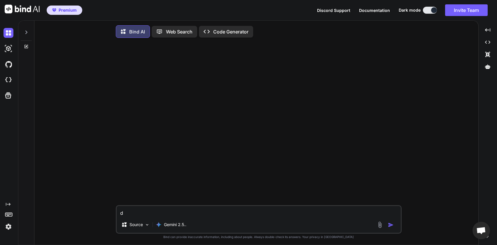
type textarea "x"
type textarea "d"
type textarea "x"
type textarea "d"
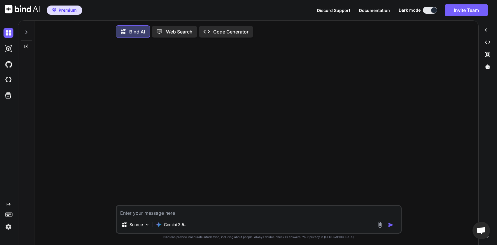
type textarea "x"
type textarea "de"
type textarea "x"
type textarea "d"
type textarea "x"
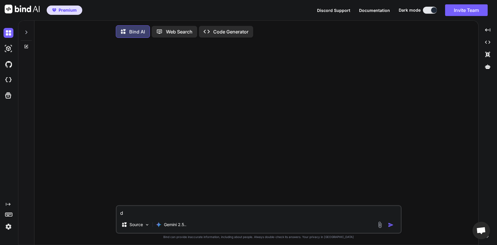
type textarea "x"
type textarea "d"
type textarea "x"
type textarea "de"
type textarea "x"
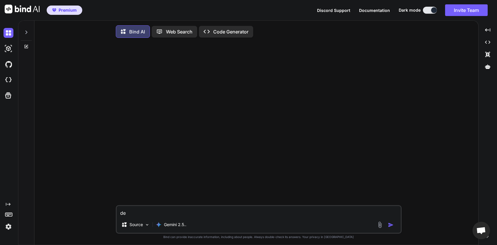
type textarea "d"
type textarea "x"
type textarea "d"
type textarea "x"
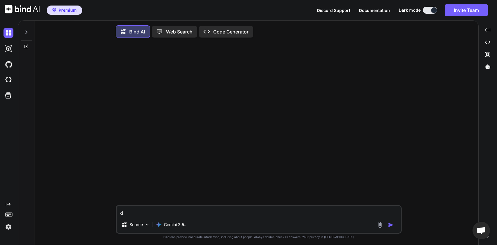
type textarea "de"
type textarea "x"
type textarea "d"
type textarea "x"
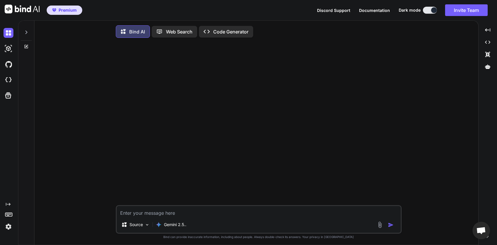
paste textarea "J'ai un soucis de va et vient entre deux prises , sur mon int1 l'interrupteur p…"
type textarea "J'ai un soucis de va et vient entre deux prises , sur mon int1 l'interrupteur p…"
type textarea "x"
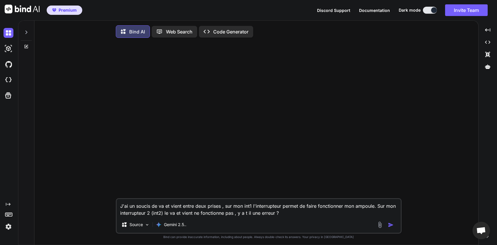
type textarea "J'ai un soucis de va et vient entre deux prises , sur mon int1 l'interrupteur p…"
click at [380, 228] on img at bounding box center [379, 225] width 7 height 7
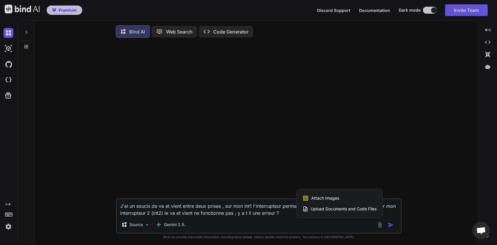
click at [339, 201] on div "Attach Images Image attachments are only supported in Claude and Gemini models." at bounding box center [339, 198] width 74 height 11
type textarea "x"
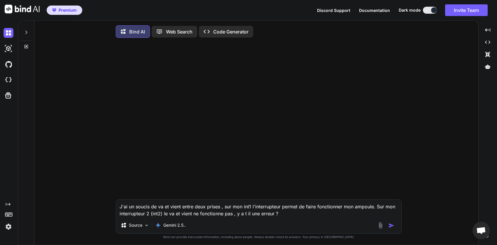
type input "C:\fakepath\Int2.jpeg"
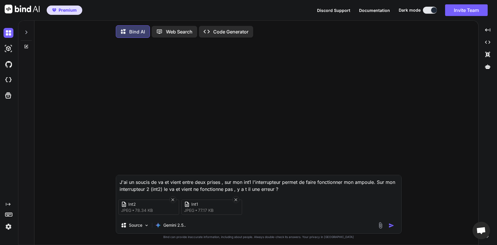
click at [393, 228] on img "button" at bounding box center [391, 226] width 6 height 6
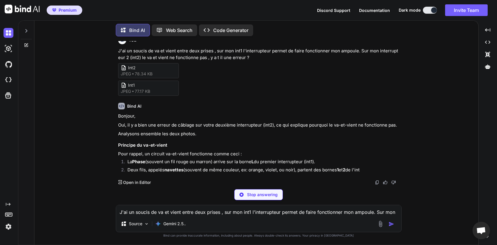
scroll to position [8, 0]
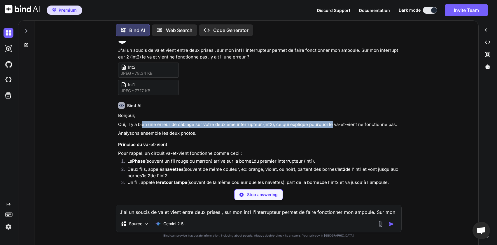
drag, startPoint x: 143, startPoint y: 124, endPoint x: 331, endPoint y: 126, distance: 188.6
click at [331, 126] on p "Oui, il y a bien une erreur de câblage sur votre deuxième interrupteur (int2), …" at bounding box center [259, 125] width 282 height 7
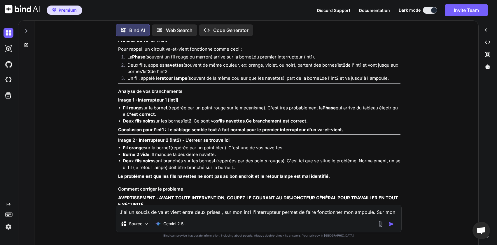
scroll to position [113, 0]
drag, startPoint x: 137, startPoint y: 108, endPoint x: 169, endPoint y: 109, distance: 32.4
click at [169, 109] on li "Fil rouge sur la borne L (repérée par un point rouge sur le mécanisme). C'est t…" at bounding box center [261, 110] width 277 height 13
click at [188, 110] on li "Fil rouge sur la borne L (repérée par un point rouge sur le mécanisme). C'est t…" at bounding box center [261, 110] width 277 height 13
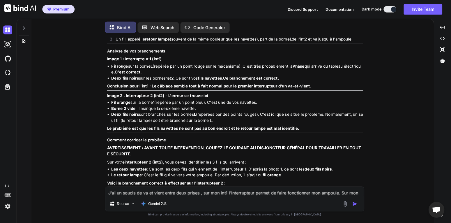
scroll to position [148, 0]
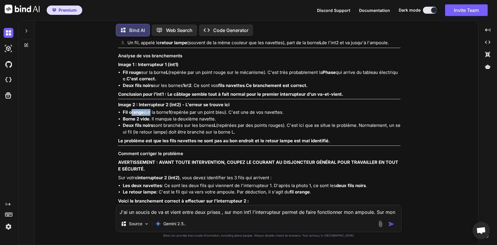
drag, startPoint x: 130, startPoint y: 113, endPoint x: 149, endPoint y: 113, distance: 19.0
click at [149, 113] on li "Fil orange sur la borne 1 (repérée par un point bleu). C'est une de vos navette…" at bounding box center [261, 112] width 277 height 7
drag, startPoint x: 133, startPoint y: 120, endPoint x: 147, endPoint y: 119, distance: 14.3
click at [143, 119] on strong "Borne 2 vide" at bounding box center [136, 119] width 27 height 6
click at [157, 120] on li "Borne 2 vide . Il manque la deuxième navette." at bounding box center [261, 119] width 277 height 7
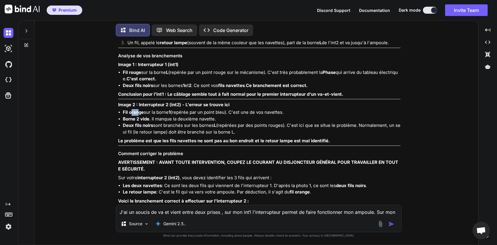
drag, startPoint x: 130, startPoint y: 111, endPoint x: 143, endPoint y: 112, distance: 12.3
click at [139, 111] on strong "Fil orange" at bounding box center [133, 113] width 21 height 6
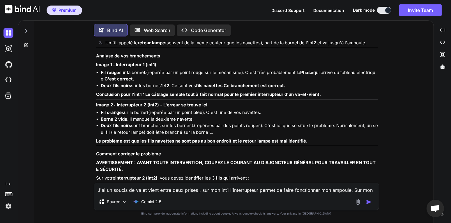
click at [140, 114] on li "Fil orange sur la borne 1 (repérée par un point bleu). C'est une de vos navette…" at bounding box center [239, 112] width 277 height 7
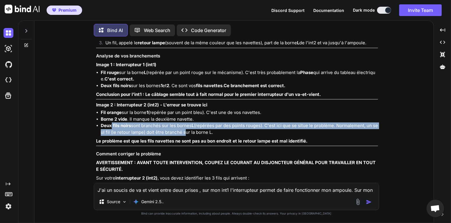
drag, startPoint x: 112, startPoint y: 126, endPoint x: 184, endPoint y: 131, distance: 72.5
click at [184, 131] on li "Deux fils noirs sont branchés sur les bornes L (repérées par des points rouges)…" at bounding box center [239, 128] width 277 height 13
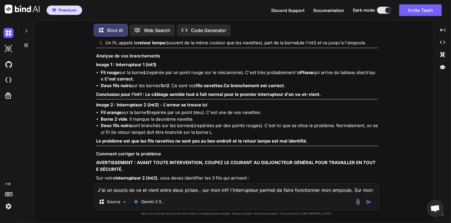
click at [79, 124] on div "You J'ai un soucis de va et vient entre deux prises , sur mon int1 l'interrupte…" at bounding box center [236, 132] width 395 height 182
